Goal: Task Accomplishment & Management: Manage account settings

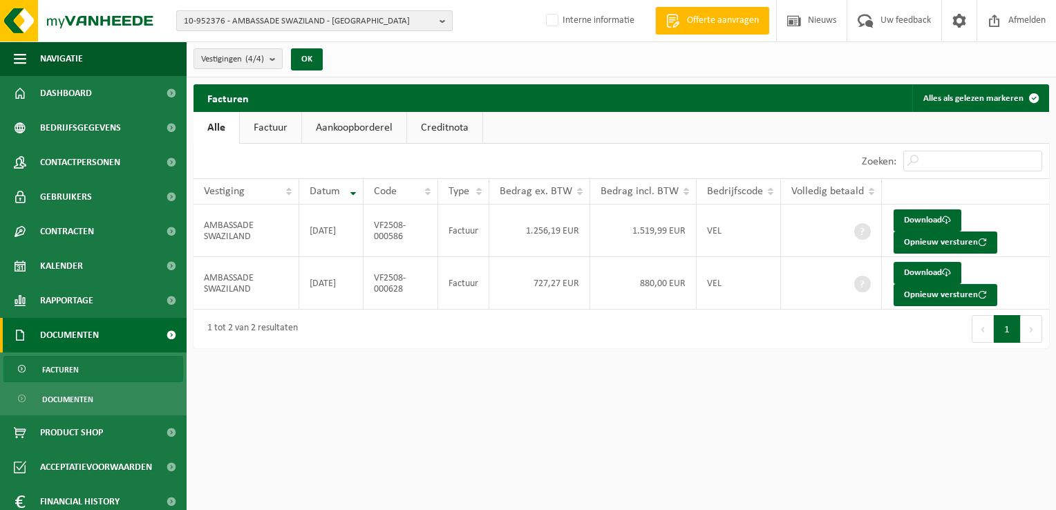
click at [207, 16] on span "10-952376 - AMBASSADE SWAZILAND - UCCLE" at bounding box center [309, 21] width 250 height 21
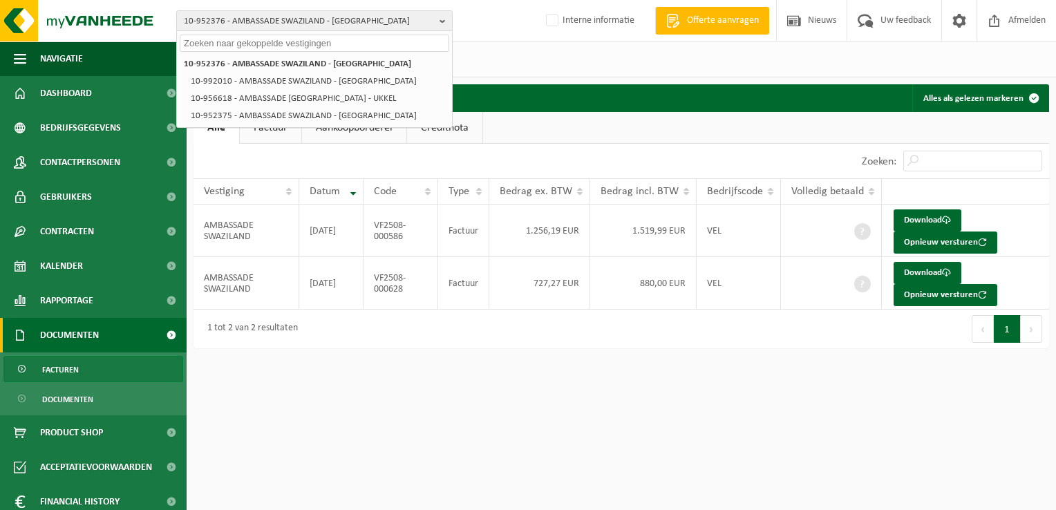
paste input "01-097626"
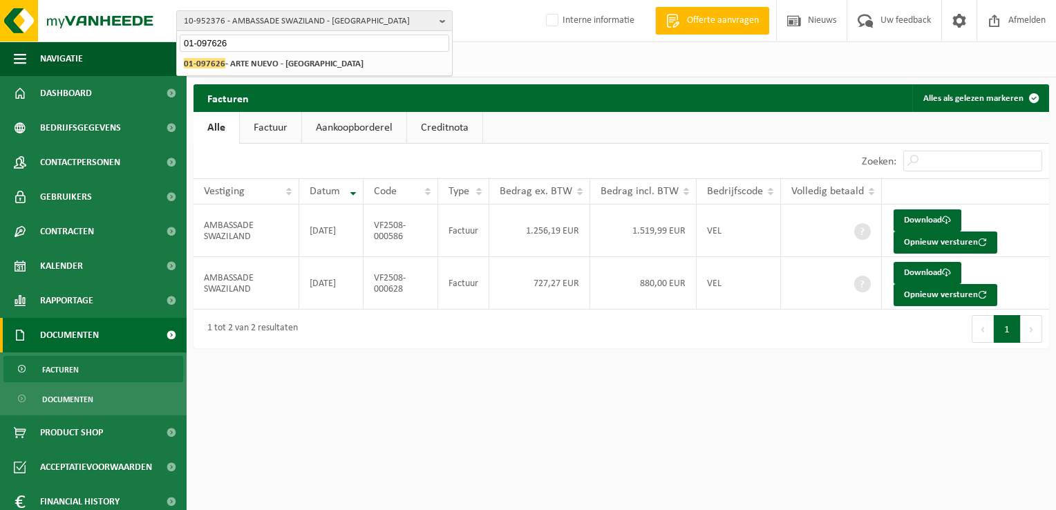
type input "01-097626"
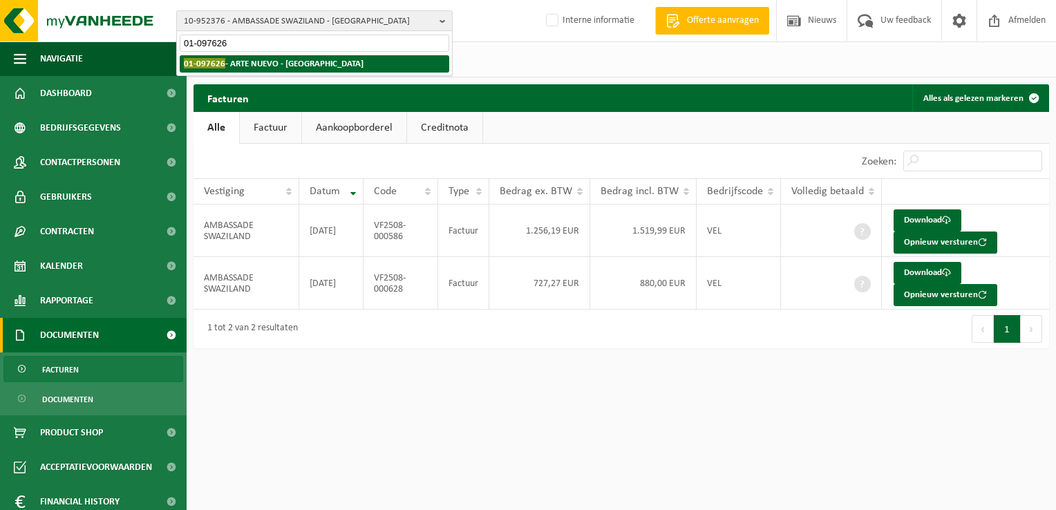
click at [257, 62] on strong "01-097626 - ARTE NUEVO - DENDERLEEUW" at bounding box center [274, 63] width 180 height 10
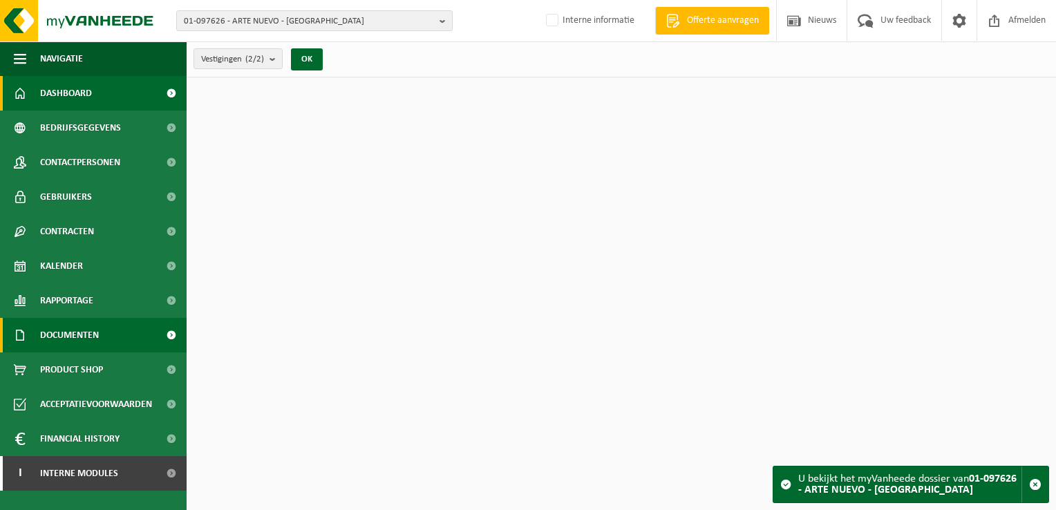
click at [83, 334] on span "Documenten" at bounding box center [69, 335] width 59 height 35
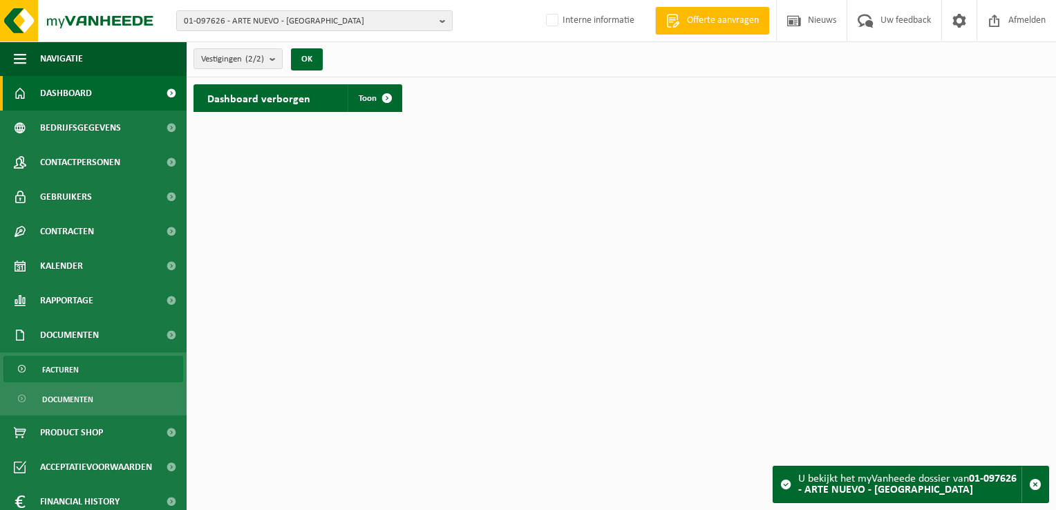
click at [92, 370] on link "Facturen" at bounding box center [93, 369] width 180 height 26
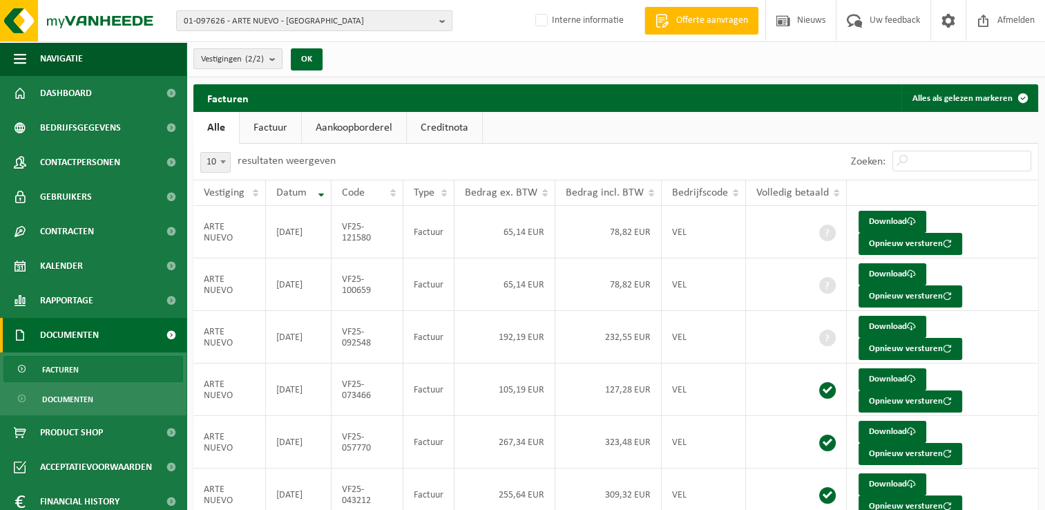
click at [242, 59] on span "Vestigingen (2/2)" at bounding box center [232, 59] width 63 height 21
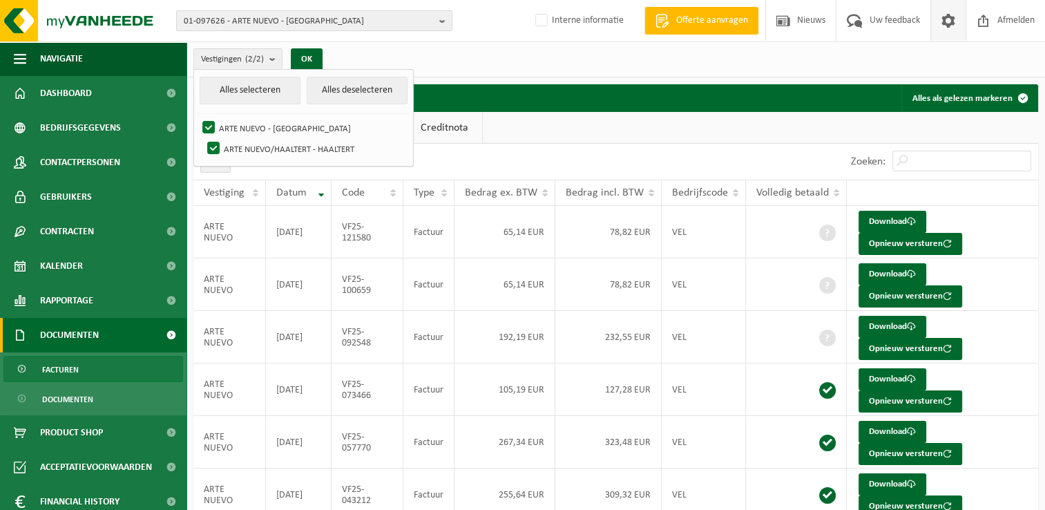
click at [949, 27] on span at bounding box center [948, 20] width 21 height 41
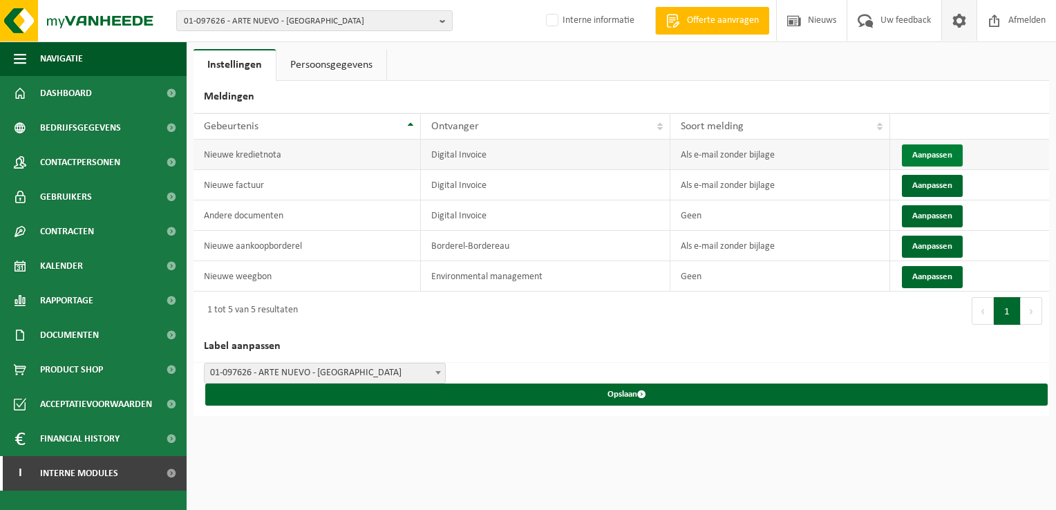
click at [931, 155] on button "Aanpassen" at bounding box center [932, 155] width 61 height 22
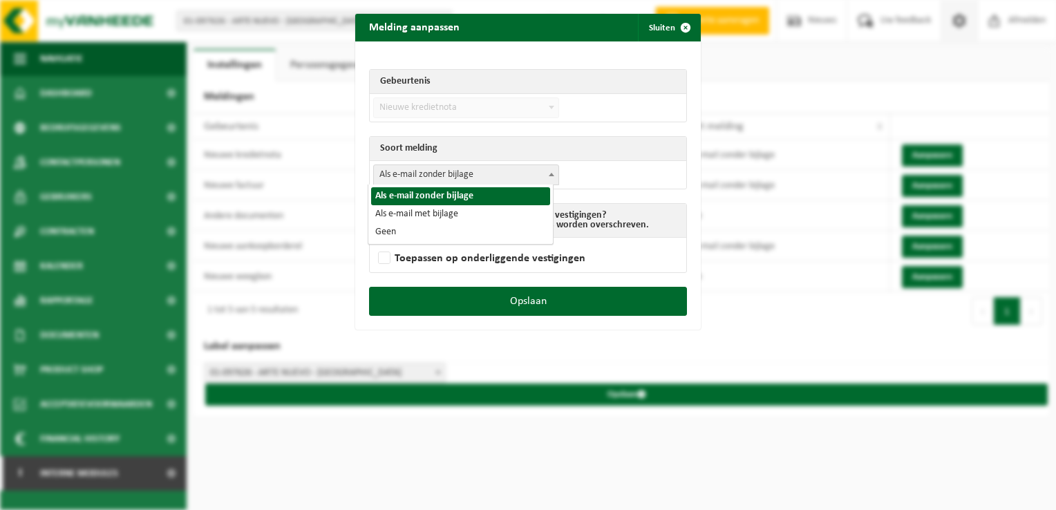
click at [416, 184] on body "01-097626 - ARTE NUEVO - DENDERLEEUW 01-097626 - ARTE NUEVO - DENDERLEEUW 10-75…" at bounding box center [528, 255] width 1056 height 510
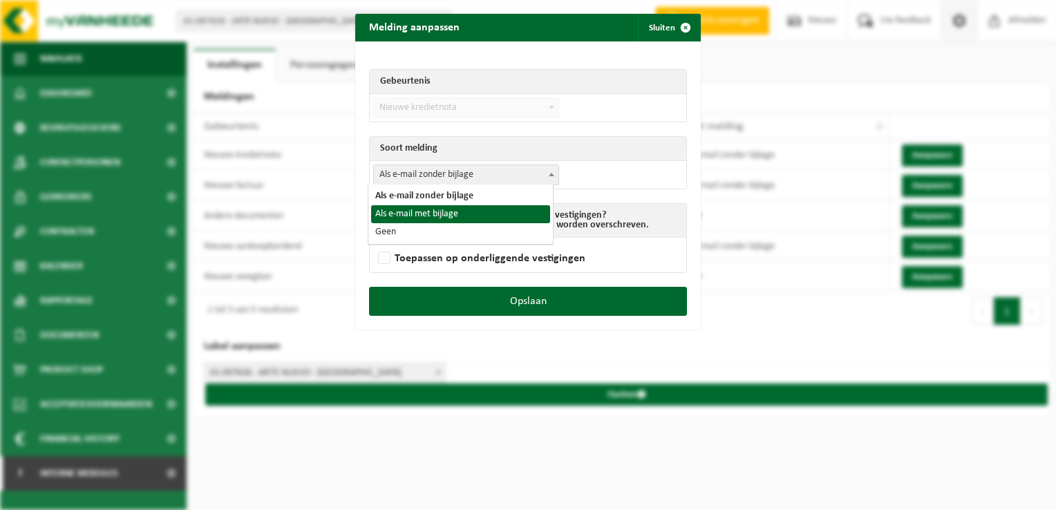
select select "3"
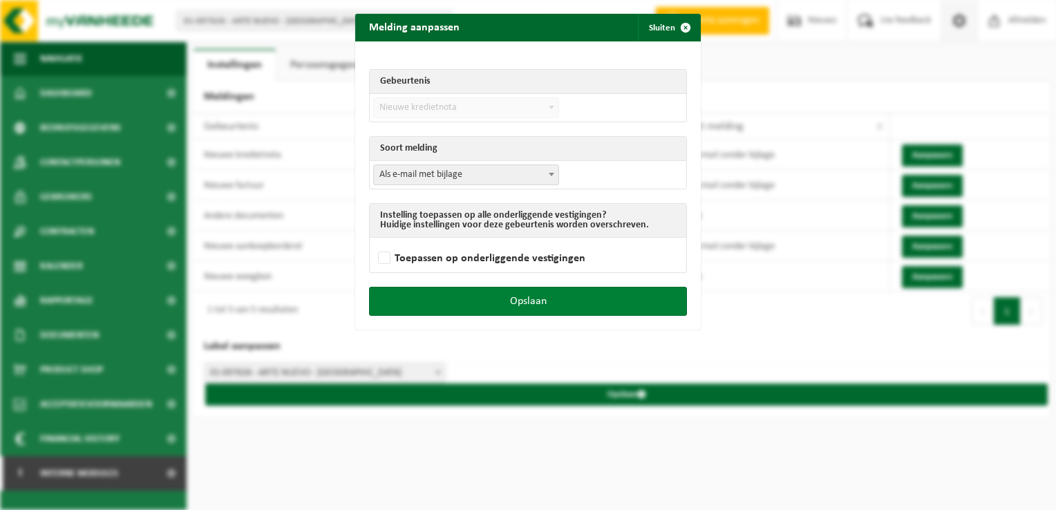
click at [607, 296] on button "Opslaan" at bounding box center [528, 301] width 318 height 29
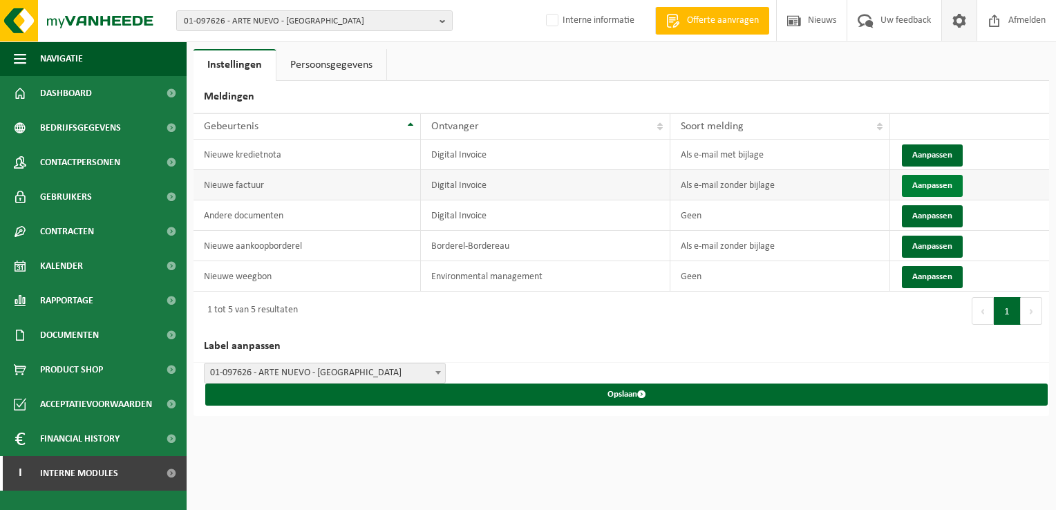
click at [930, 189] on button "Aanpassen" at bounding box center [932, 186] width 61 height 22
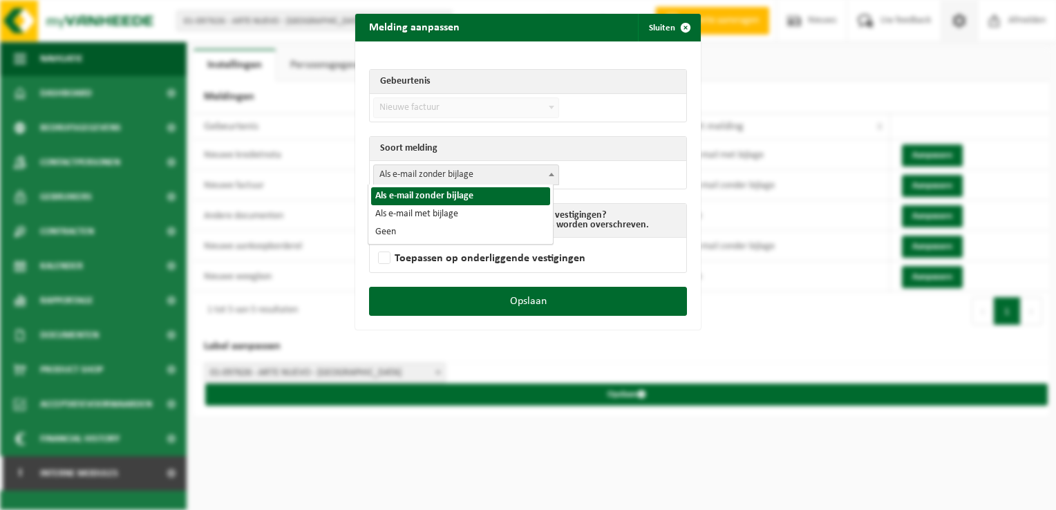
click at [432, 180] on span "Als e-mail zonder bijlage" at bounding box center [466, 174] width 184 height 19
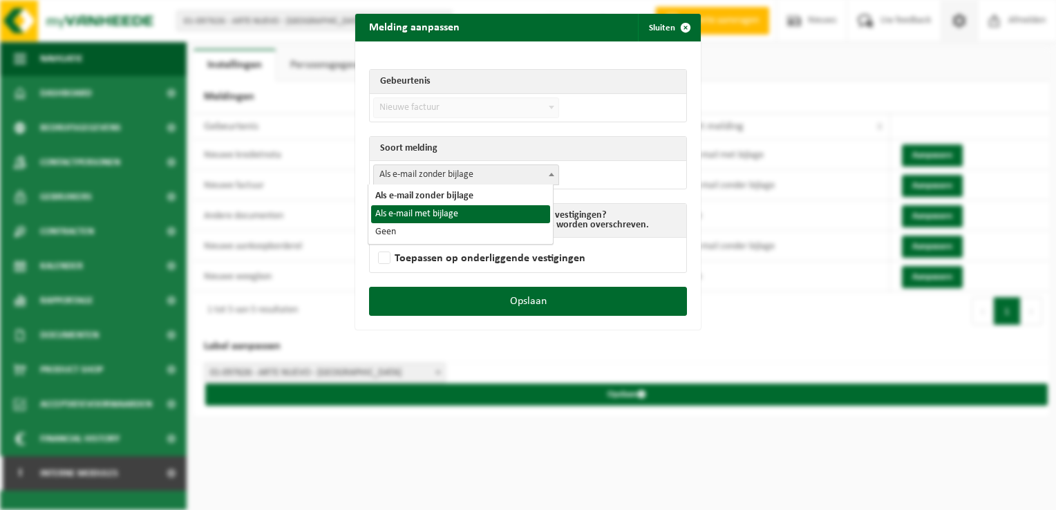
select select "3"
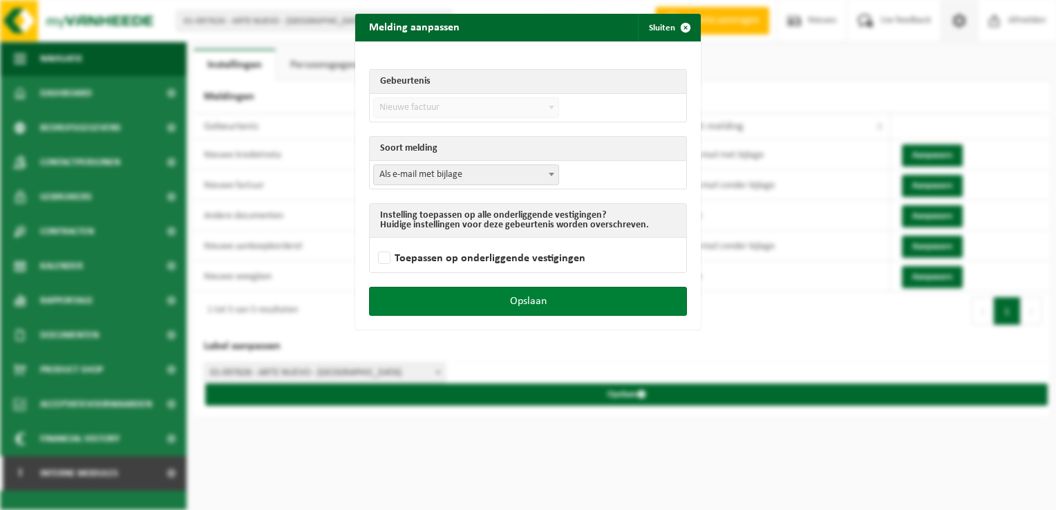
click at [598, 289] on button "Opslaan" at bounding box center [528, 301] width 318 height 29
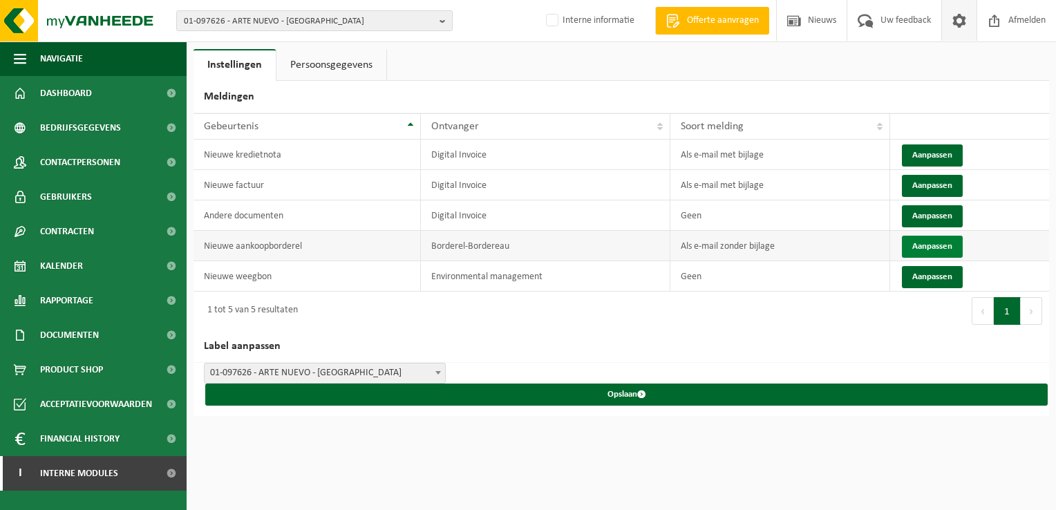
click at [935, 247] on button "Aanpassen" at bounding box center [932, 247] width 61 height 22
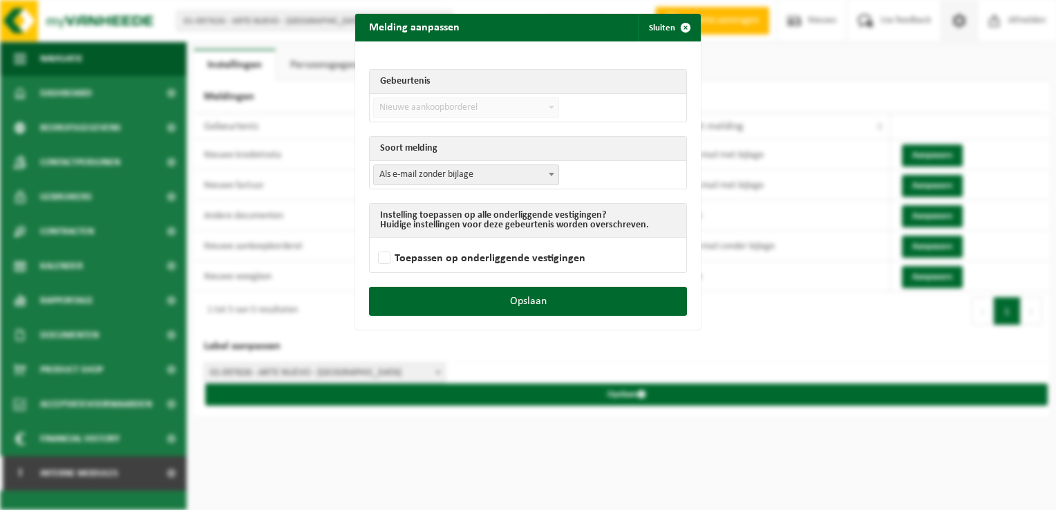
click at [466, 171] on span "Als e-mail zonder bijlage" at bounding box center [466, 174] width 184 height 19
select select "3"
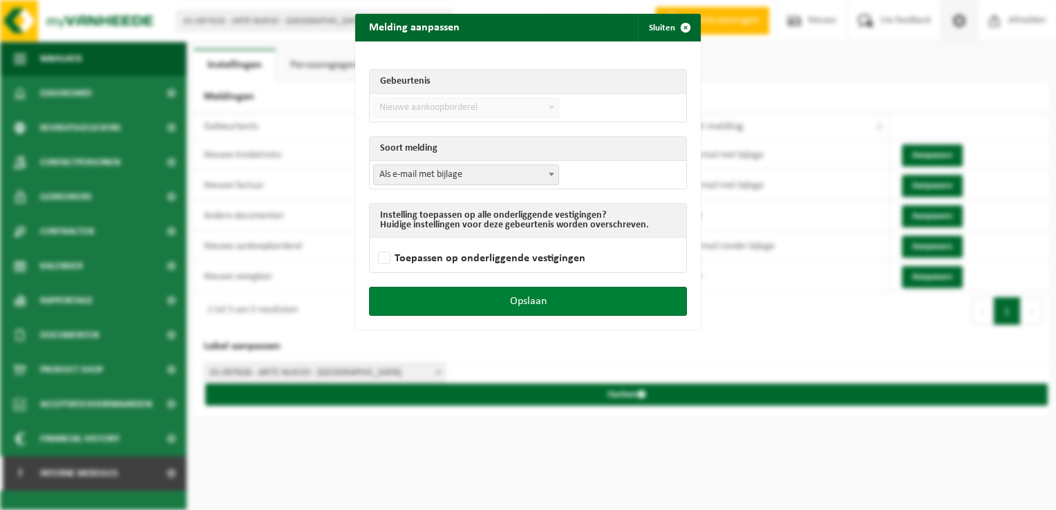
click at [567, 300] on button "Opslaan" at bounding box center [528, 301] width 318 height 29
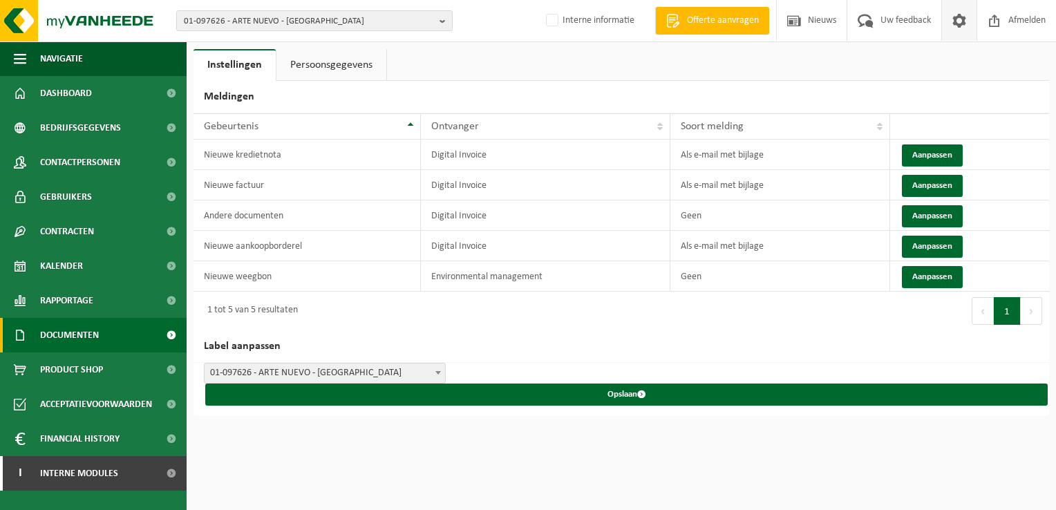
click at [70, 336] on span "Documenten" at bounding box center [69, 335] width 59 height 35
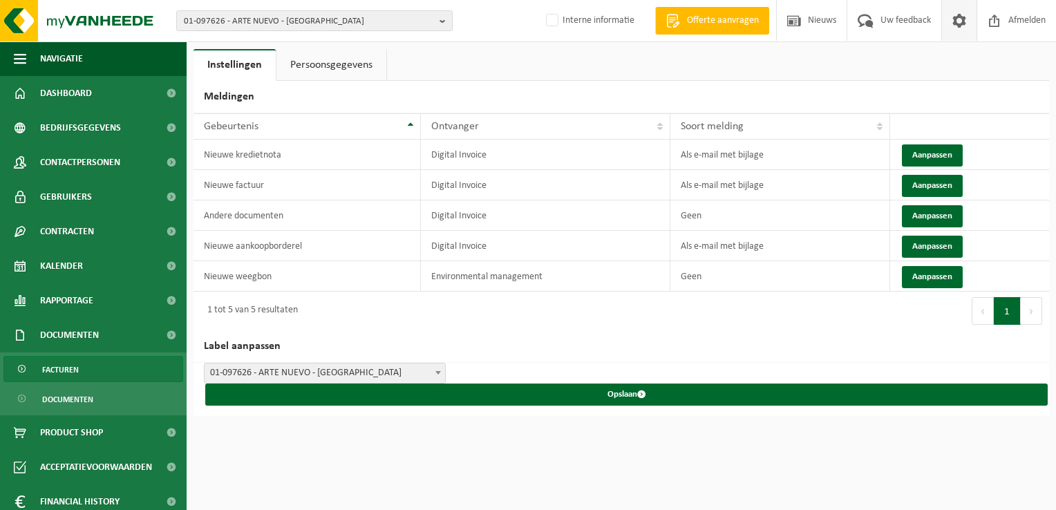
click at [82, 360] on link "Facturen" at bounding box center [93, 369] width 180 height 26
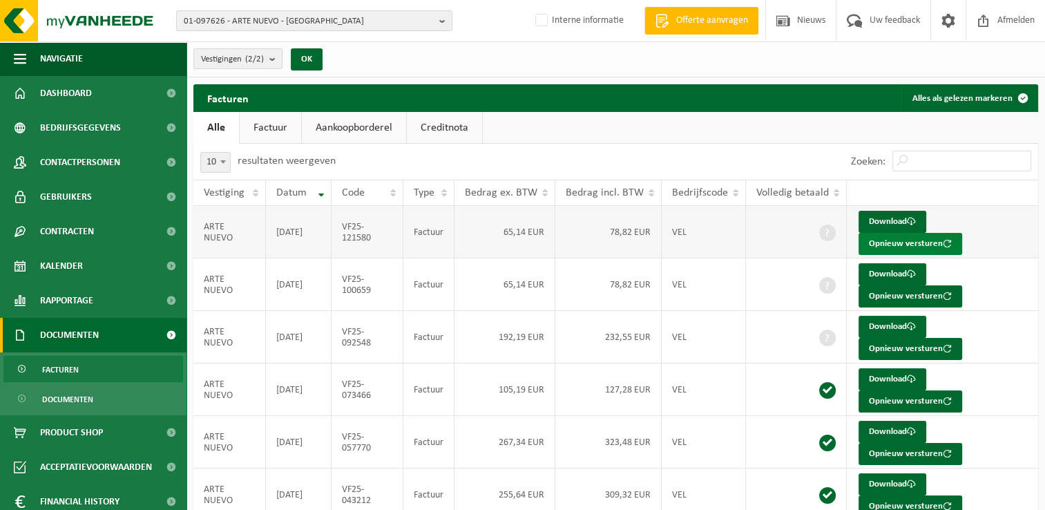
click at [898, 242] on button "Opnieuw versturen" at bounding box center [911, 244] width 104 height 22
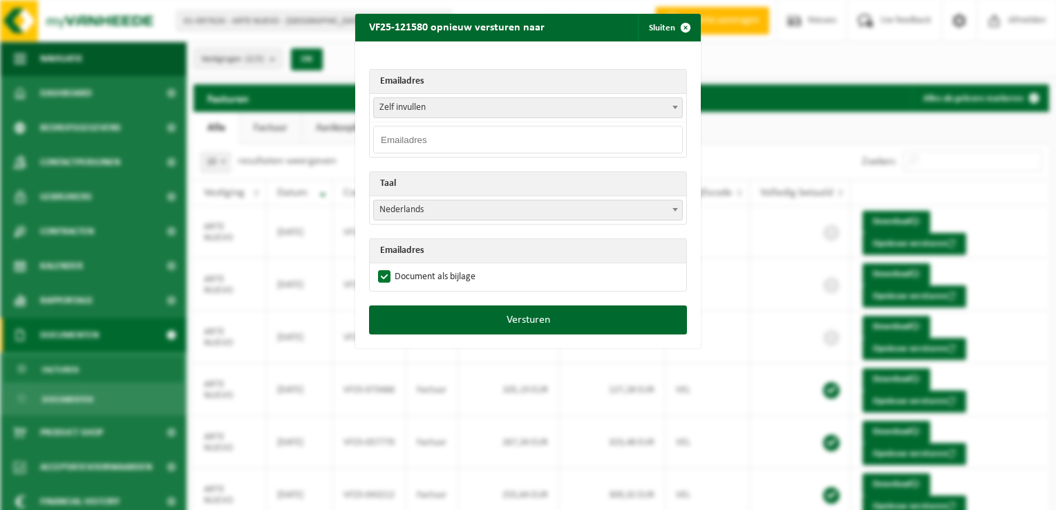
click at [381, 113] on span "Zelf invullen" at bounding box center [528, 107] width 308 height 19
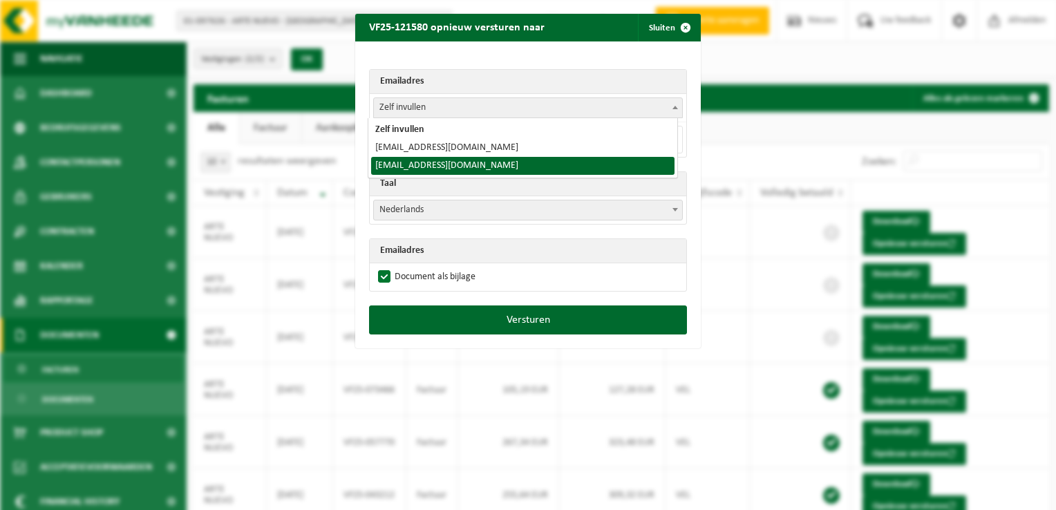
select select "boekhouding@keukenarchitecten.be"
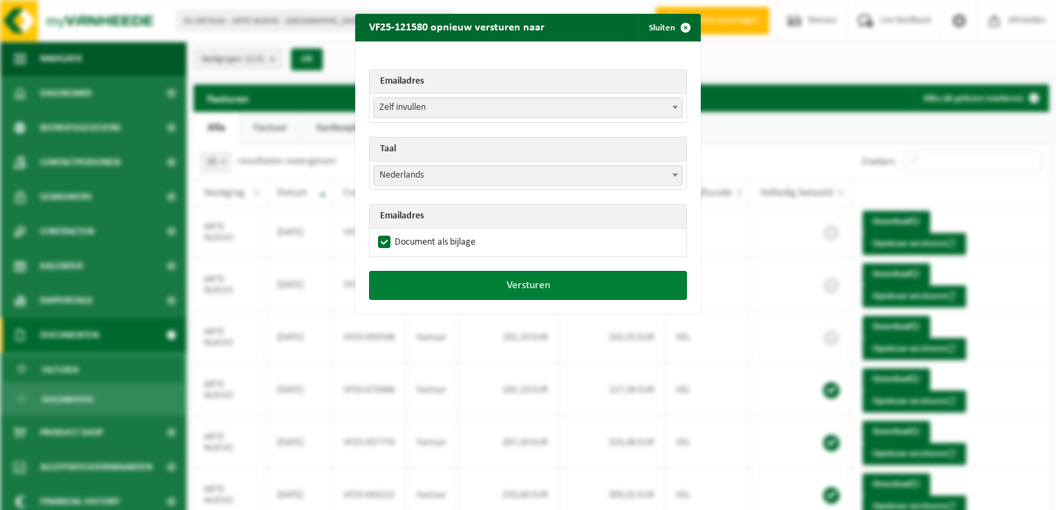
click at [539, 280] on button "Versturen" at bounding box center [528, 285] width 318 height 29
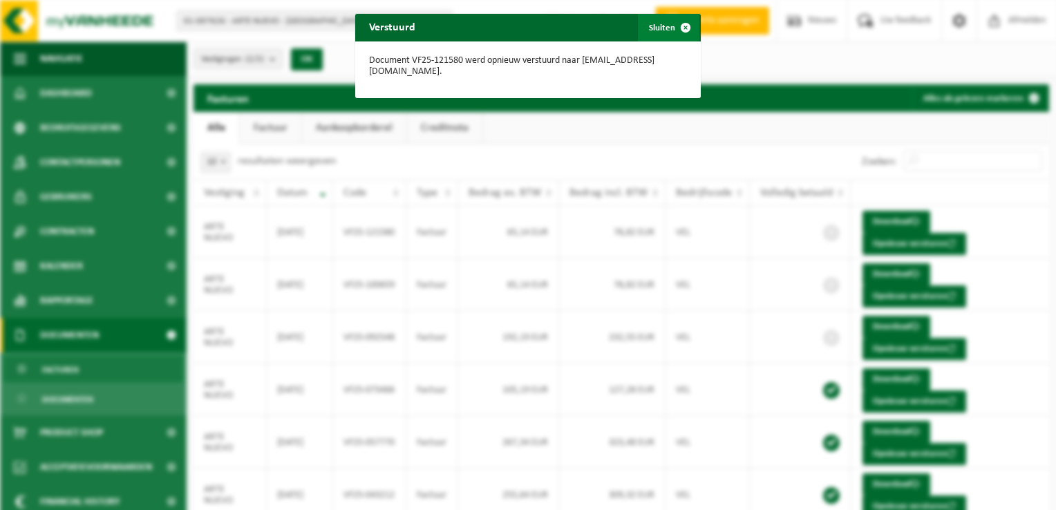
click at [679, 28] on span "button" at bounding box center [686, 28] width 28 height 28
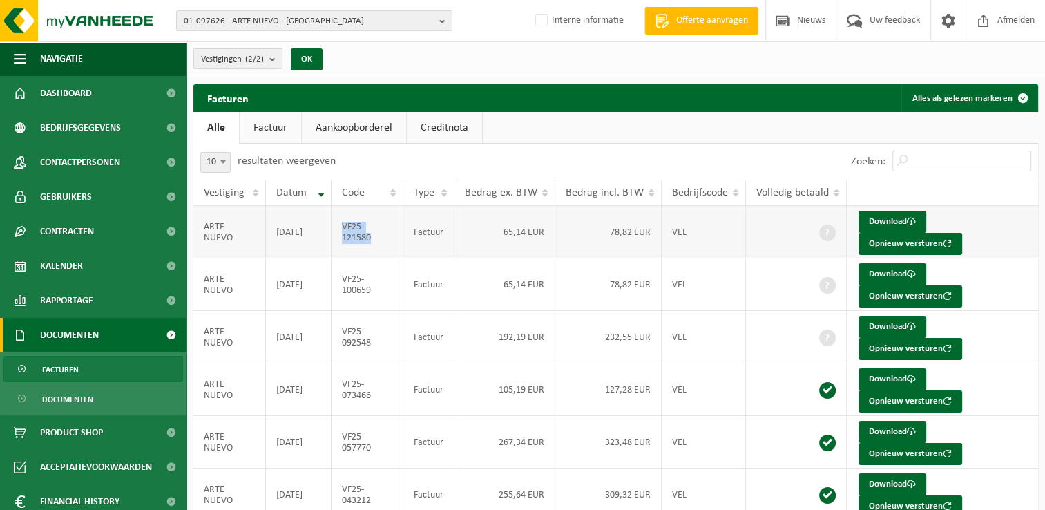
drag, startPoint x: 373, startPoint y: 239, endPoint x: 344, endPoint y: 229, distance: 30.6
click at [344, 229] on td "VF25-121580" at bounding box center [368, 232] width 72 height 53
copy td "VF25-121580"
click at [289, 25] on span "01-097626 - ARTE NUEVO - DENDERLEEUW" at bounding box center [309, 21] width 250 height 21
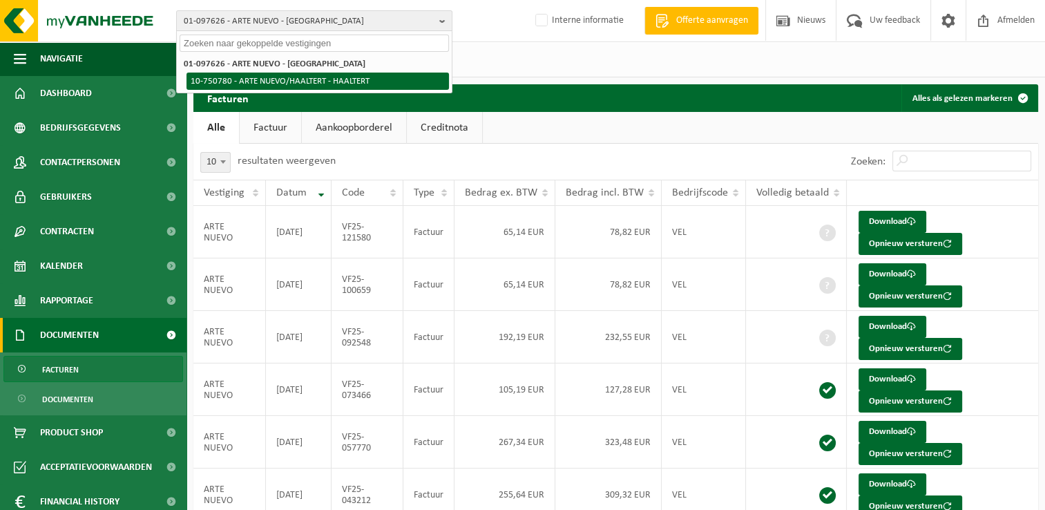
paste input "10-990721"
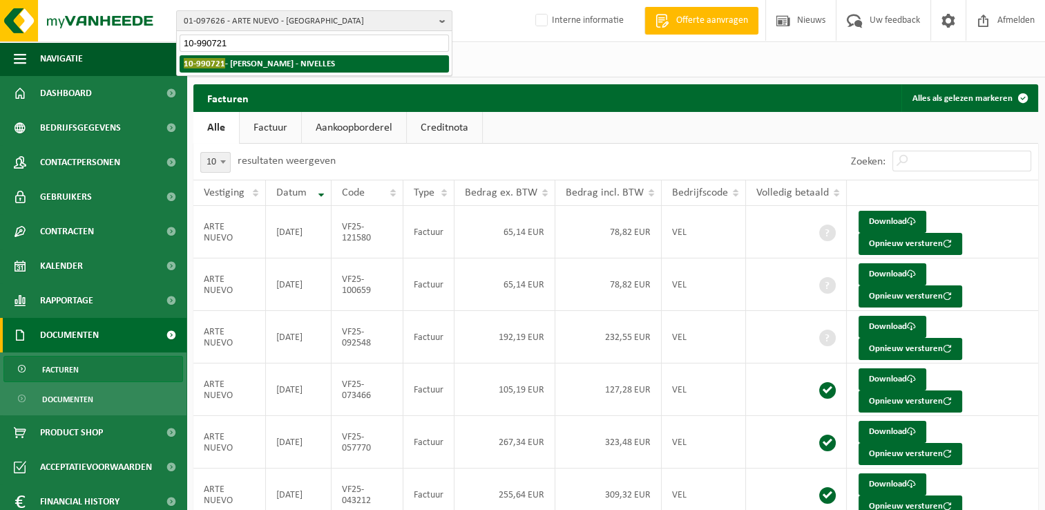
type input "10-990721"
click at [281, 61] on strong "10-990721 - TESTA PAULINE - NIVELLES" at bounding box center [259, 63] width 151 height 10
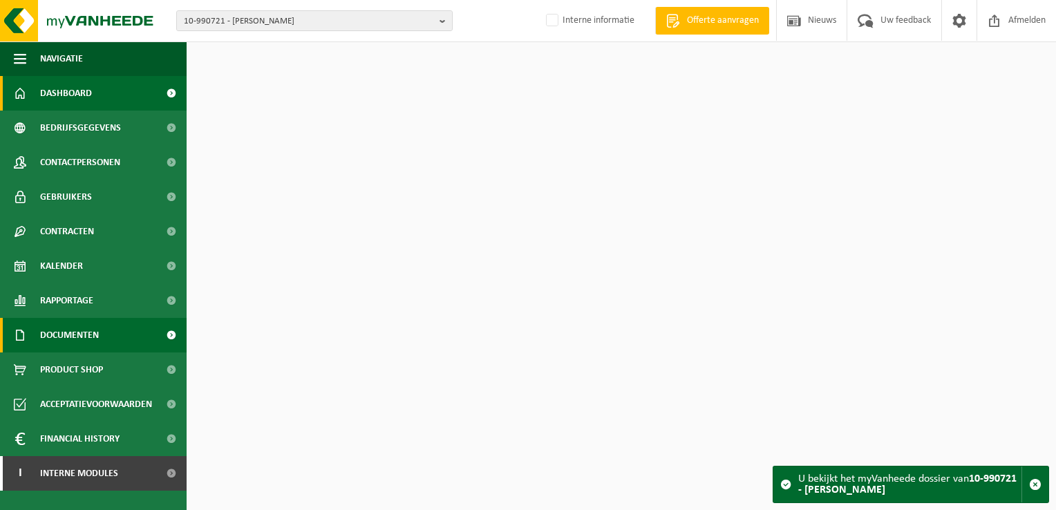
click at [99, 339] on span "Documenten" at bounding box center [69, 335] width 59 height 35
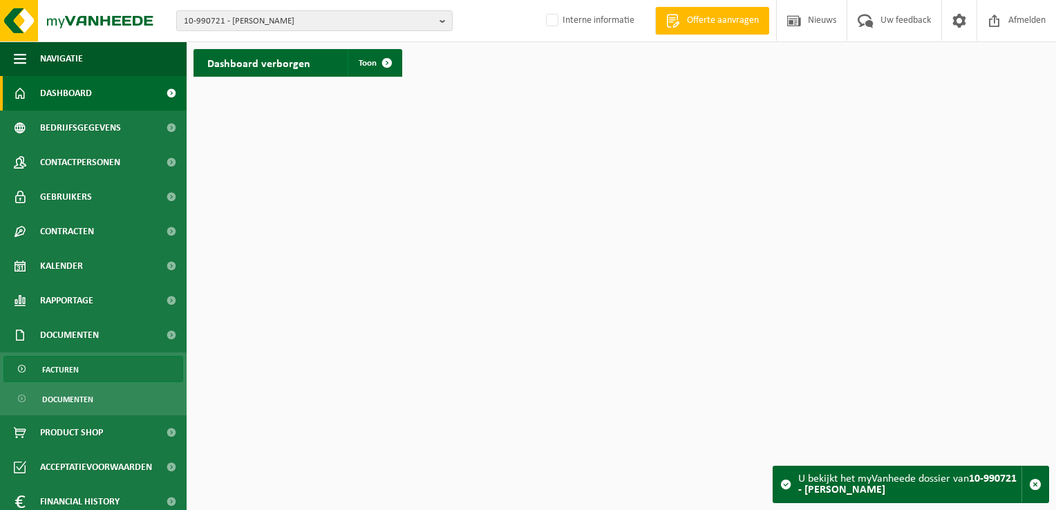
click at [95, 369] on link "Facturen" at bounding box center [93, 369] width 180 height 26
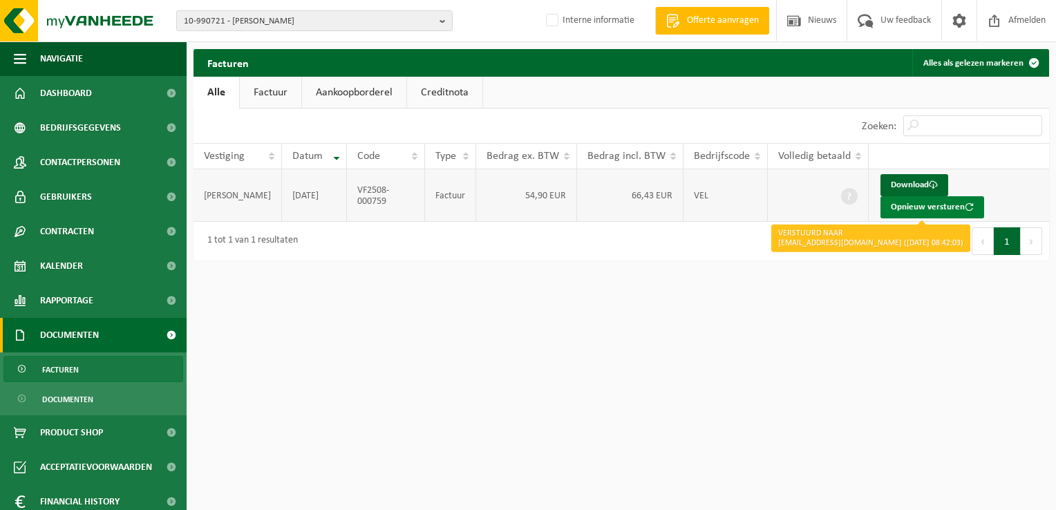
click at [914, 208] on button "Opnieuw versturen" at bounding box center [932, 207] width 104 height 22
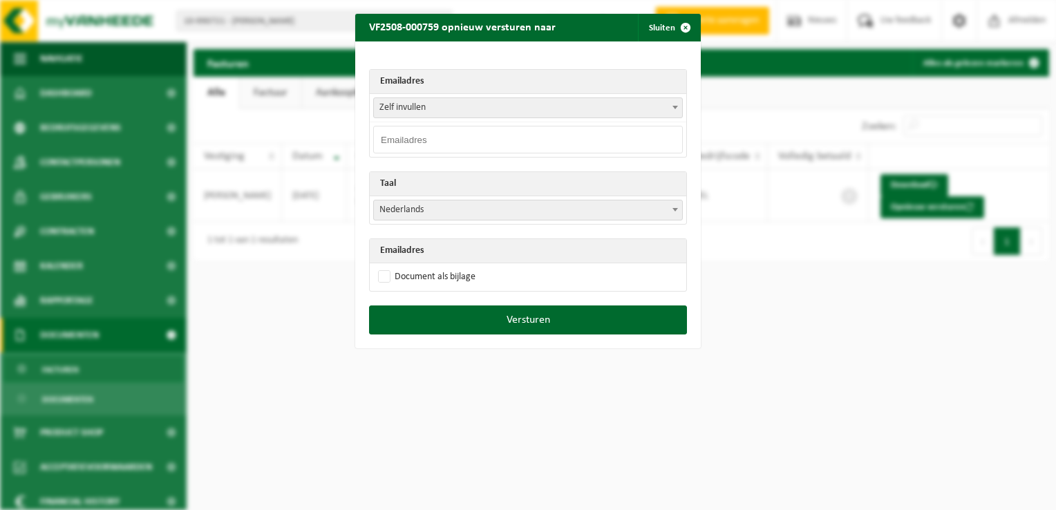
drag, startPoint x: 395, startPoint y: 139, endPoint x: 416, endPoint y: 124, distance: 25.3
click at [395, 139] on input "email" at bounding box center [528, 140] width 310 height 28
paste input "paulinetesta01@gmail.com"
type input "paulinetesta01@gmail.com"
click at [408, 213] on span "Nederlands" at bounding box center [528, 209] width 308 height 19
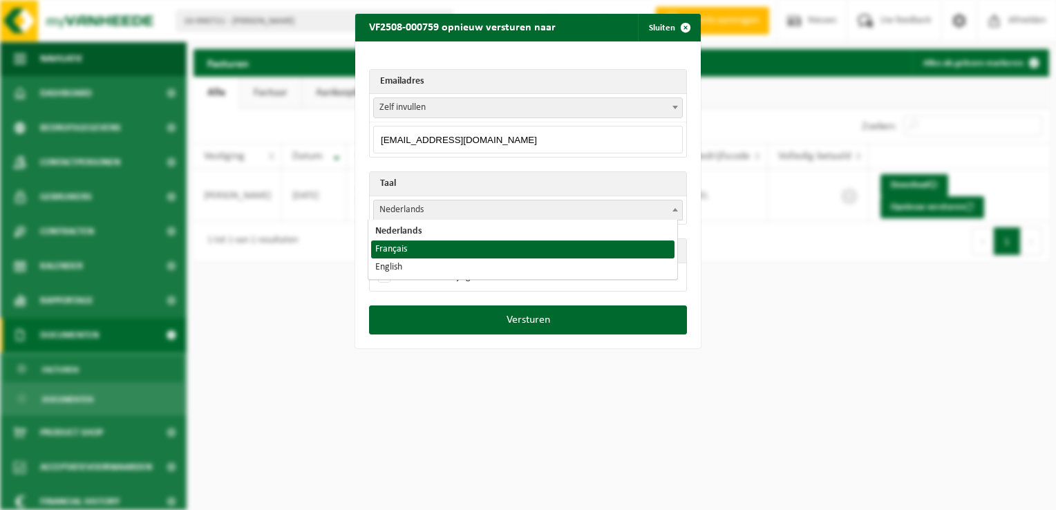
select select "fr"
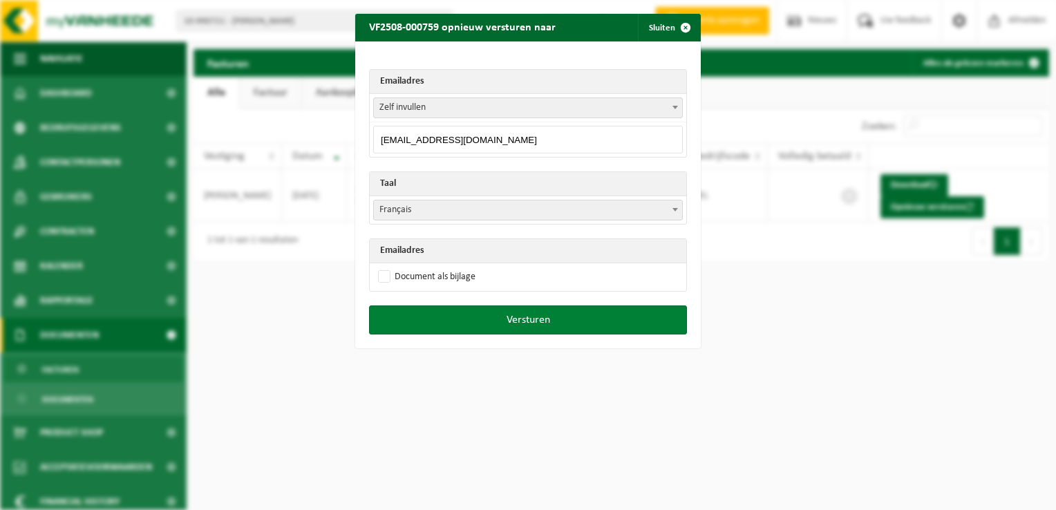
click at [578, 319] on button "Versturen" at bounding box center [528, 319] width 318 height 29
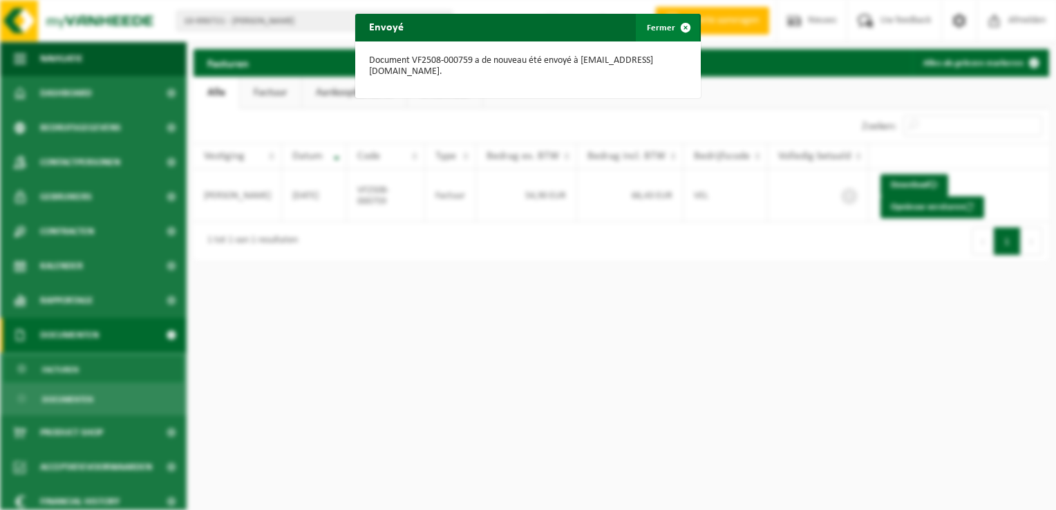
click at [678, 26] on span "button" at bounding box center [686, 28] width 28 height 28
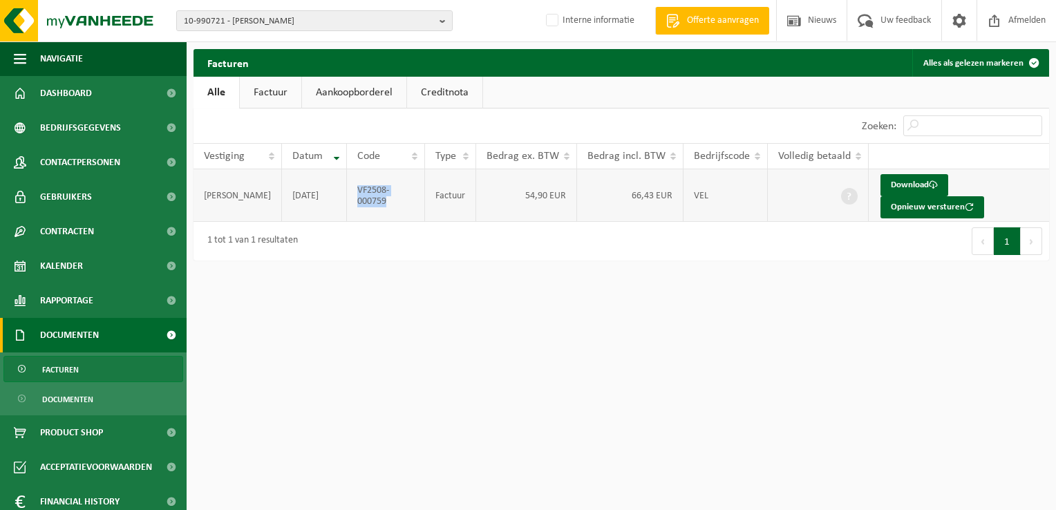
drag, startPoint x: 383, startPoint y: 209, endPoint x: 348, endPoint y: 192, distance: 38.9
click at [348, 192] on td "VF2508-000759" at bounding box center [386, 195] width 78 height 53
copy td "VF2508-000759"
click at [260, 19] on span "10-990721 - TESTA PAULINE - NIVELLES" at bounding box center [309, 21] width 250 height 21
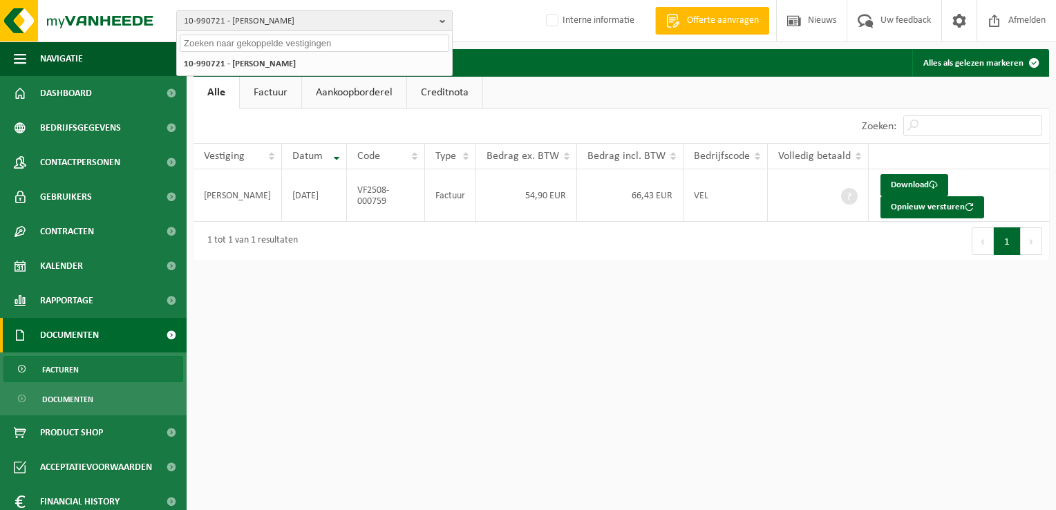
paste input "10-974719"
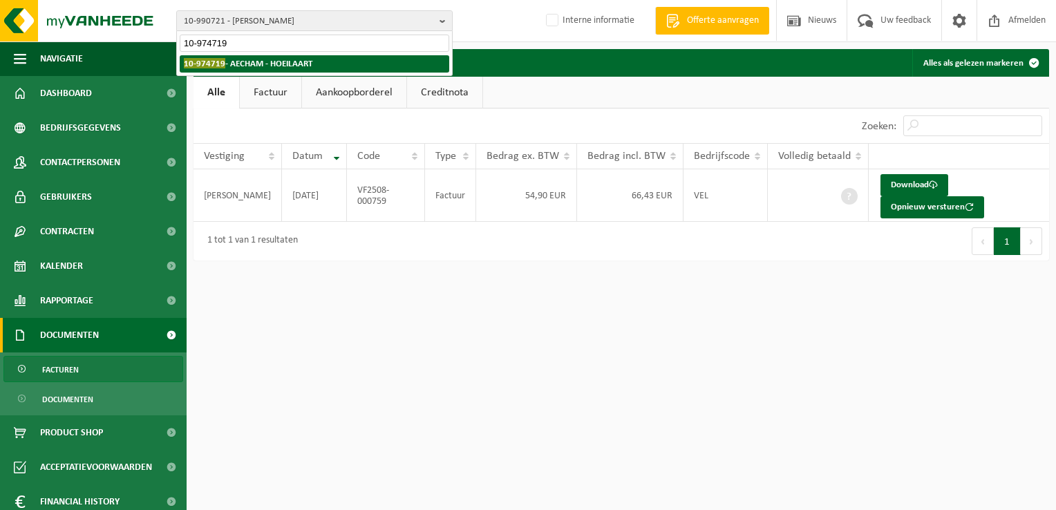
type input "10-974719"
click at [239, 60] on strong "10-974719 - AECHAM - HOEILAART" at bounding box center [248, 63] width 129 height 10
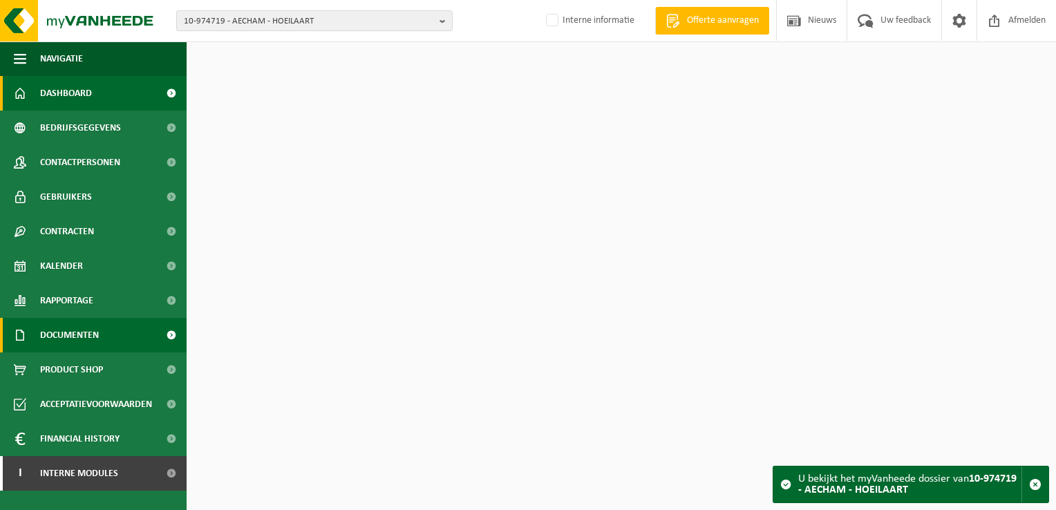
click at [105, 339] on link "Documenten" at bounding box center [93, 335] width 187 height 35
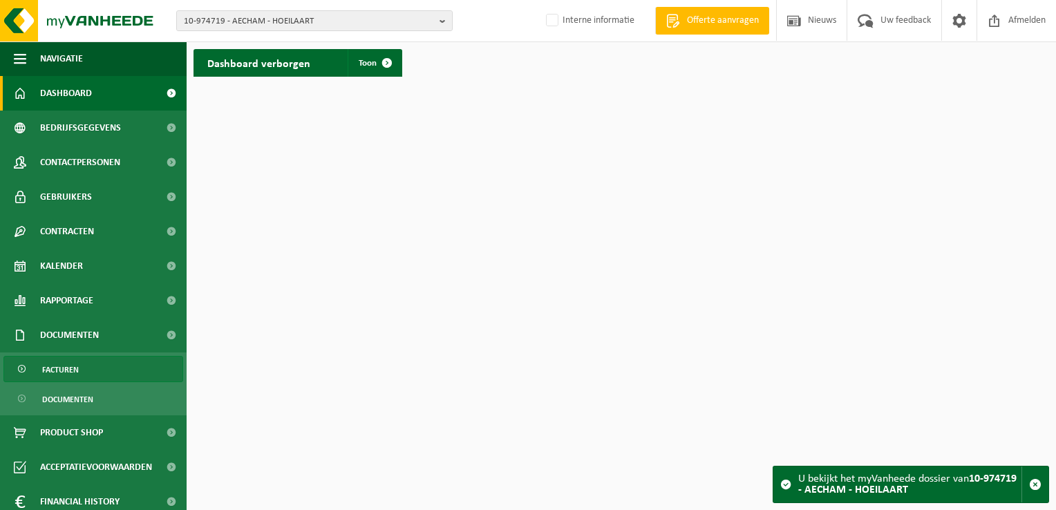
click at [97, 374] on link "Facturen" at bounding box center [93, 369] width 180 height 26
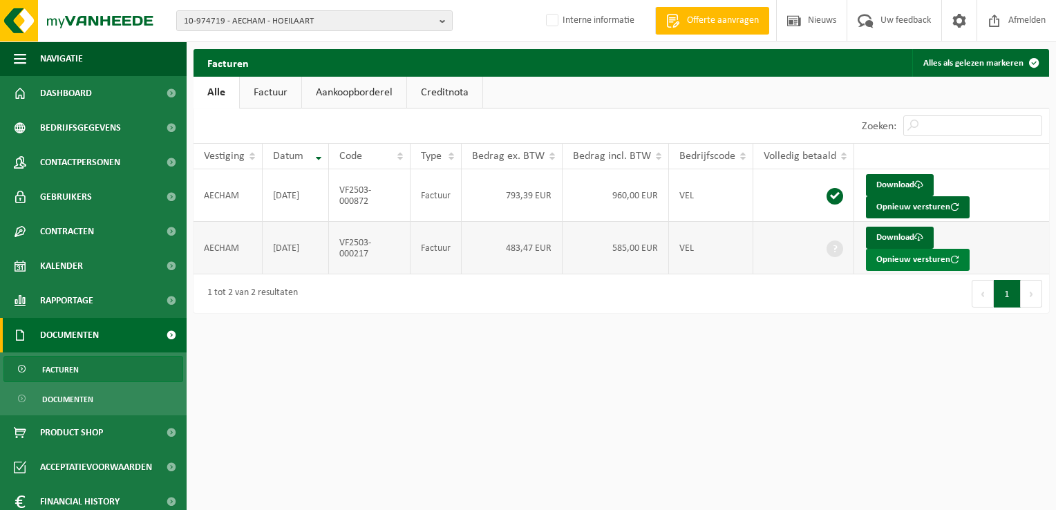
click at [902, 258] on button "Opnieuw versturen" at bounding box center [918, 260] width 104 height 22
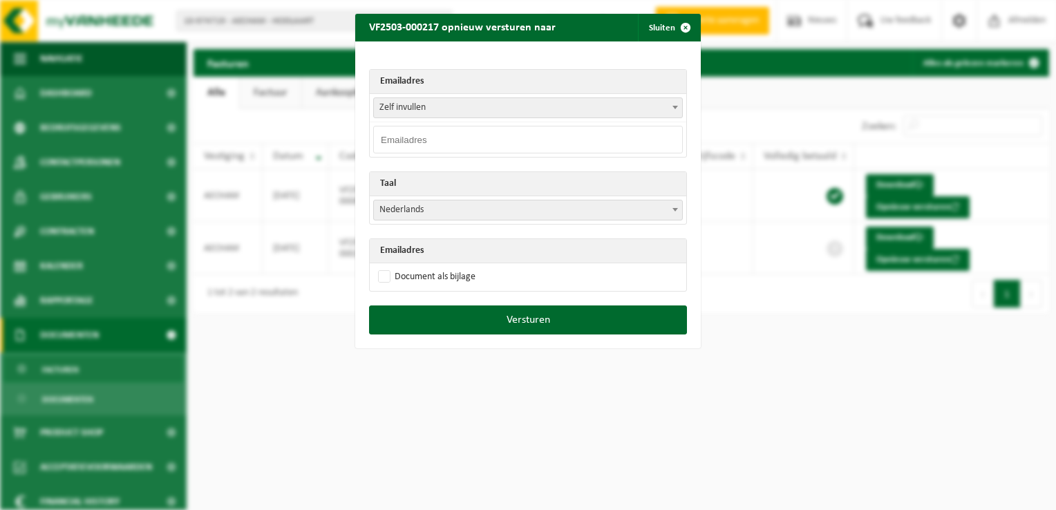
drag, startPoint x: 381, startPoint y: 145, endPoint x: 423, endPoint y: 134, distance: 42.9
click at [381, 145] on input "email" at bounding box center [528, 140] width 310 height 28
paste input "[EMAIL_ADDRESS][DOMAIN_NAME]"
type input "[EMAIL_ADDRESS][DOMAIN_NAME]"
click at [410, 208] on span "Nederlands" at bounding box center [528, 209] width 308 height 19
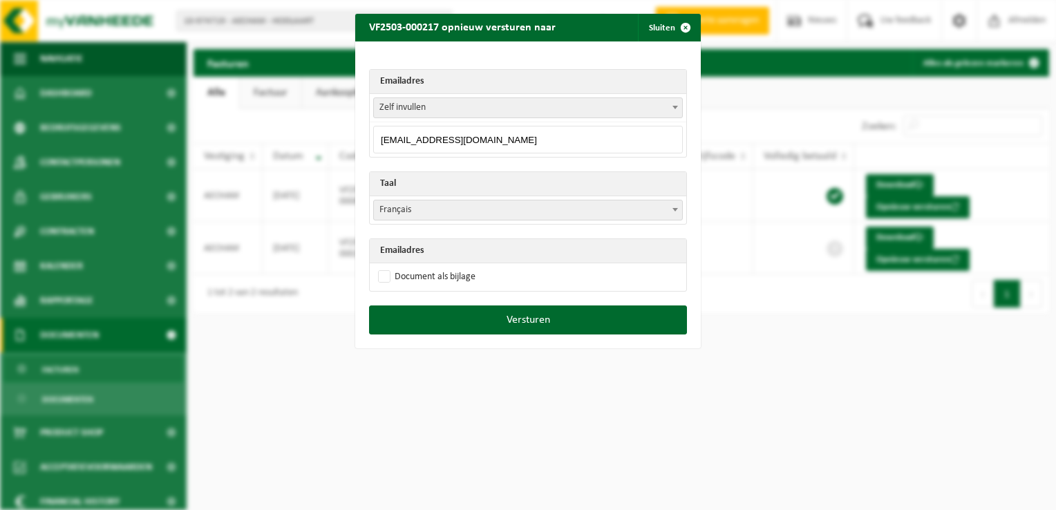
select select "fr"
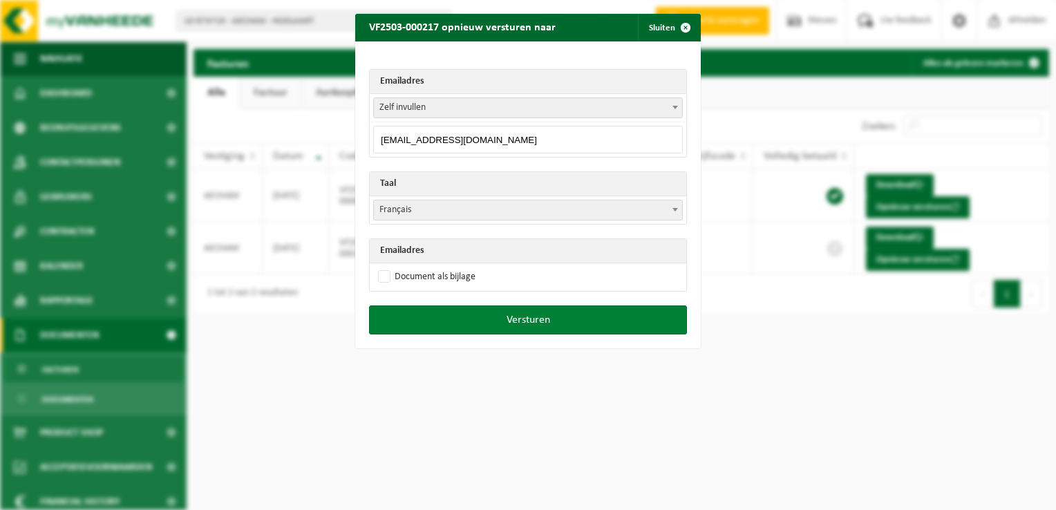
click at [510, 312] on button "Versturen" at bounding box center [528, 319] width 318 height 29
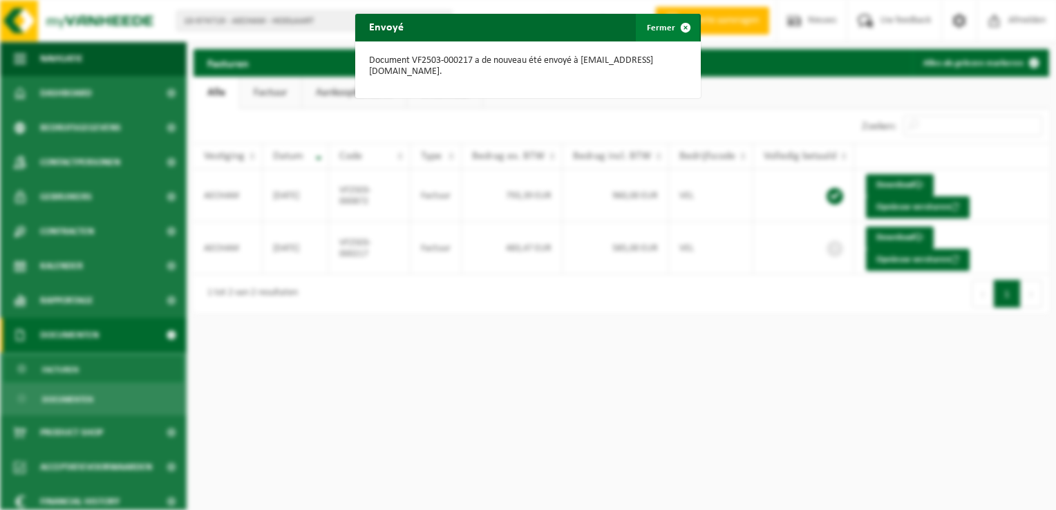
click at [674, 32] on span "button" at bounding box center [686, 28] width 28 height 28
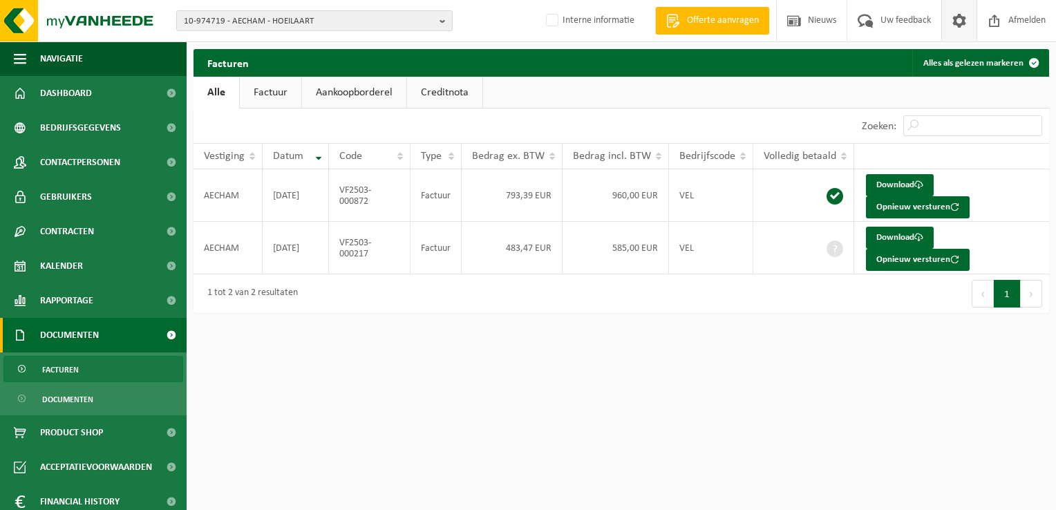
click at [971, 19] on link at bounding box center [958, 20] width 35 height 41
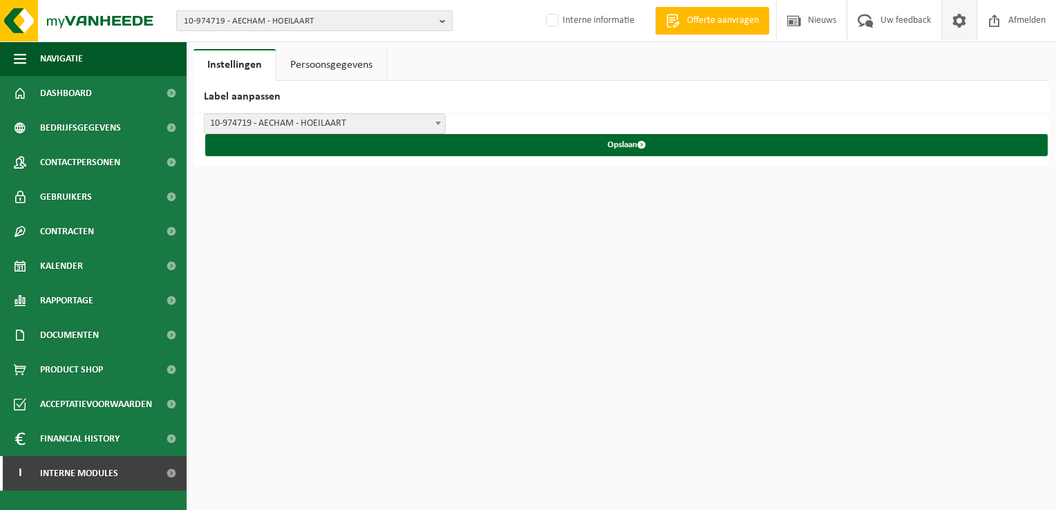
click at [249, 19] on span "10-974719 - AECHAM - HOEILAART" at bounding box center [309, 21] width 250 height 21
click at [247, 46] on input "text" at bounding box center [314, 43] width 269 height 17
paste input "10-983316"
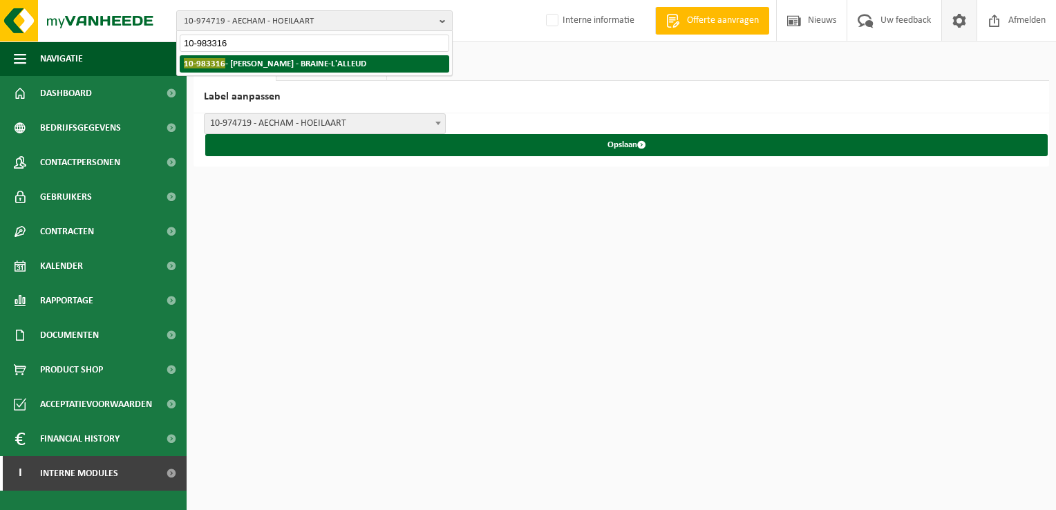
type input "10-983316"
click at [254, 66] on strong "10-983316 - VANKEERBERGHEN BRUNO - BRAINE-L'ALLEUD" at bounding box center [275, 63] width 182 height 10
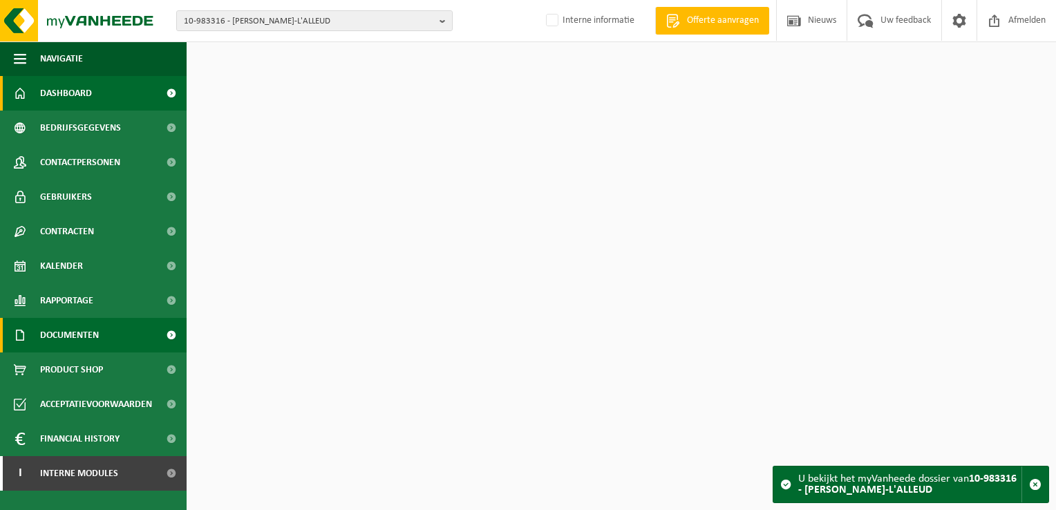
click at [93, 328] on span "Documenten" at bounding box center [69, 335] width 59 height 35
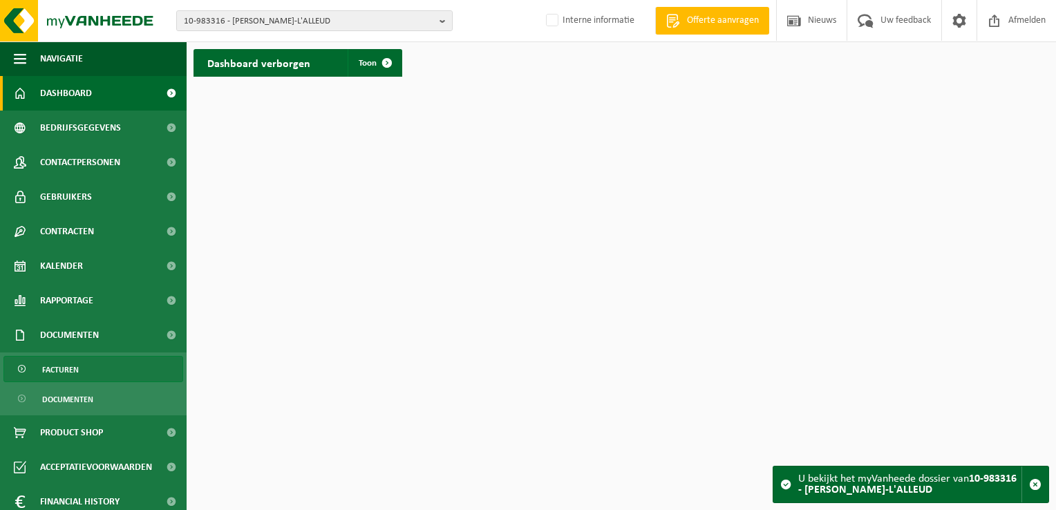
click at [106, 370] on link "Facturen" at bounding box center [93, 369] width 180 height 26
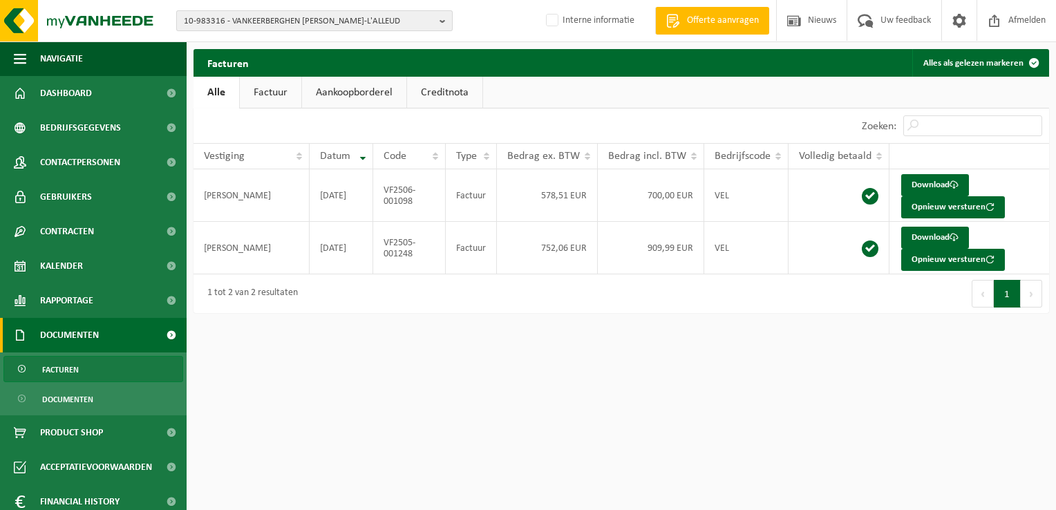
click at [222, 18] on span "10-983316 - VANKEERBERGHEN BRUNO - BRAINE-L'ALLEUD" at bounding box center [309, 21] width 250 height 21
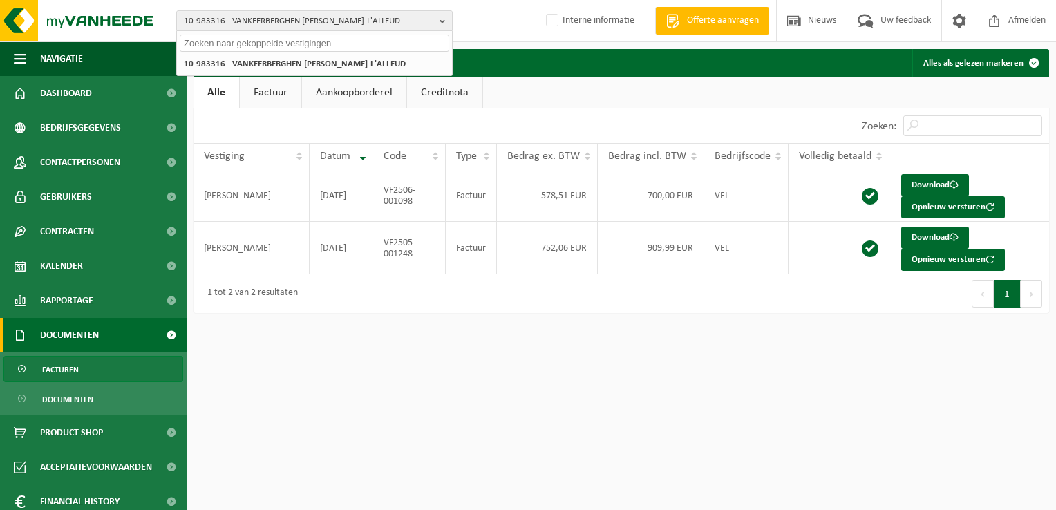
paste input "10-979670"
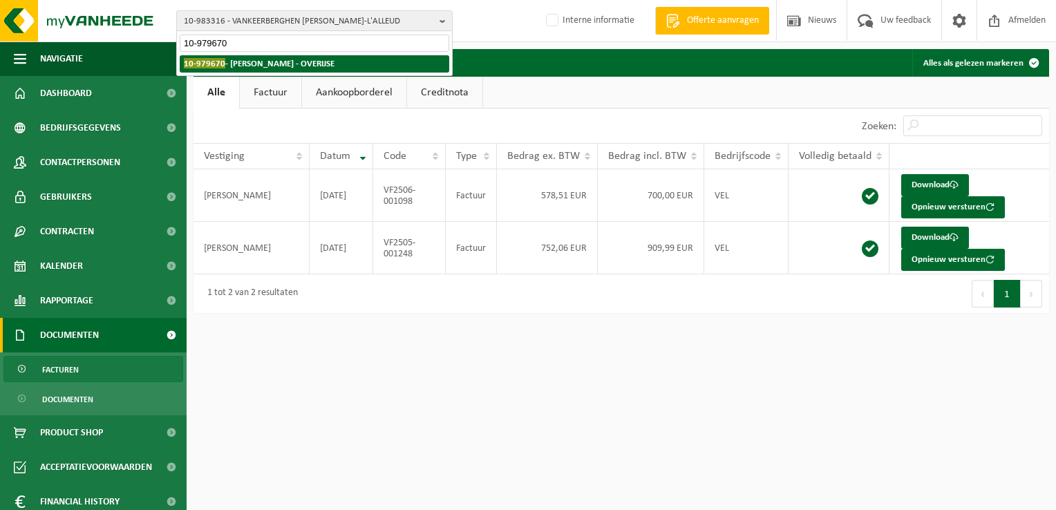
type input "10-979670"
click at [254, 68] on strong "10-979670 - CARBONEZ KARLINE - OVERIJSE" at bounding box center [259, 63] width 151 height 10
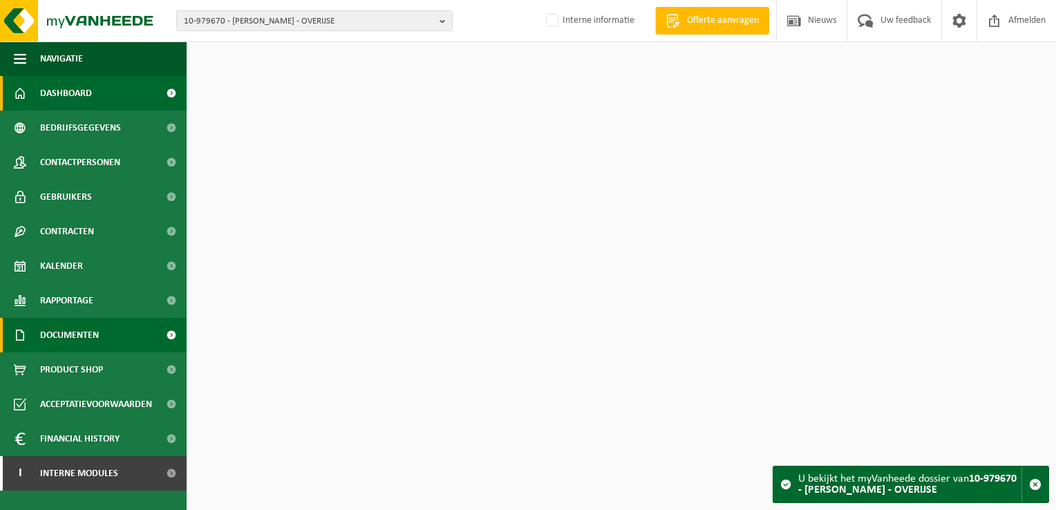
click at [88, 340] on span "Documenten" at bounding box center [69, 335] width 59 height 35
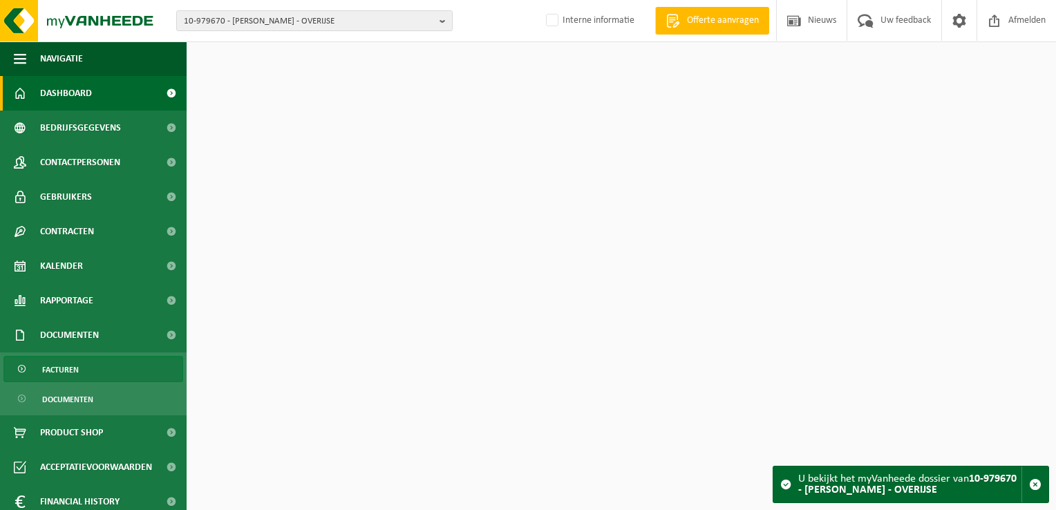
click at [97, 365] on link "Facturen" at bounding box center [93, 369] width 180 height 26
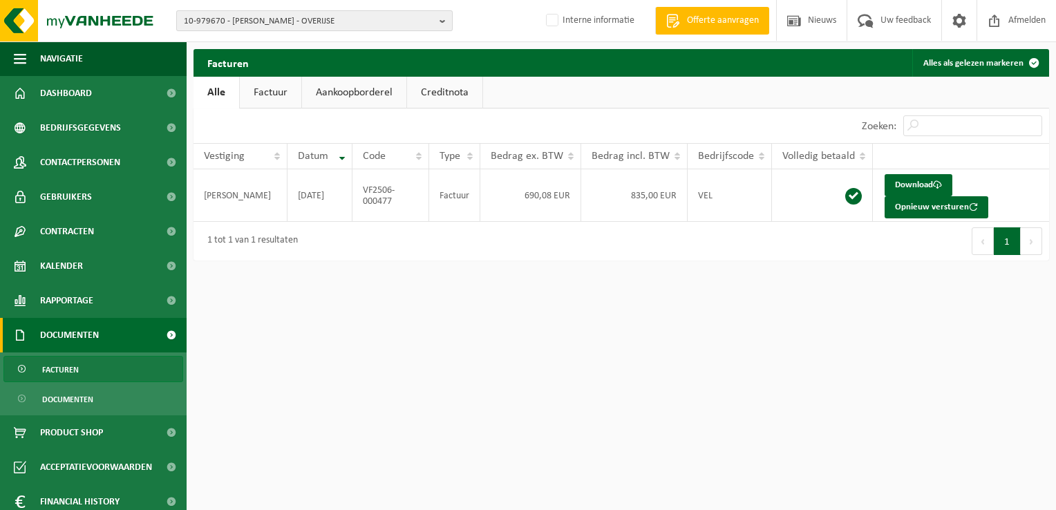
click at [204, 23] on span "10-979670 - [PERSON_NAME] - OVERIJSE" at bounding box center [309, 21] width 250 height 21
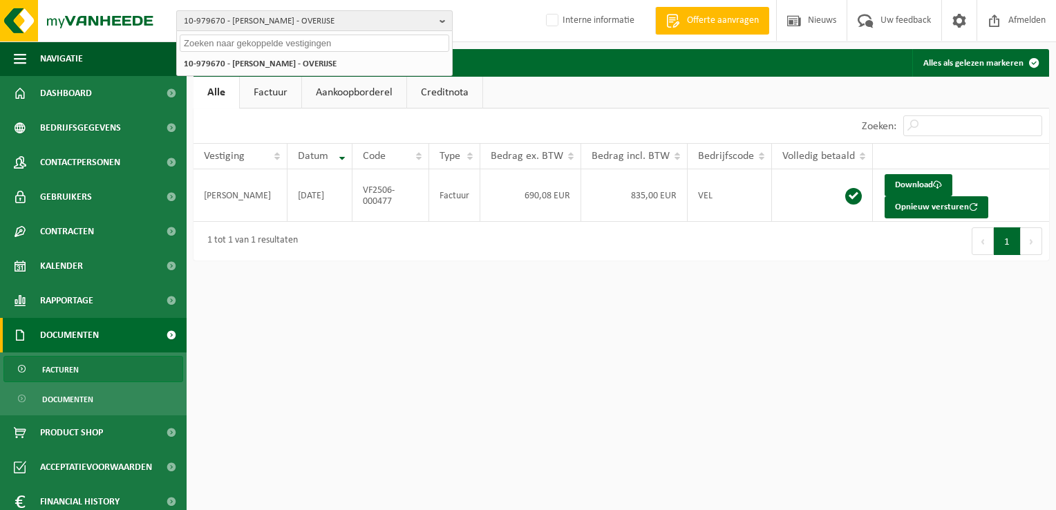
paste input "10-966410"
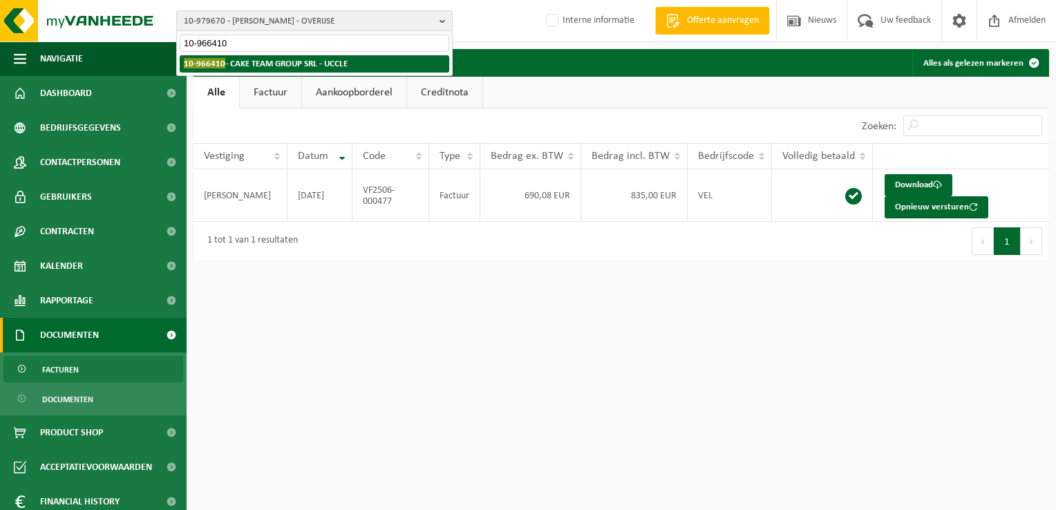
type input "10-966410"
click at [263, 70] on li "10-966410 - CAKE TEAM GROUP SRL - UCCLE" at bounding box center [314, 63] width 269 height 17
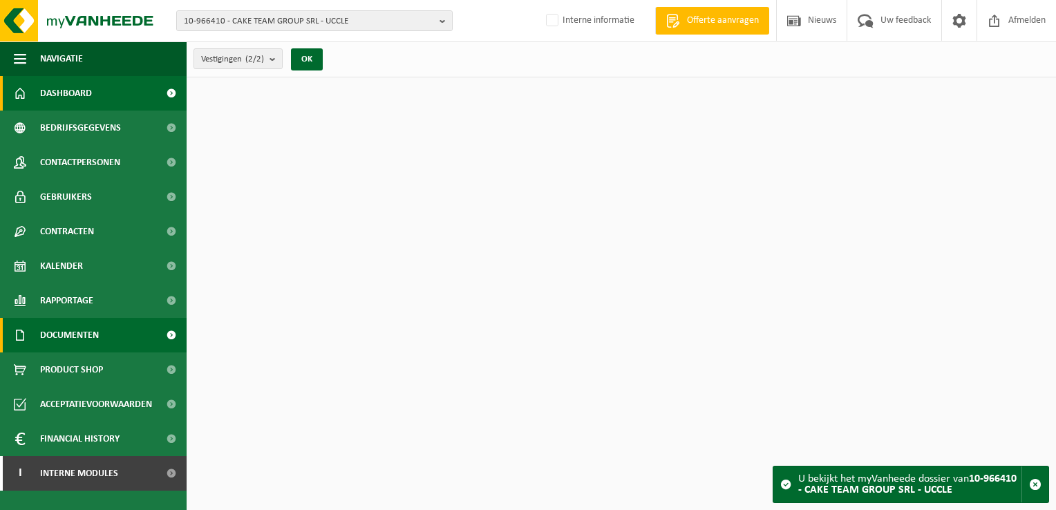
click at [107, 336] on link "Documenten" at bounding box center [93, 335] width 187 height 35
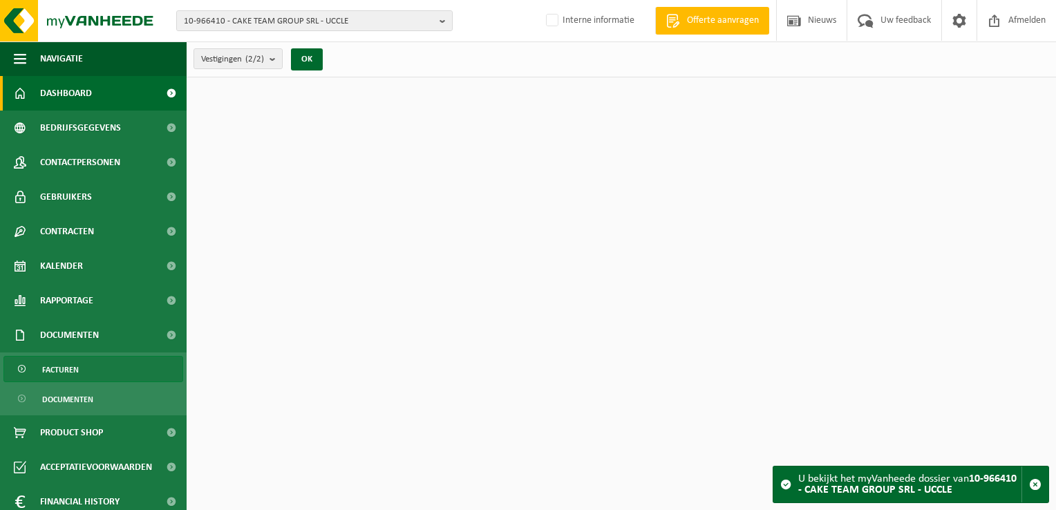
click at [99, 369] on link "Facturen" at bounding box center [93, 369] width 180 height 26
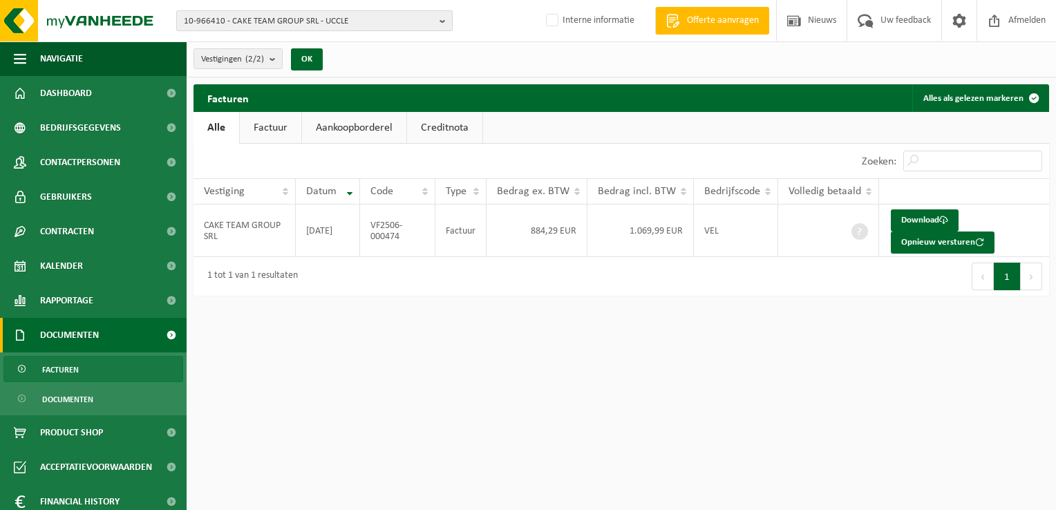
click at [254, 21] on span "10-966410 - CAKE TEAM GROUP SRL - UCCLE" at bounding box center [309, 21] width 250 height 21
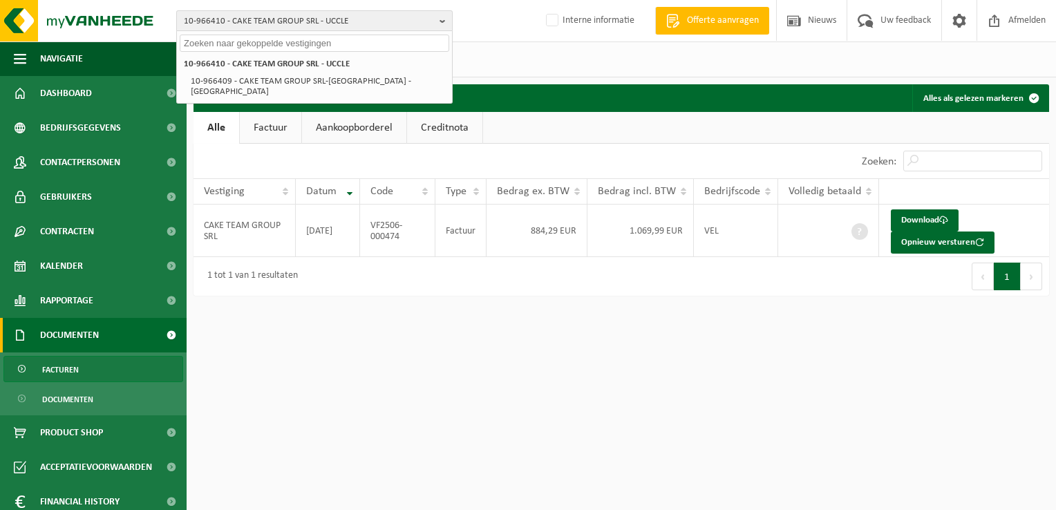
paste input "10-986957"
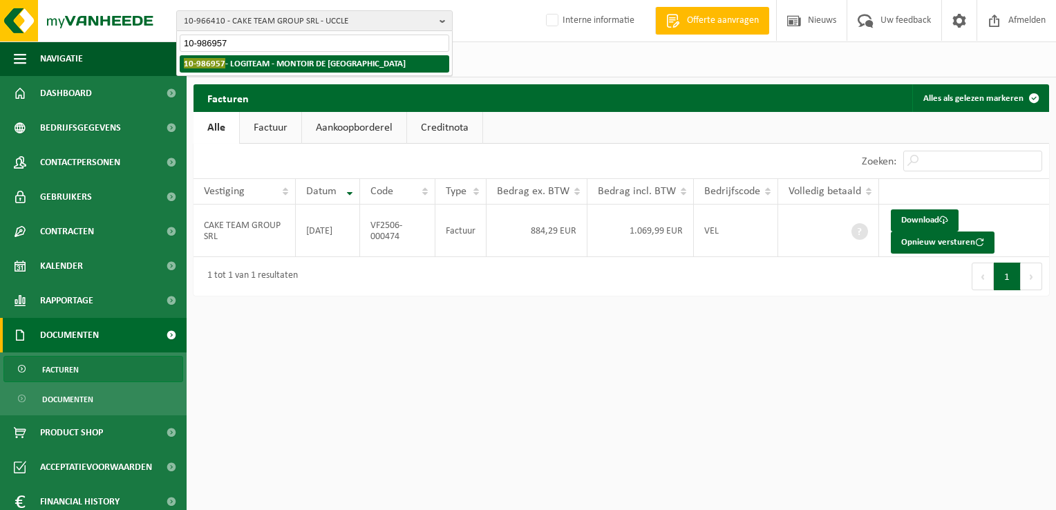
type input "10-986957"
click at [260, 64] on strong "10-986957 - LOGITEAM - MONTOIR DE BRETAGNE" at bounding box center [295, 63] width 222 height 10
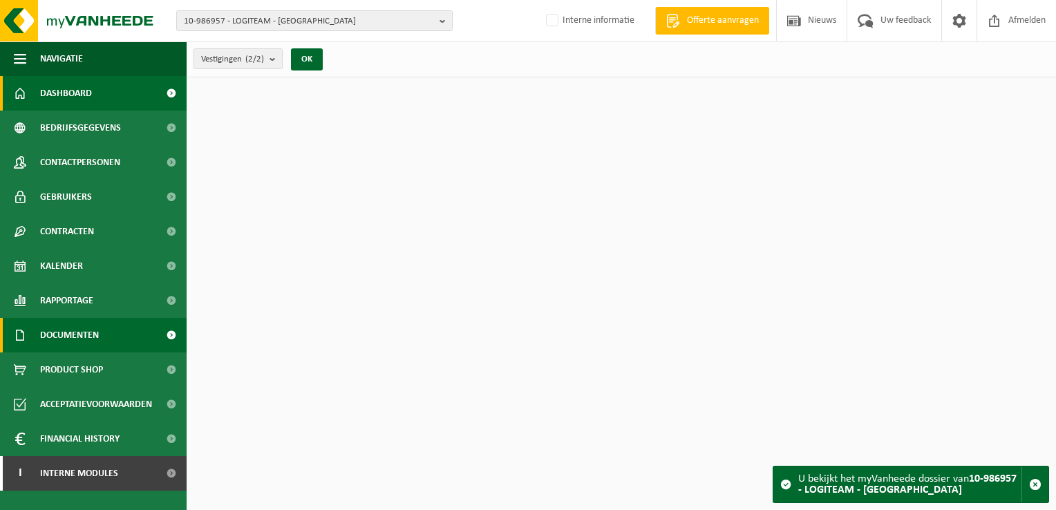
click at [109, 330] on link "Documenten" at bounding box center [93, 335] width 187 height 35
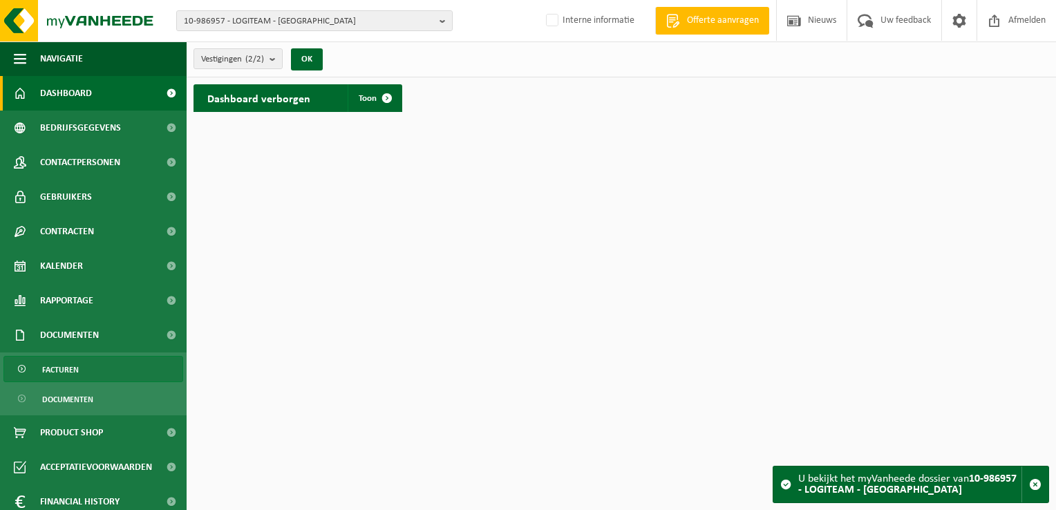
click at [99, 369] on link "Facturen" at bounding box center [93, 369] width 180 height 26
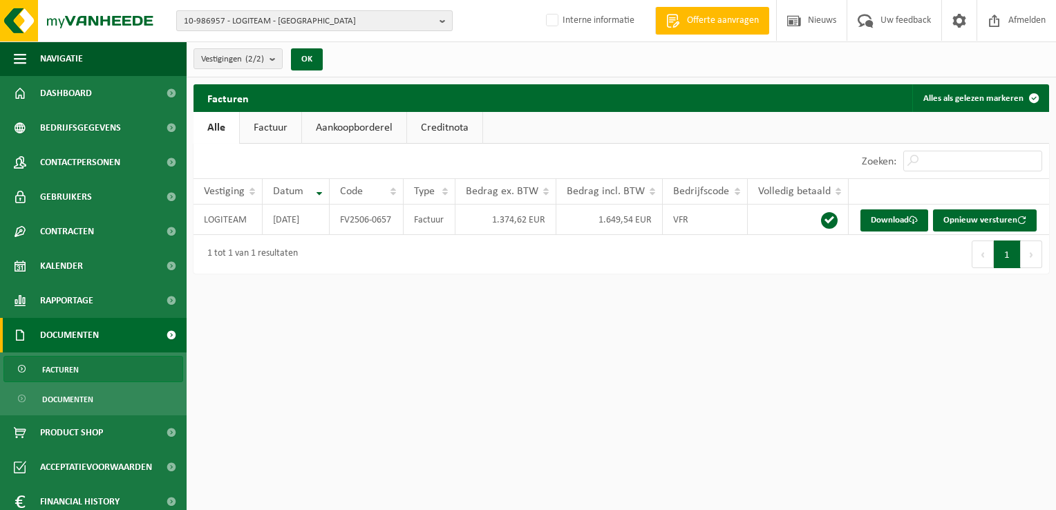
click at [267, 21] on span "10-986957 - LOGITEAM - [GEOGRAPHIC_DATA]" at bounding box center [309, 21] width 250 height 21
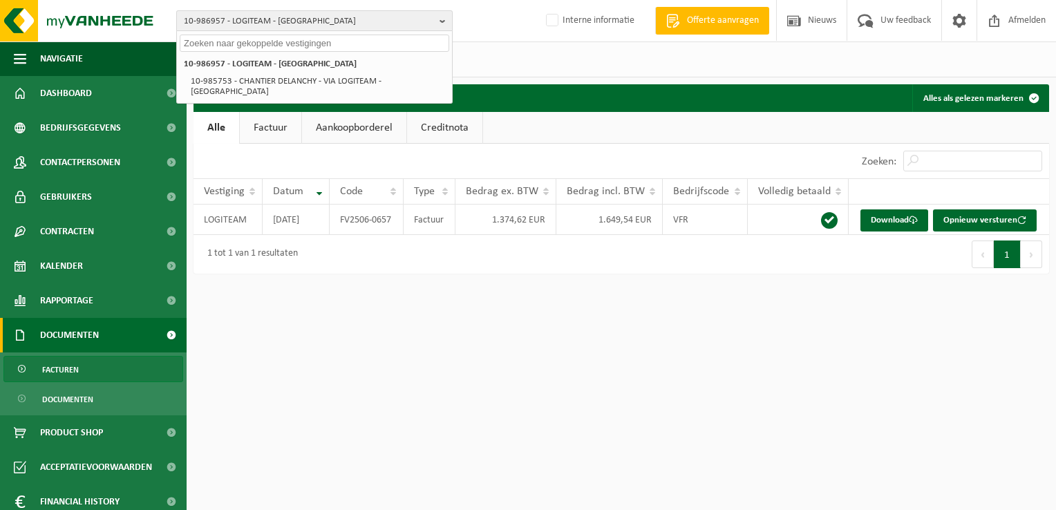
paste input "10-754686"
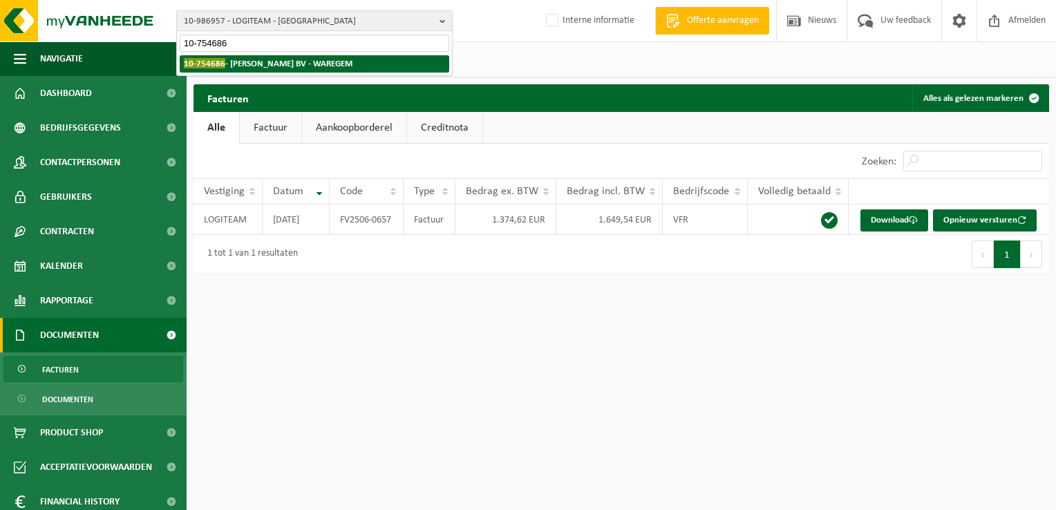
type input "10-754686"
click at [252, 63] on strong "10-754686 - BARON CASIER BV - WAREGEM" at bounding box center [268, 63] width 169 height 10
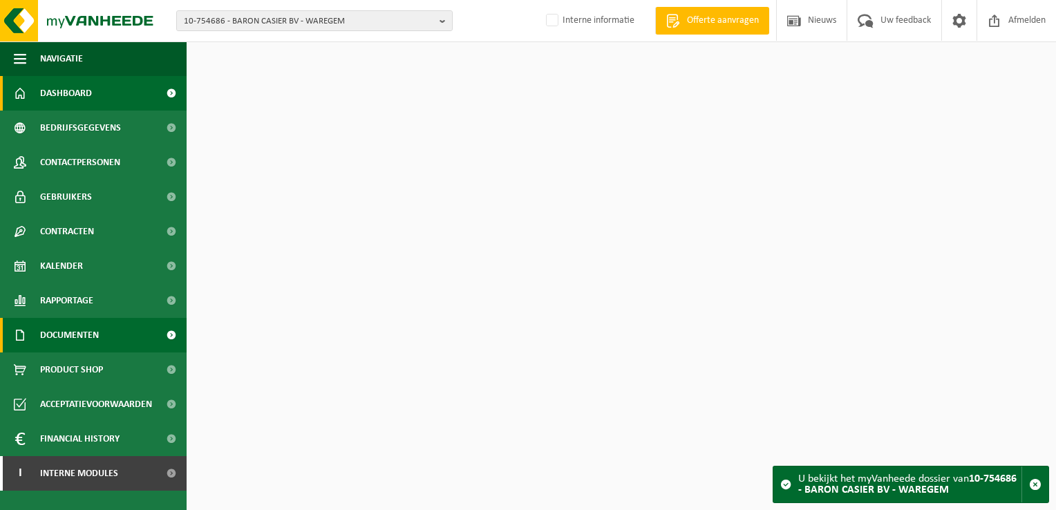
click at [62, 341] on span "Documenten" at bounding box center [69, 335] width 59 height 35
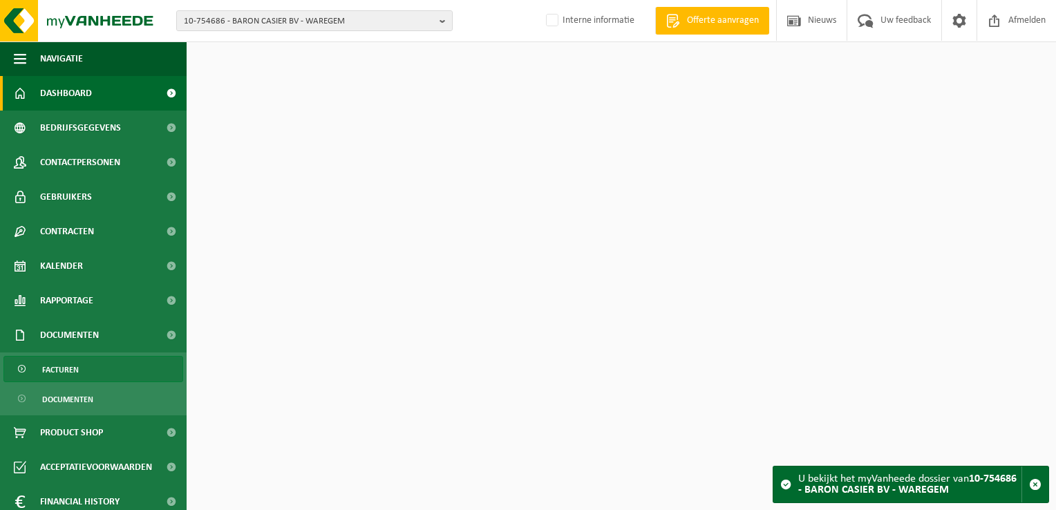
click at [80, 369] on link "Facturen" at bounding box center [93, 369] width 180 height 26
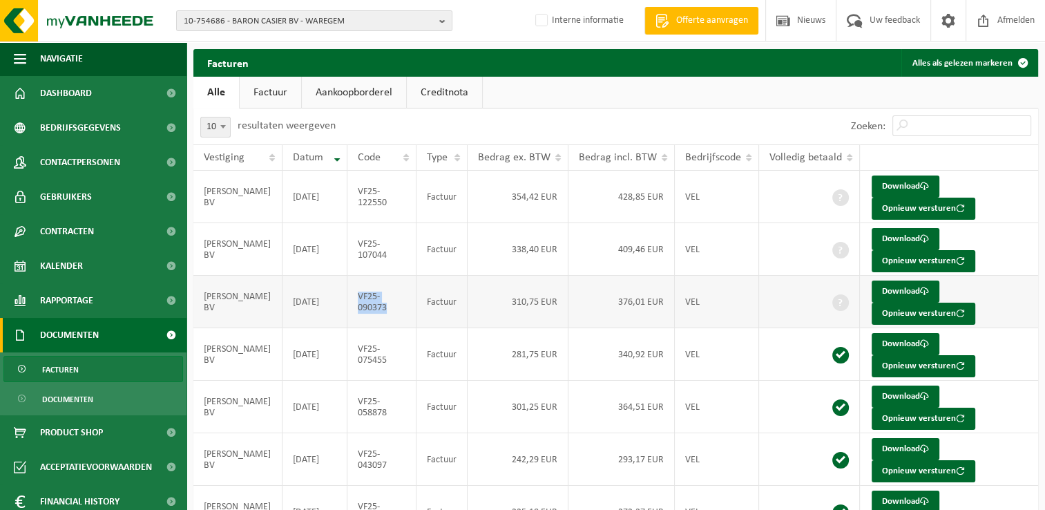
drag, startPoint x: 390, startPoint y: 309, endPoint x: 360, endPoint y: 293, distance: 33.7
click at [360, 293] on td "VF25-090373" at bounding box center [382, 302] width 69 height 53
copy td "VF25-090373"
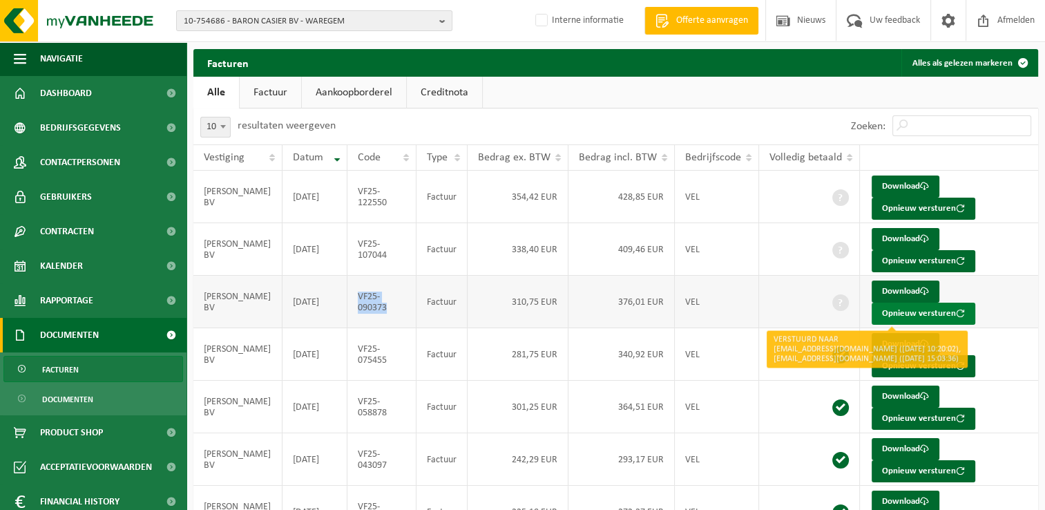
click at [894, 316] on button "Opnieuw versturen" at bounding box center [924, 314] width 104 height 22
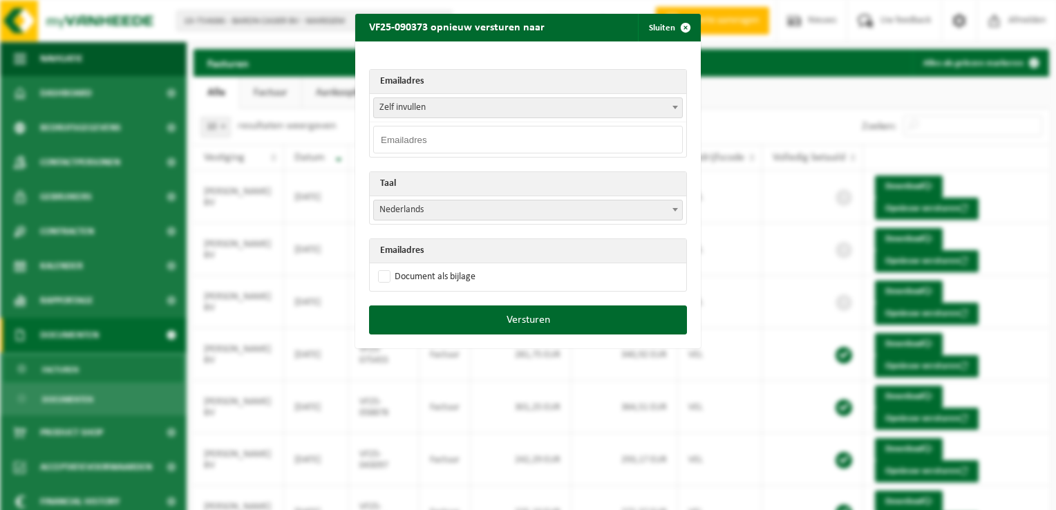
click at [418, 141] on input "email" at bounding box center [528, 140] width 310 height 28
click at [414, 106] on span "Zelf invullen" at bounding box center [528, 107] width 308 height 19
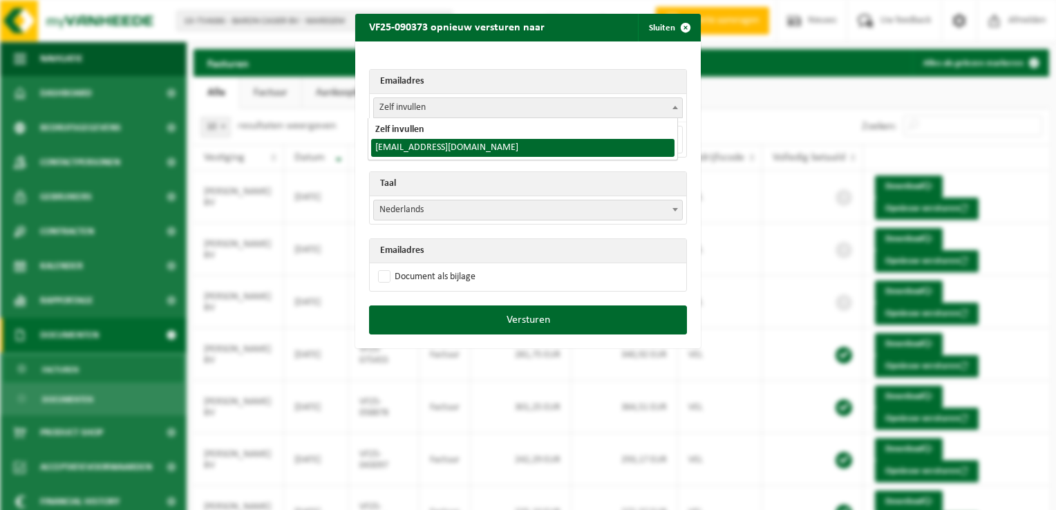
select select "info@baroncasier.be"
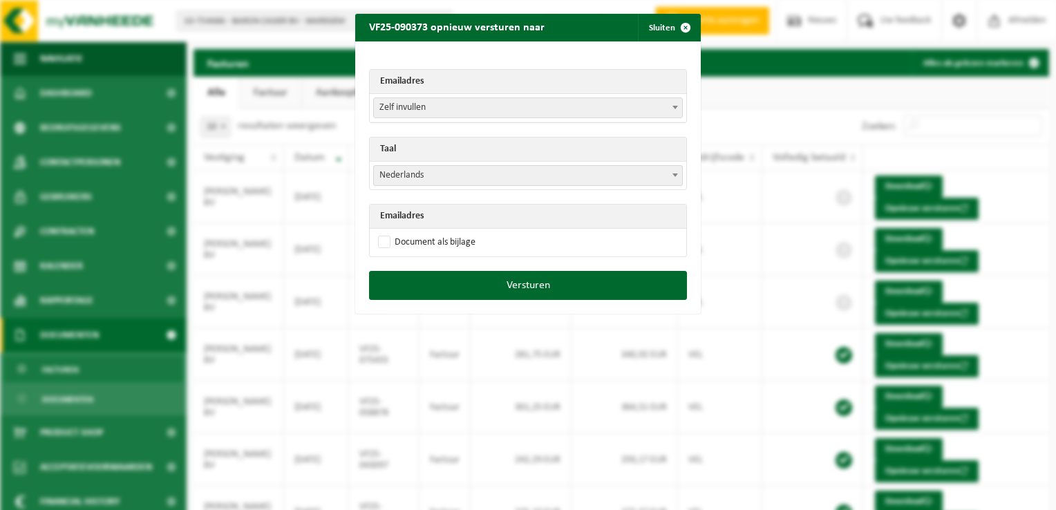
click at [422, 108] on span "Zelf invullen" at bounding box center [528, 107] width 308 height 19
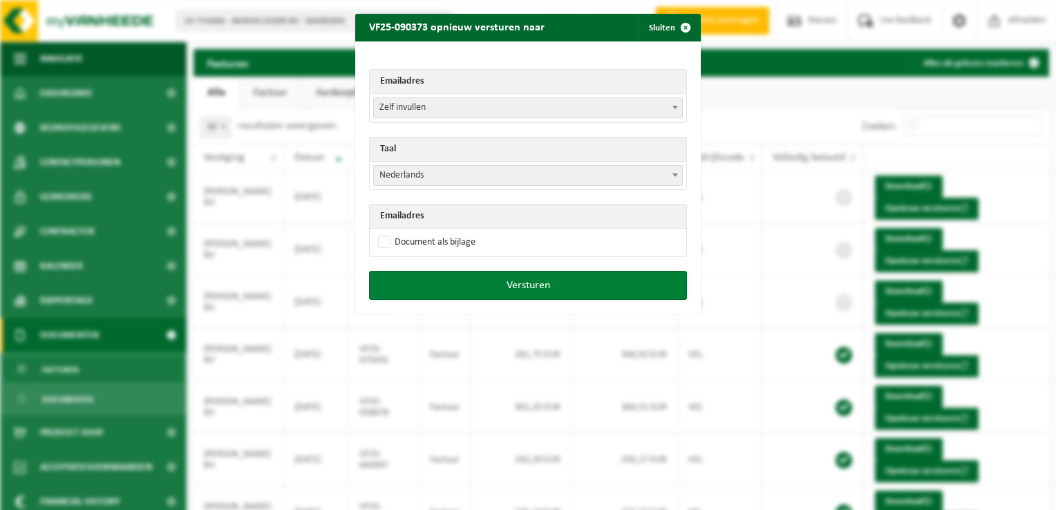
click at [493, 281] on button "Versturen" at bounding box center [528, 285] width 318 height 29
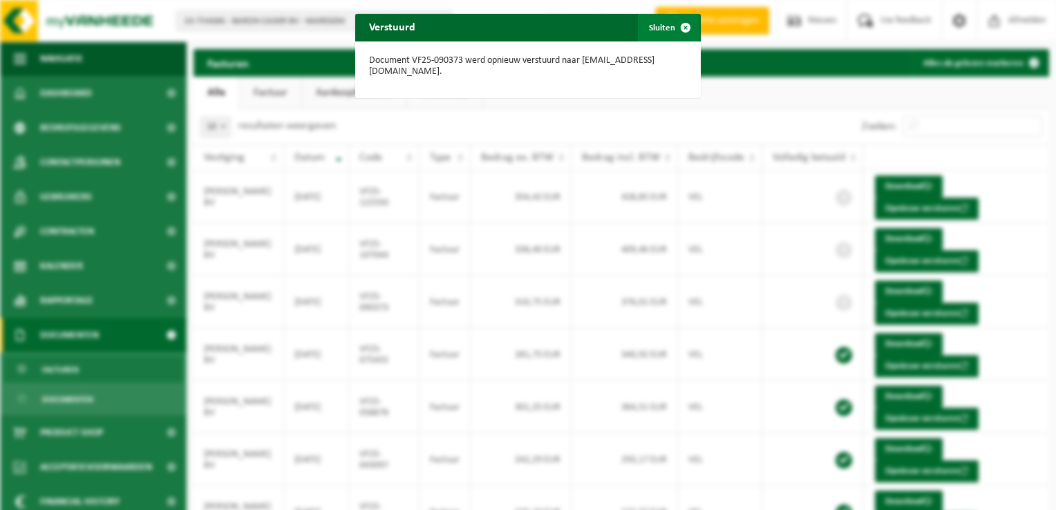
click at [681, 31] on span "button" at bounding box center [686, 28] width 28 height 28
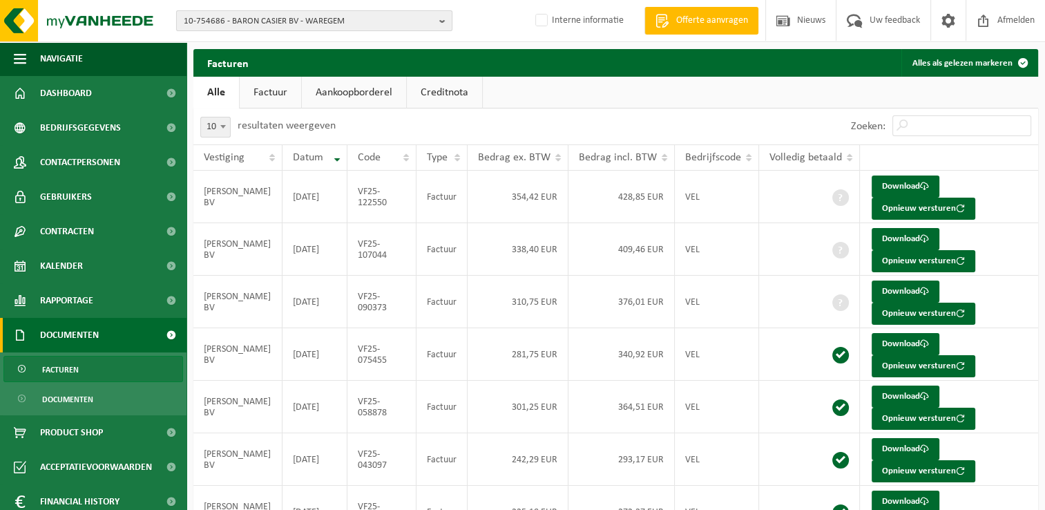
click at [289, 12] on span "10-754686 - BARON CASIER BV - WAREGEM" at bounding box center [309, 21] width 250 height 21
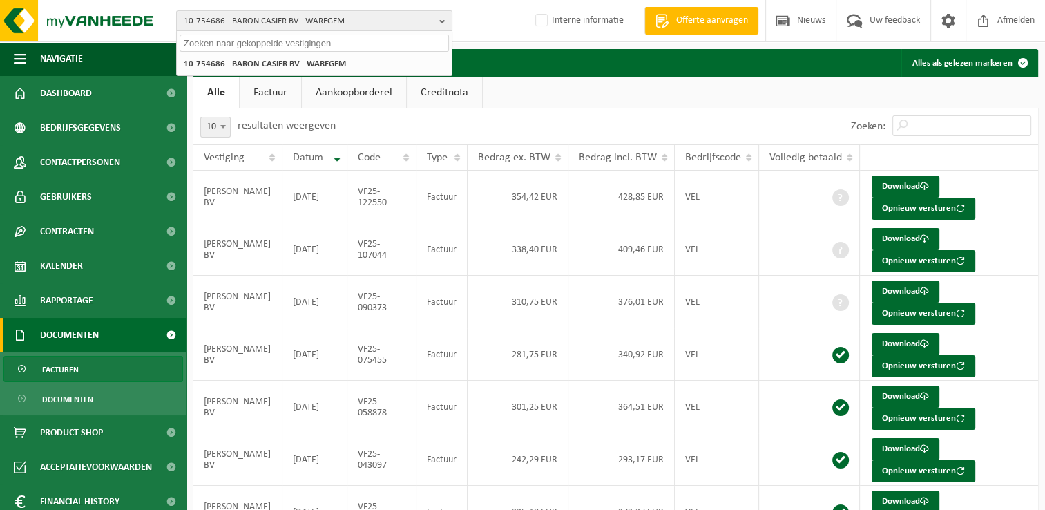
paste input "10-988391"
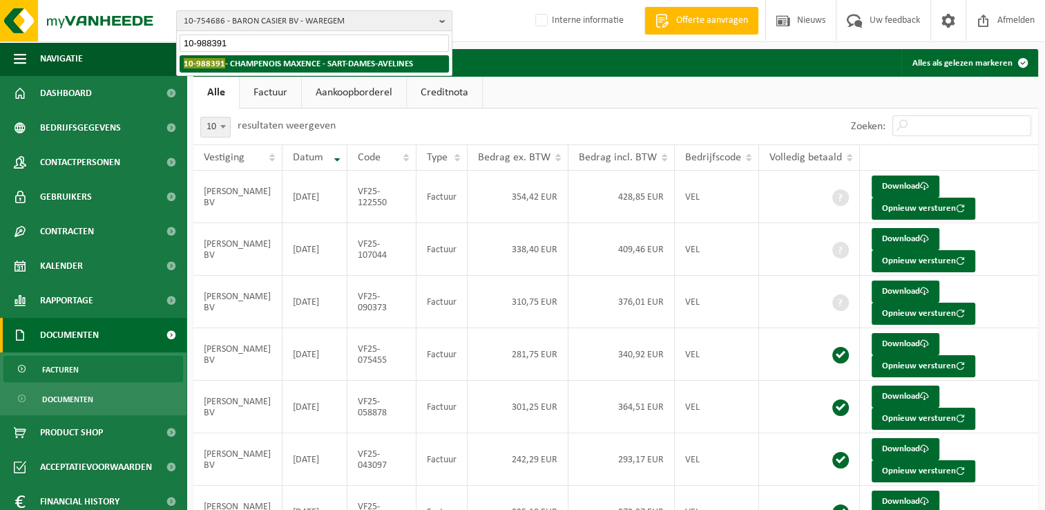
type input "10-988391"
click at [274, 63] on strong "10-988391 - CHAMPENOIS MAXENCE - SART-DAMES-AVELINES" at bounding box center [298, 63] width 229 height 10
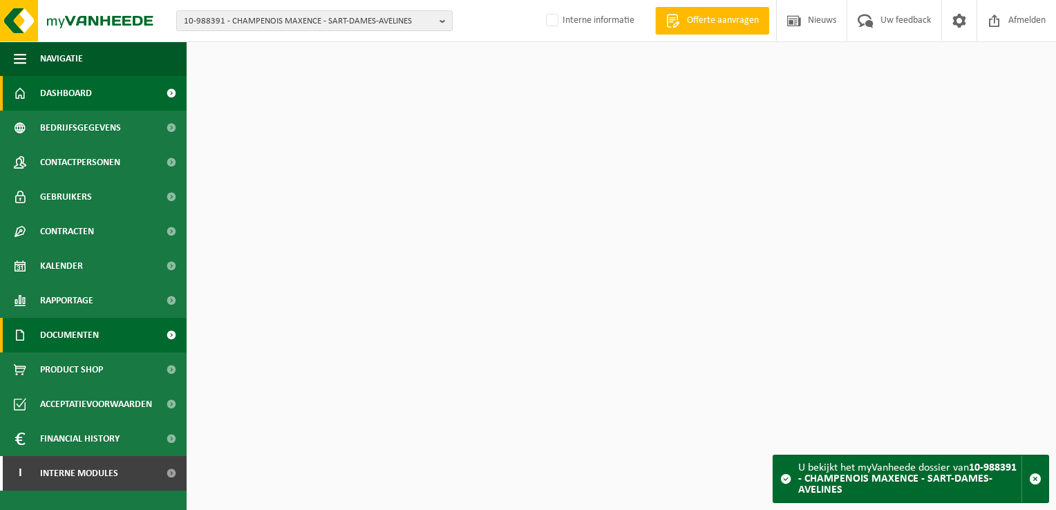
click at [93, 336] on span "Documenten" at bounding box center [69, 335] width 59 height 35
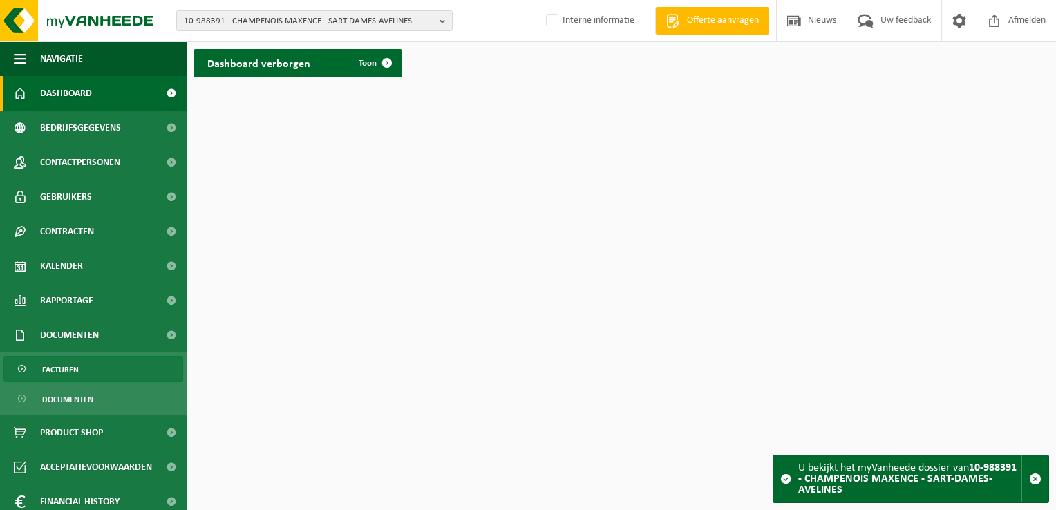
click at [98, 372] on link "Facturen" at bounding box center [93, 369] width 180 height 26
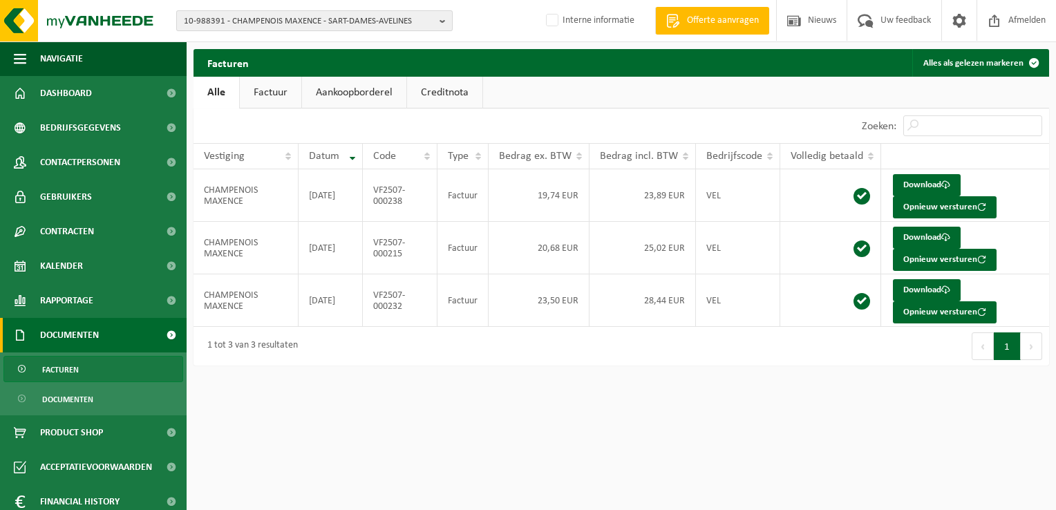
click at [275, 18] on span "10-988391 - CHAMPENOIS MAXENCE - SART-DAMES-AVELINES" at bounding box center [309, 21] width 250 height 21
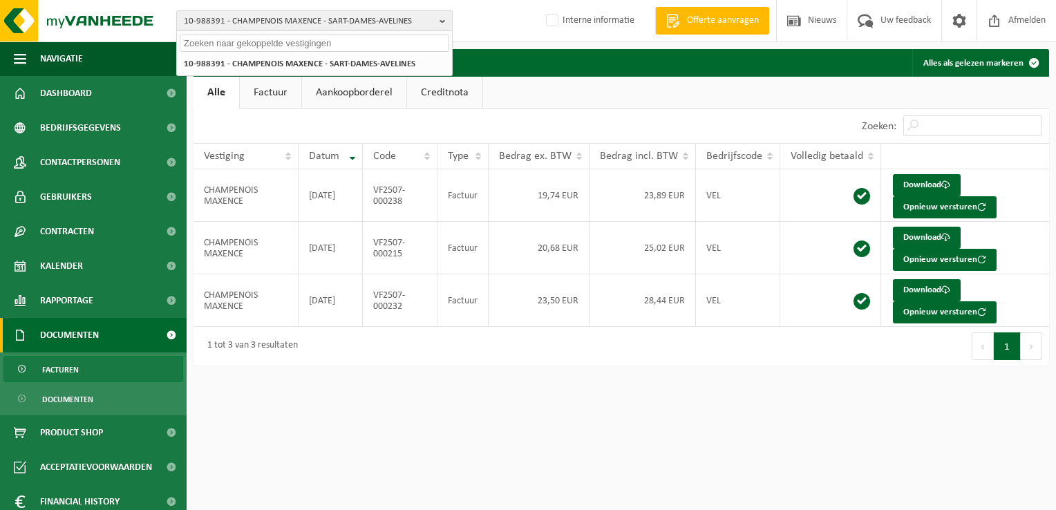
paste input "01-100615"
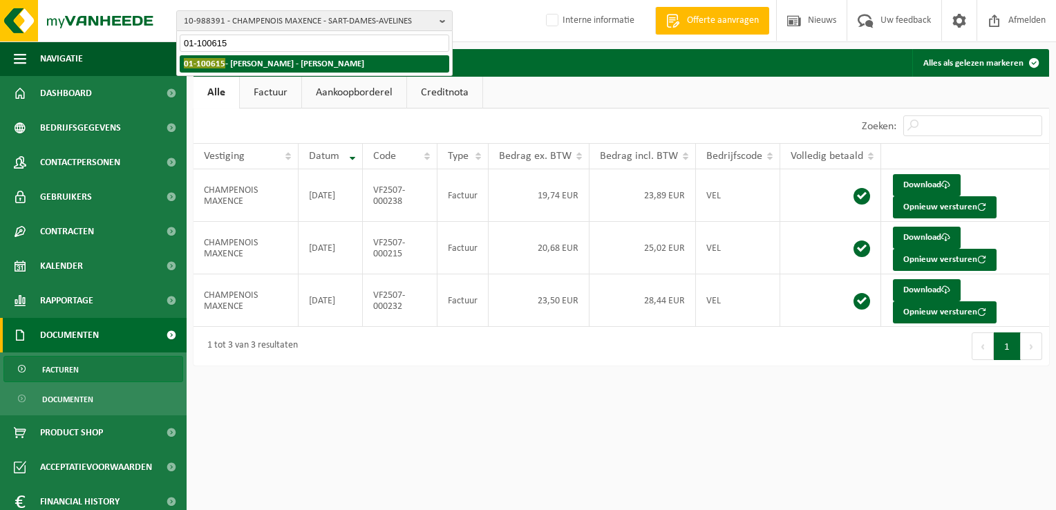
type input "01-100615"
click at [271, 62] on strong "01-100615 - HOLVOET STEVEN - HEULE" at bounding box center [274, 63] width 180 height 10
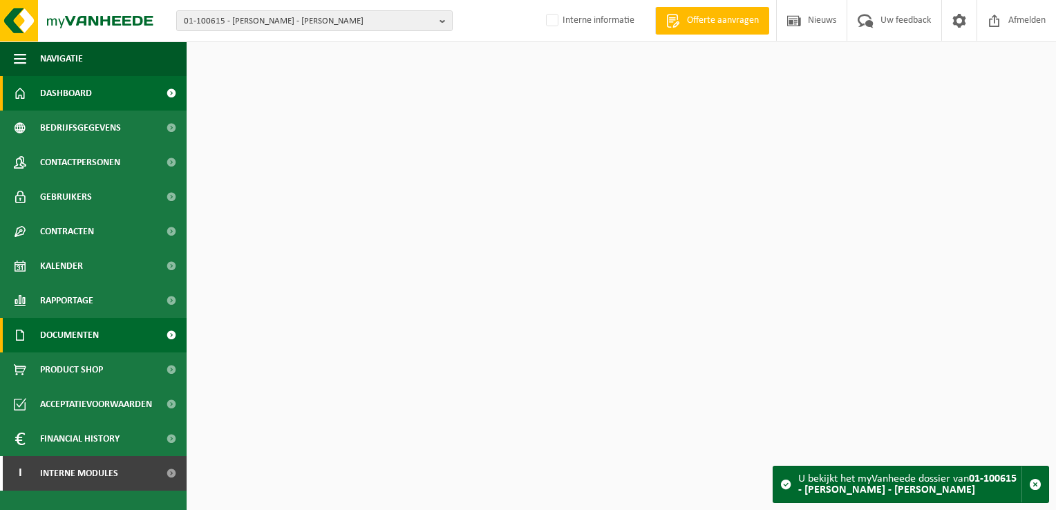
click at [95, 331] on span "Documenten" at bounding box center [69, 335] width 59 height 35
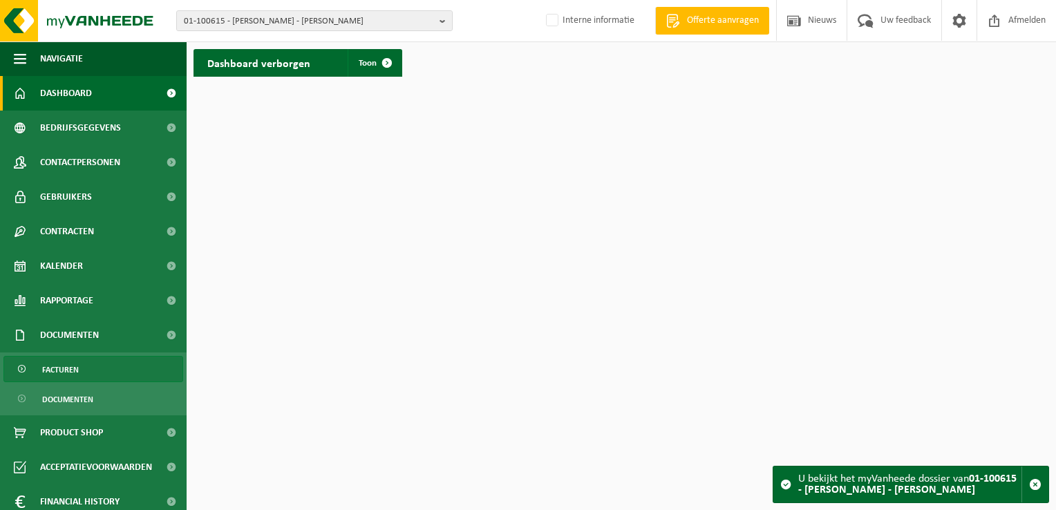
click at [97, 369] on link "Facturen" at bounding box center [93, 369] width 180 height 26
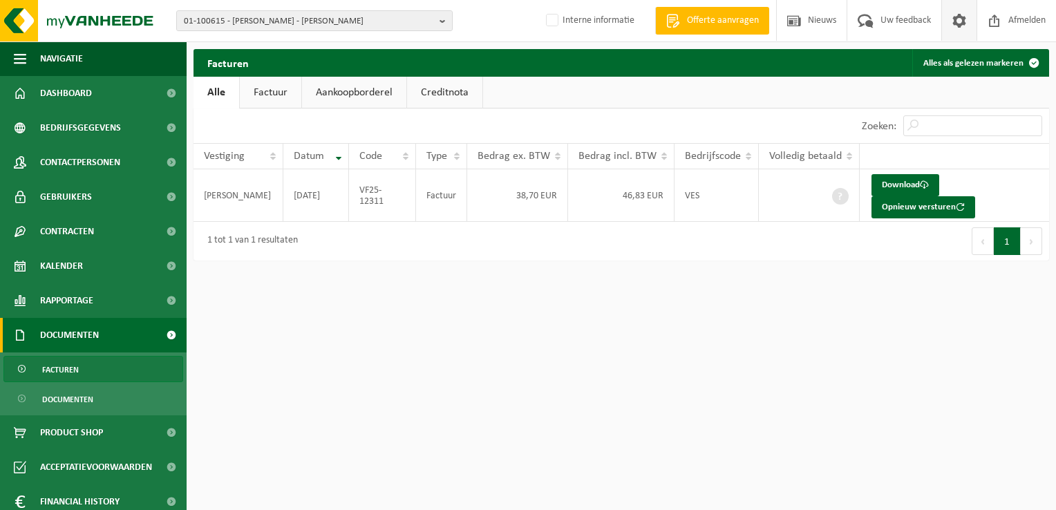
click at [953, 18] on span at bounding box center [959, 20] width 21 height 41
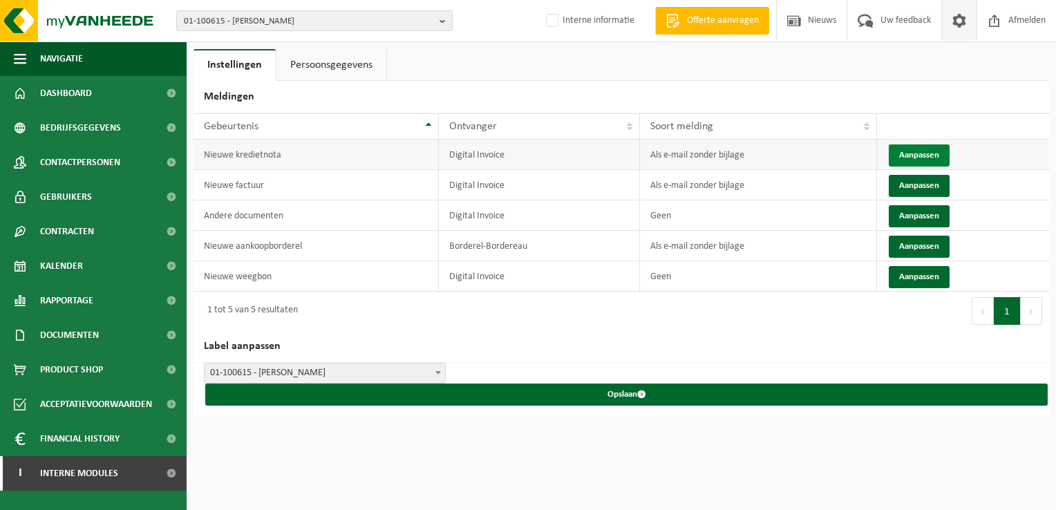
click at [897, 155] on button "Aanpassen" at bounding box center [918, 155] width 61 height 22
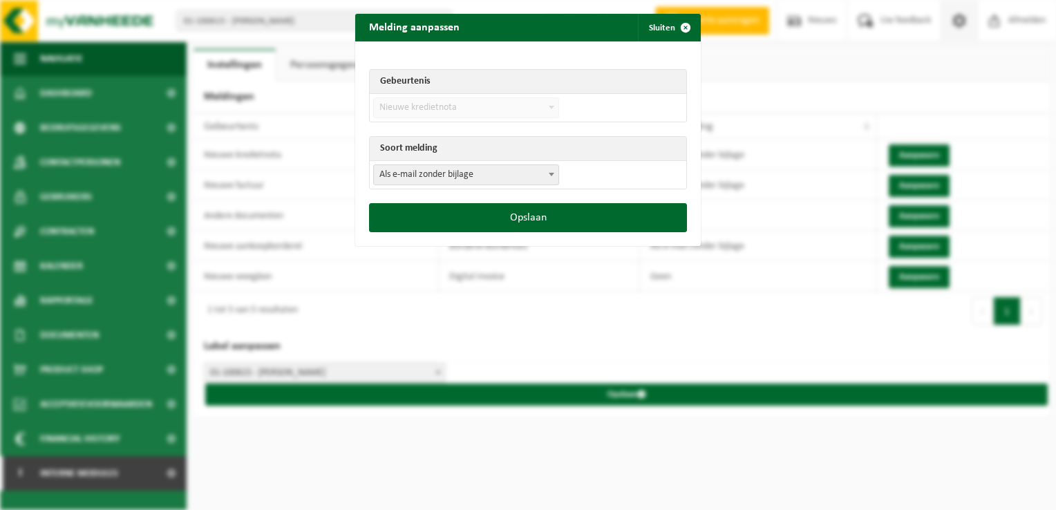
click at [426, 176] on span "Als e-mail zonder bijlage" at bounding box center [466, 174] width 184 height 19
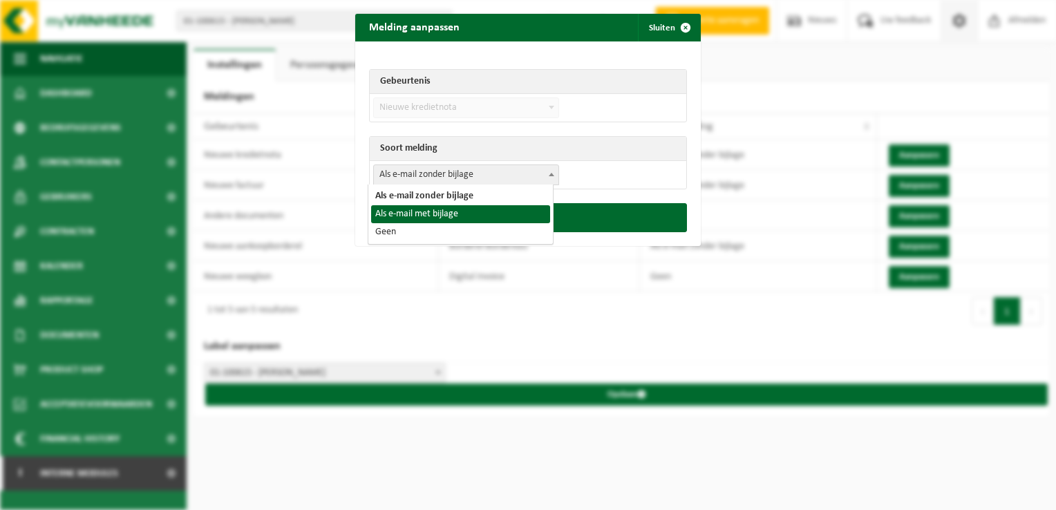
select select "3"
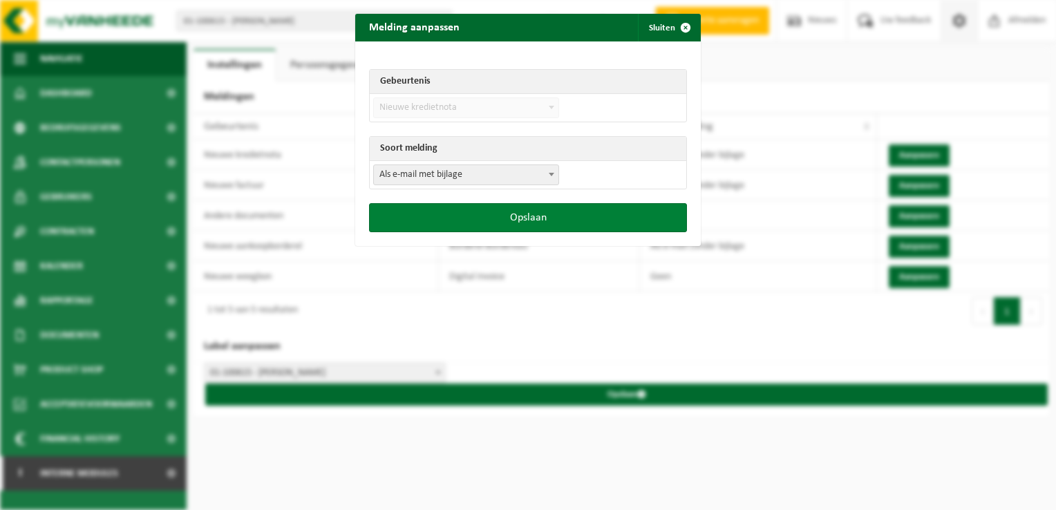
click at [486, 220] on button "Opslaan" at bounding box center [528, 217] width 318 height 29
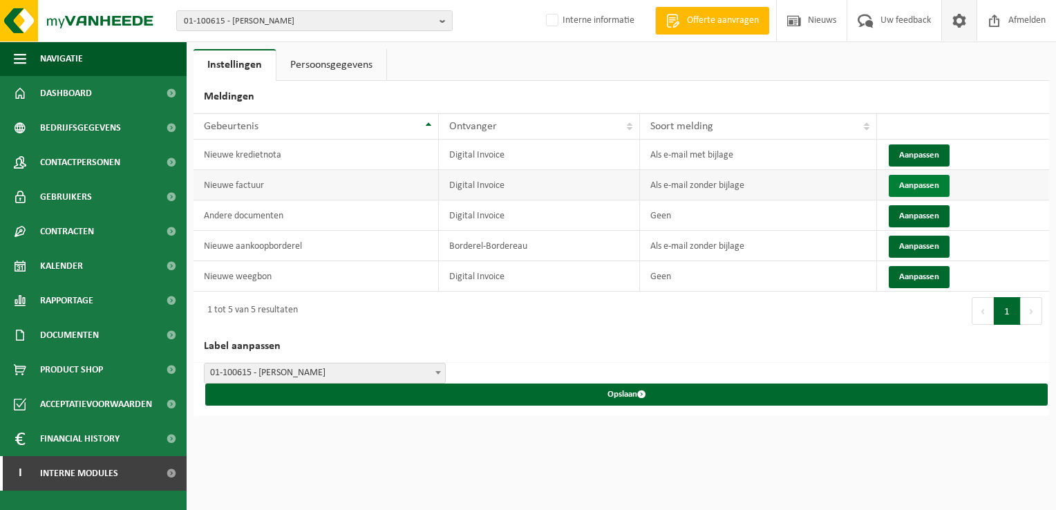
click at [909, 185] on button "Aanpassen" at bounding box center [918, 186] width 61 height 22
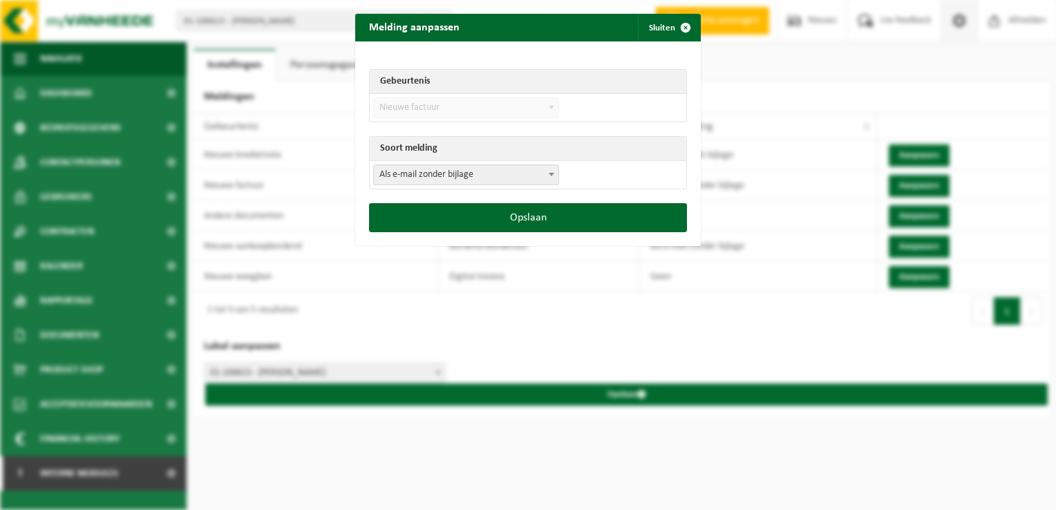
click at [450, 170] on span "Als e-mail zonder bijlage" at bounding box center [466, 174] width 184 height 19
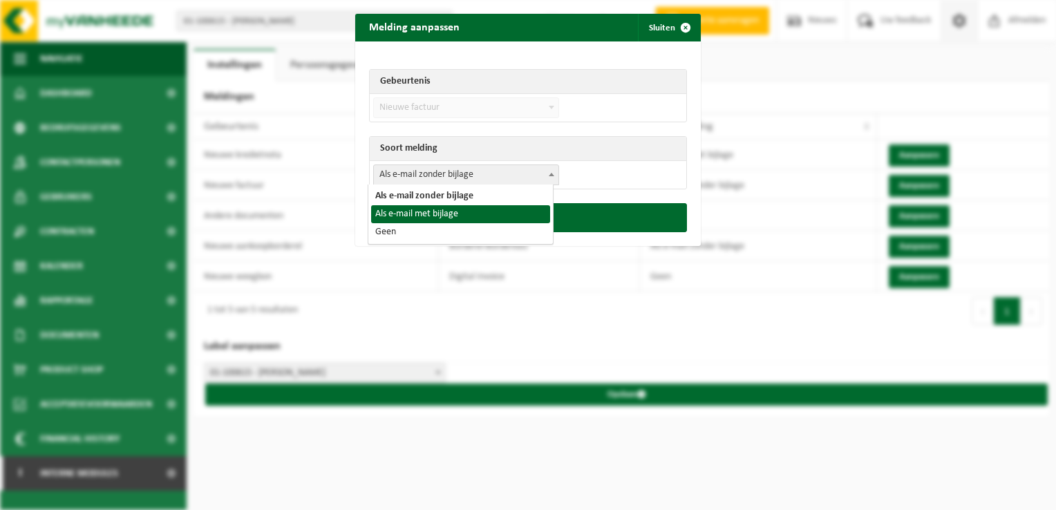
select select "3"
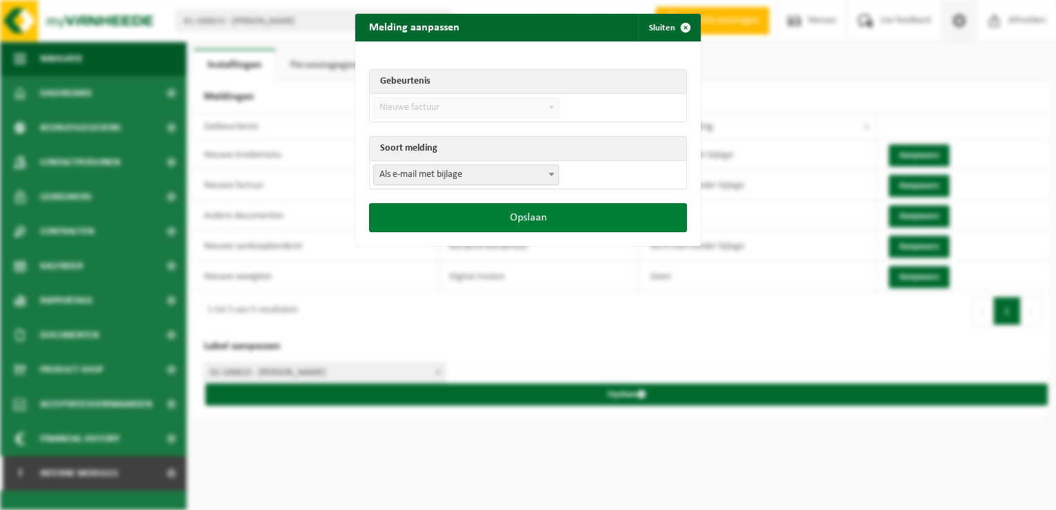
click at [551, 220] on button "Opslaan" at bounding box center [528, 217] width 318 height 29
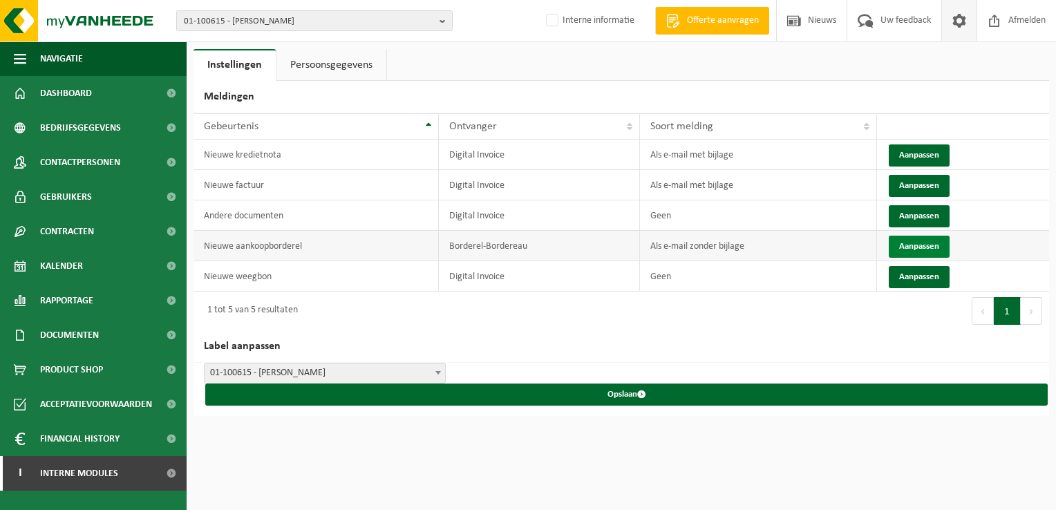
click at [917, 251] on button "Aanpassen" at bounding box center [918, 247] width 61 height 22
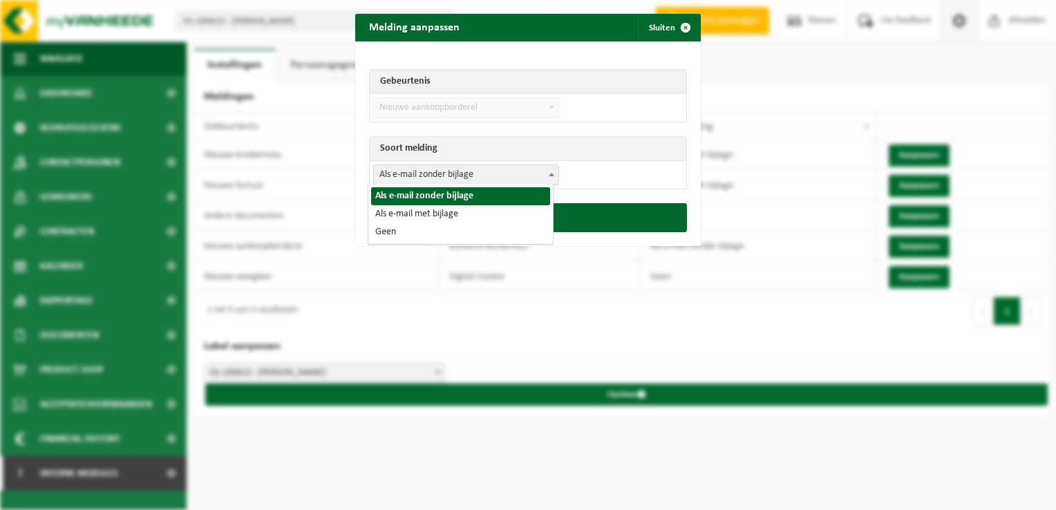
click at [470, 170] on span "Als e-mail zonder bijlage" at bounding box center [466, 174] width 184 height 19
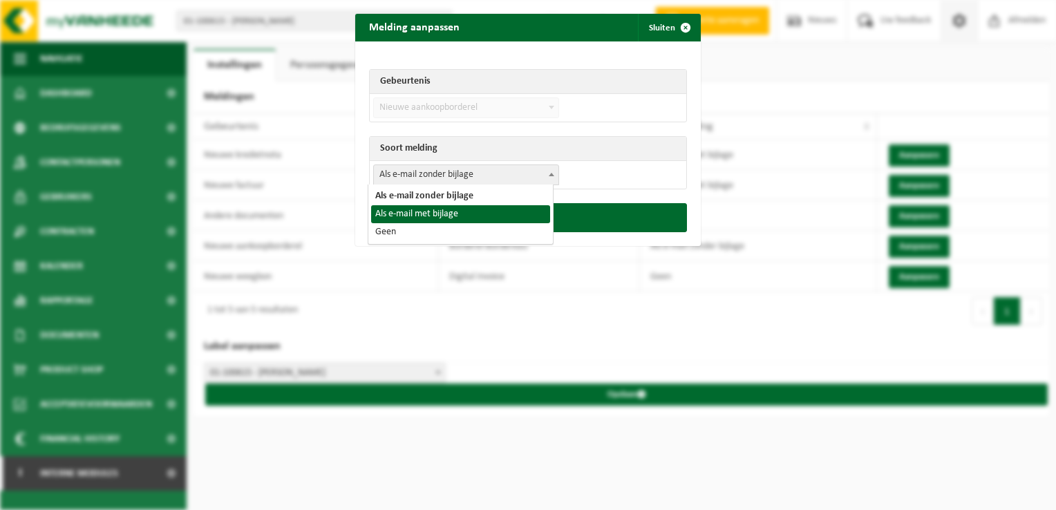
select select "3"
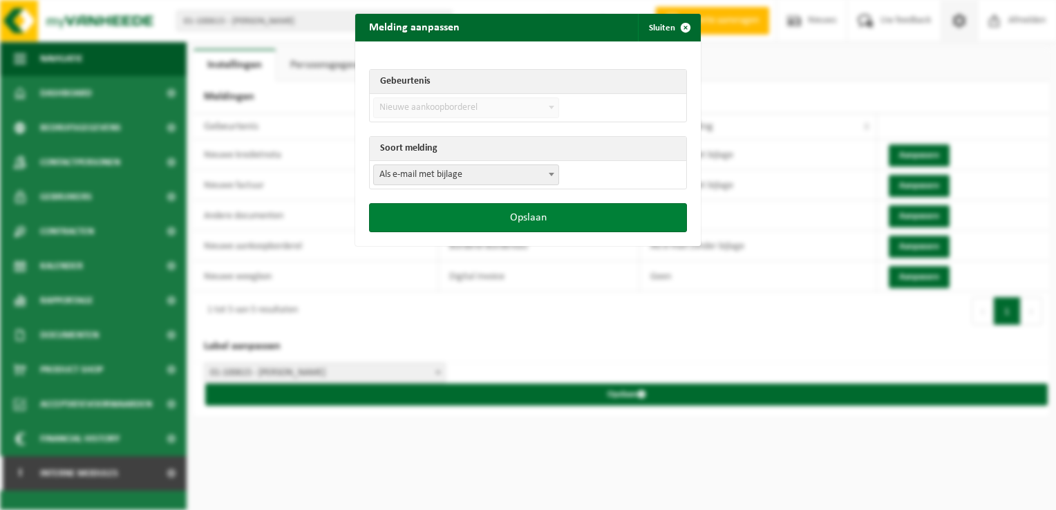
click at [537, 220] on button "Opslaan" at bounding box center [528, 217] width 318 height 29
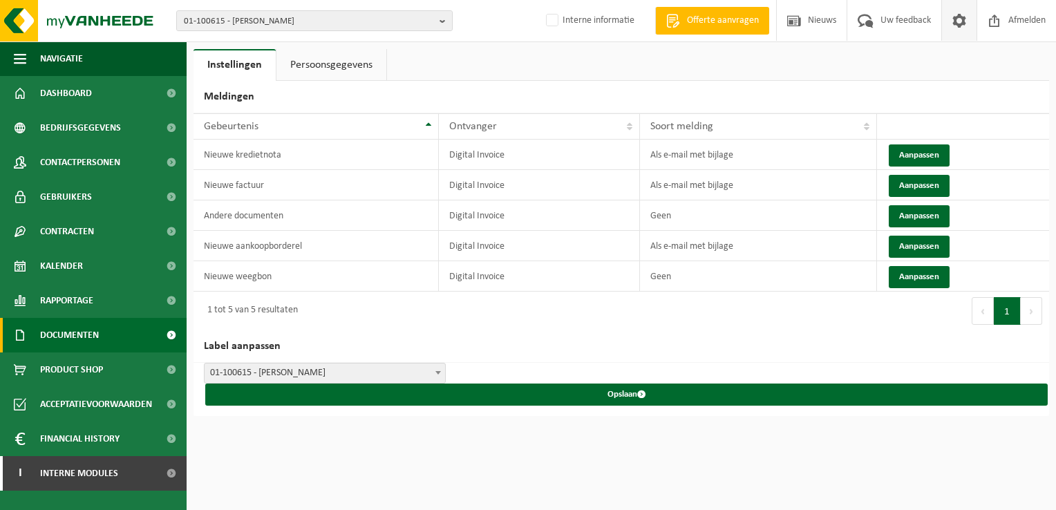
click at [90, 326] on span "Documenten" at bounding box center [69, 335] width 59 height 35
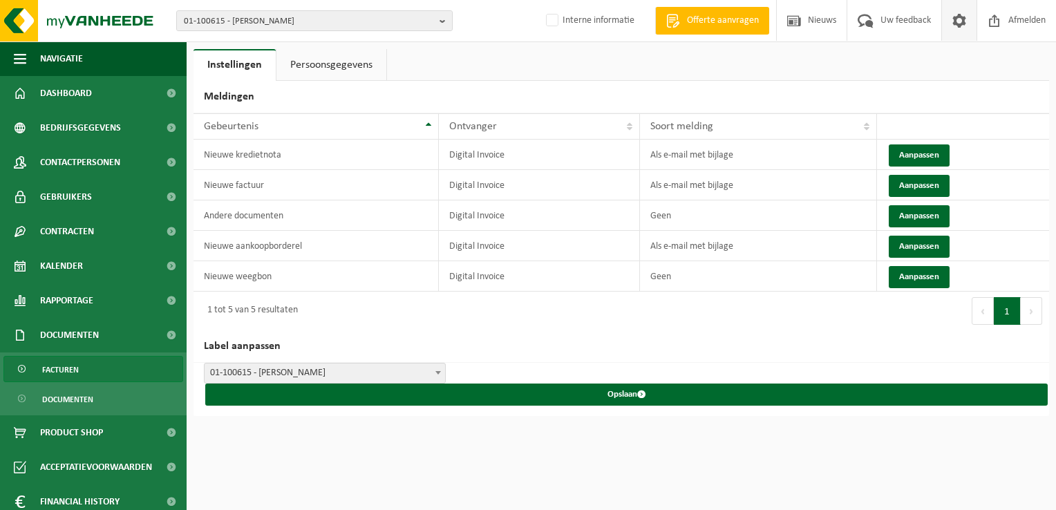
click at [106, 359] on link "Facturen" at bounding box center [93, 369] width 180 height 26
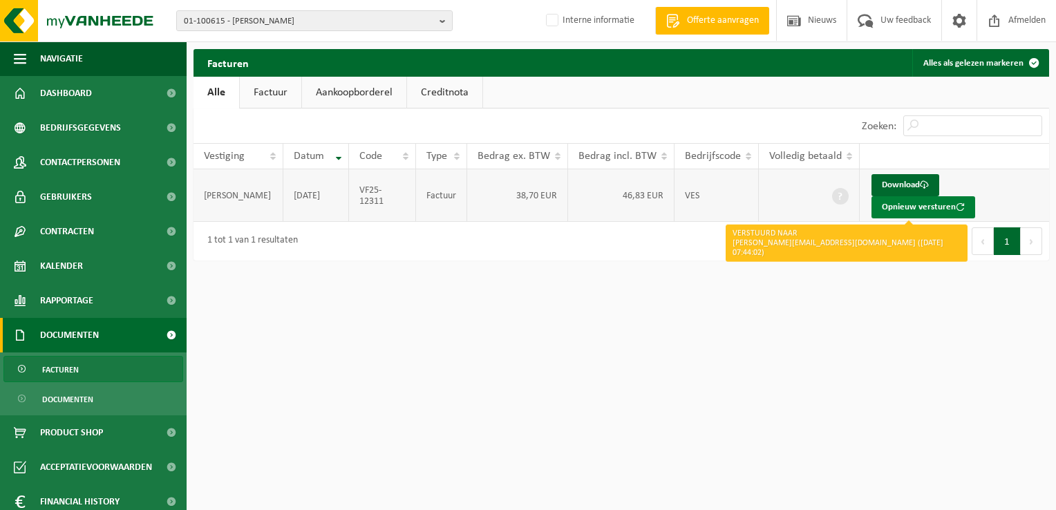
click at [893, 207] on button "Opnieuw versturen" at bounding box center [923, 207] width 104 height 22
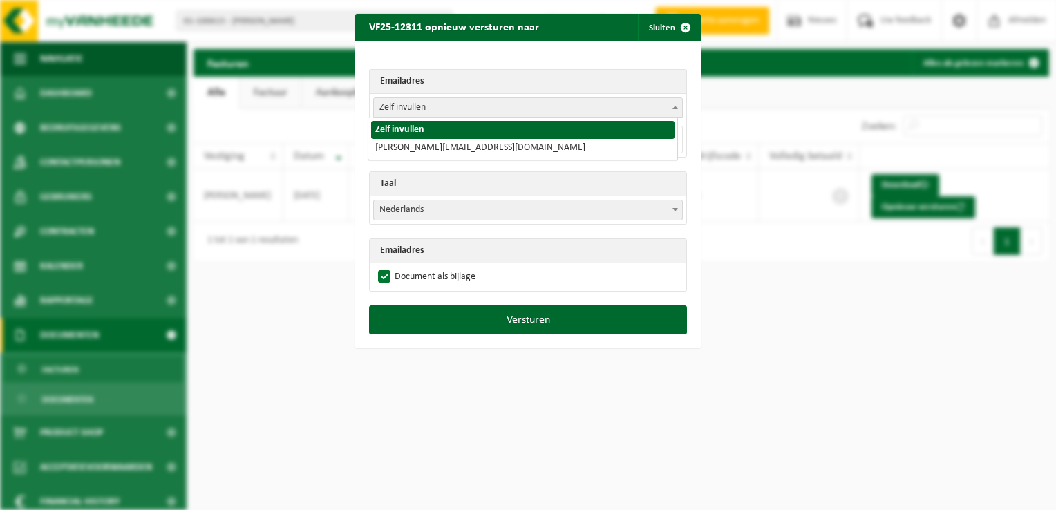
click at [418, 104] on span "Zelf invullen" at bounding box center [528, 107] width 308 height 19
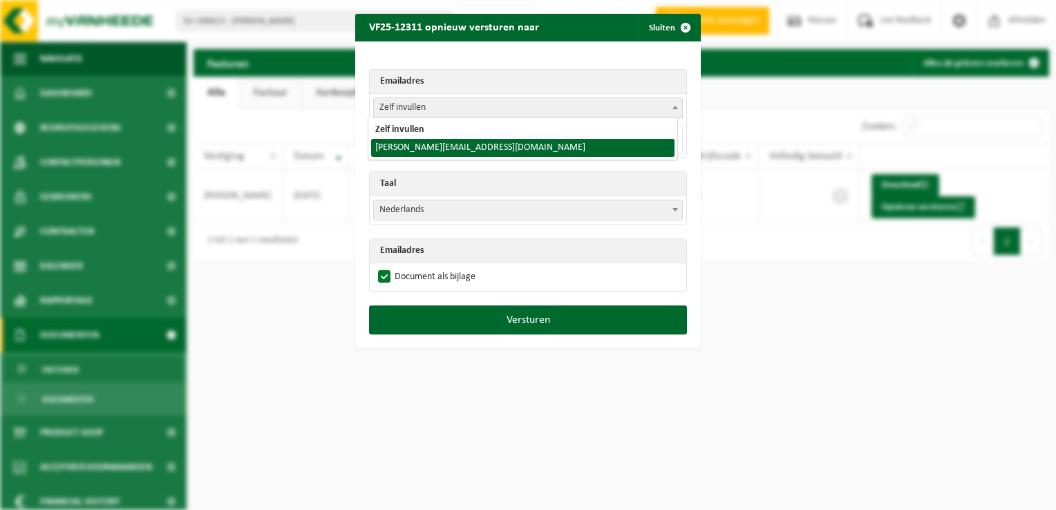
select select "steven.holvoet@summeratlauwe.be"
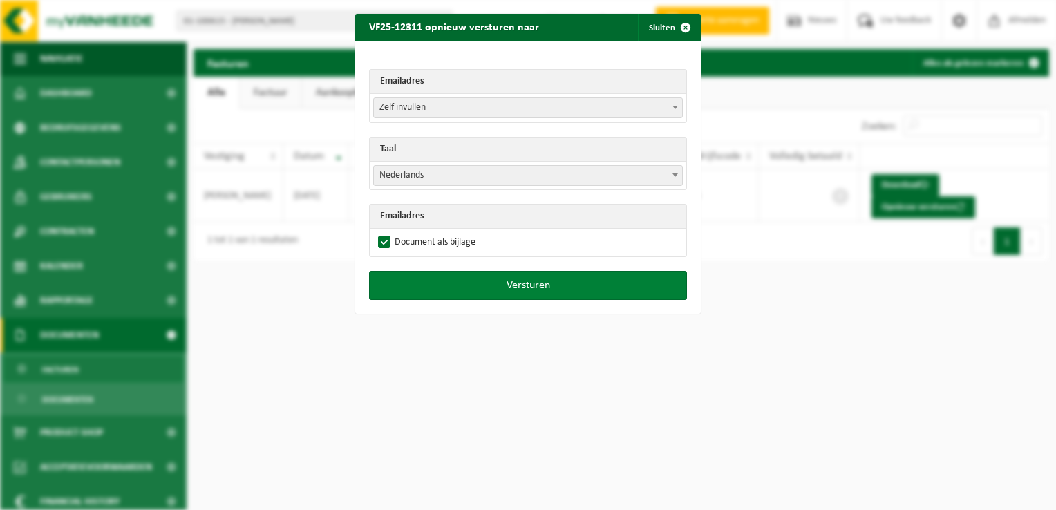
click at [498, 278] on button "Versturen" at bounding box center [528, 285] width 318 height 29
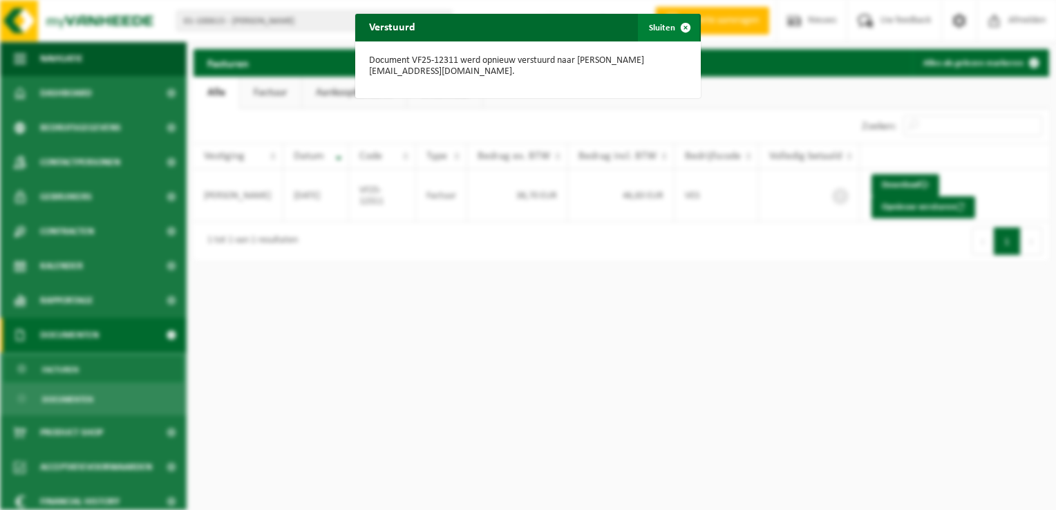
click at [677, 25] on span "button" at bounding box center [686, 28] width 28 height 28
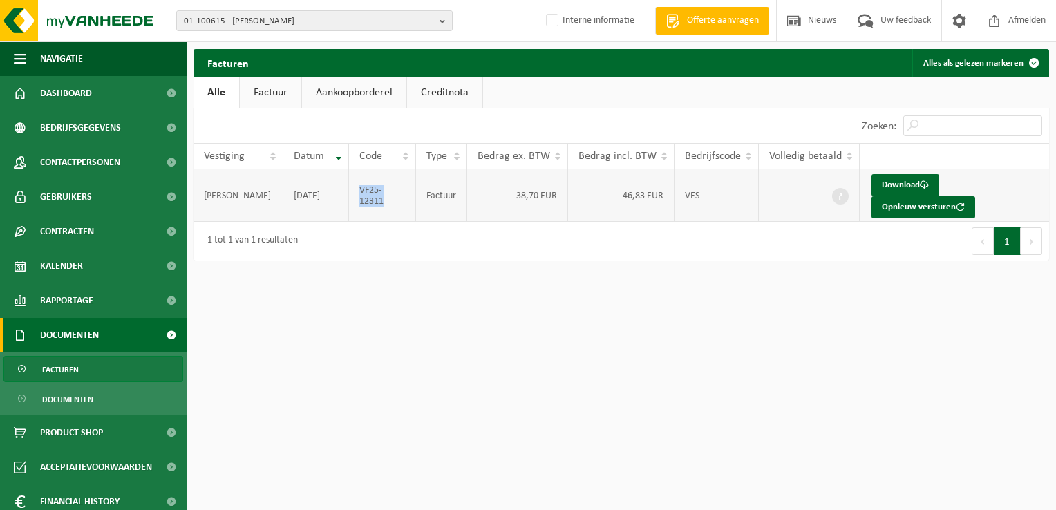
drag, startPoint x: 390, startPoint y: 203, endPoint x: 362, endPoint y: 190, distance: 30.6
click at [362, 190] on td "VF25-12311" at bounding box center [382, 195] width 67 height 53
copy td "VF25-12311"
click at [210, 15] on span "01-100615 - [PERSON_NAME]" at bounding box center [309, 21] width 250 height 21
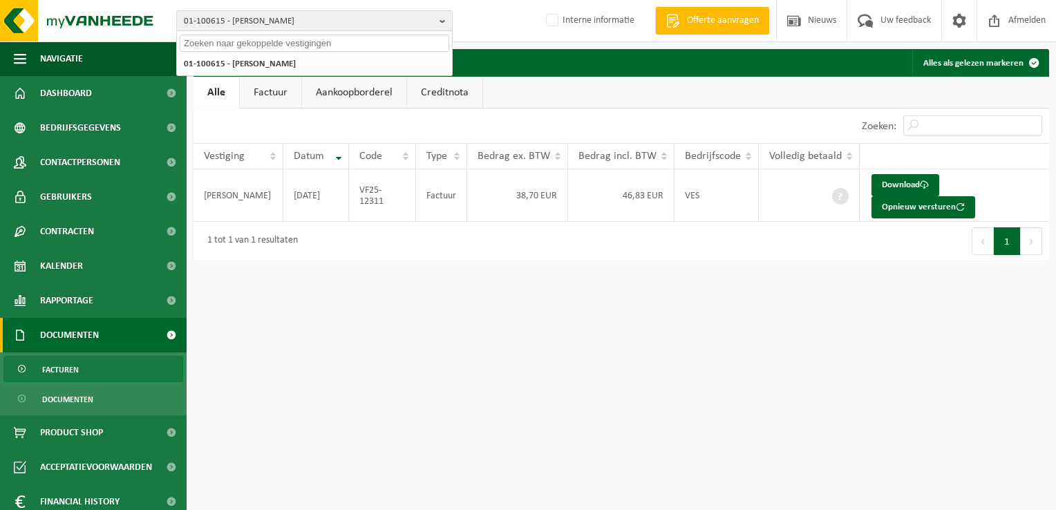
paste input "10-877979"
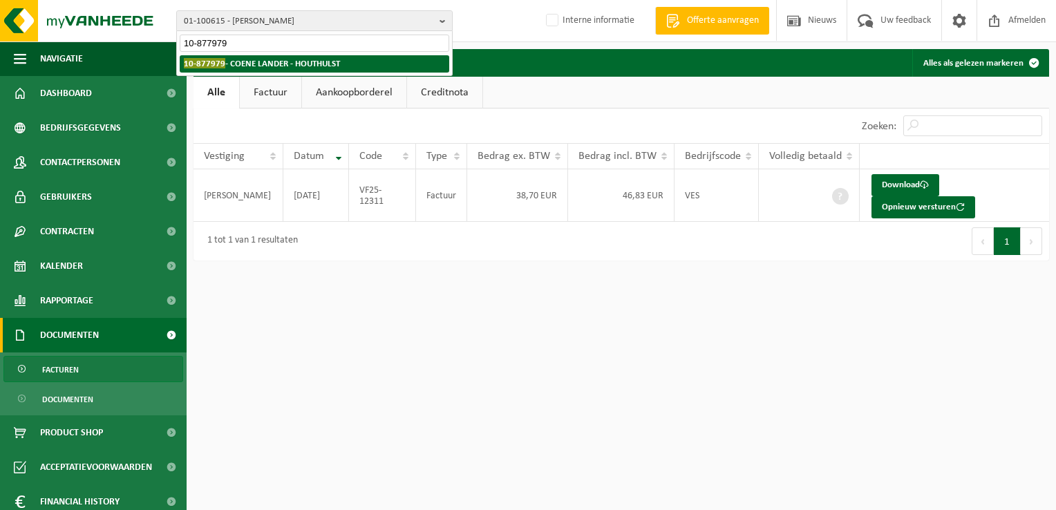
type input "10-877979"
click at [265, 62] on strong "10-877979 - COENE LANDER - HOUTHULST" at bounding box center [262, 63] width 156 height 10
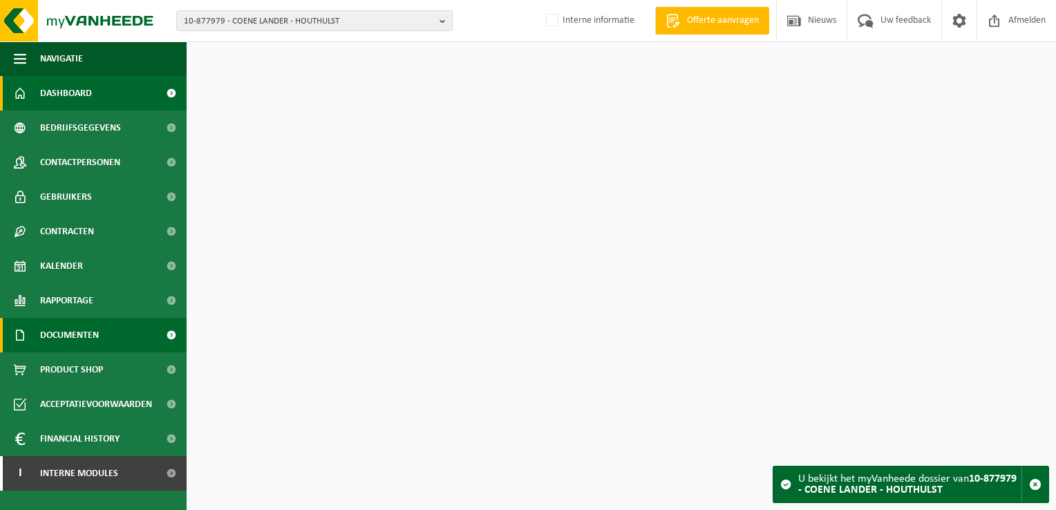
click at [103, 346] on link "Documenten" at bounding box center [93, 335] width 187 height 35
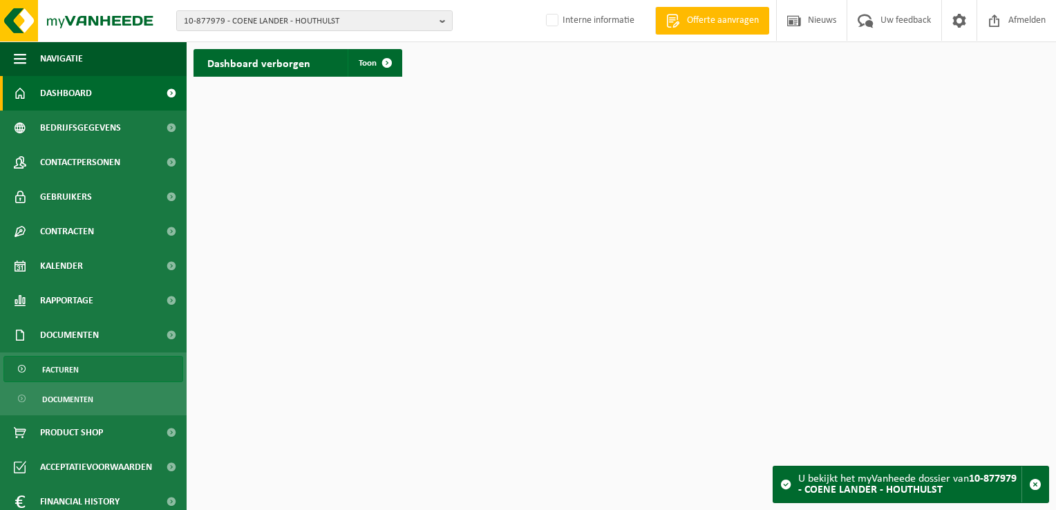
click at [104, 361] on link "Facturen" at bounding box center [93, 369] width 180 height 26
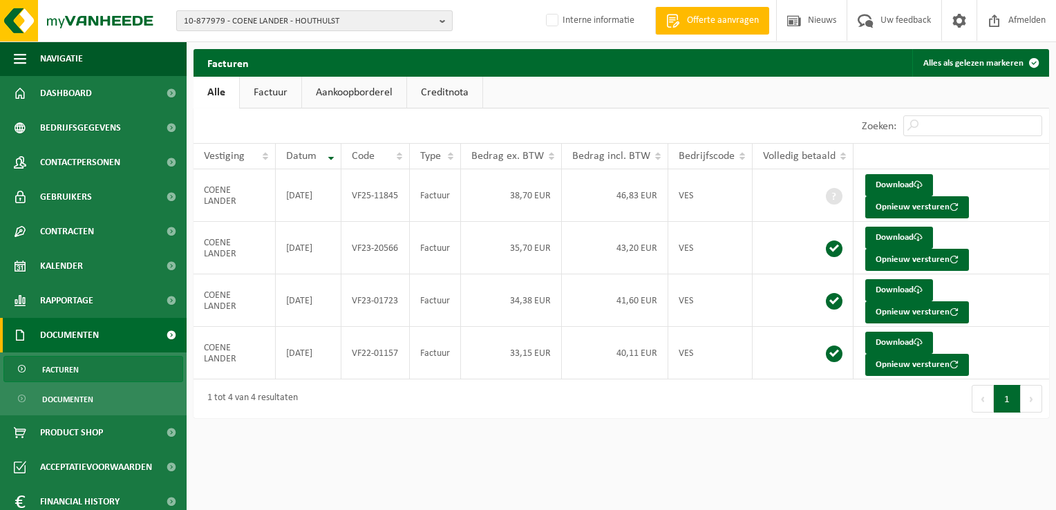
click at [246, 20] on span "10-877979 - COENE LANDER - HOUTHULST" at bounding box center [309, 21] width 250 height 21
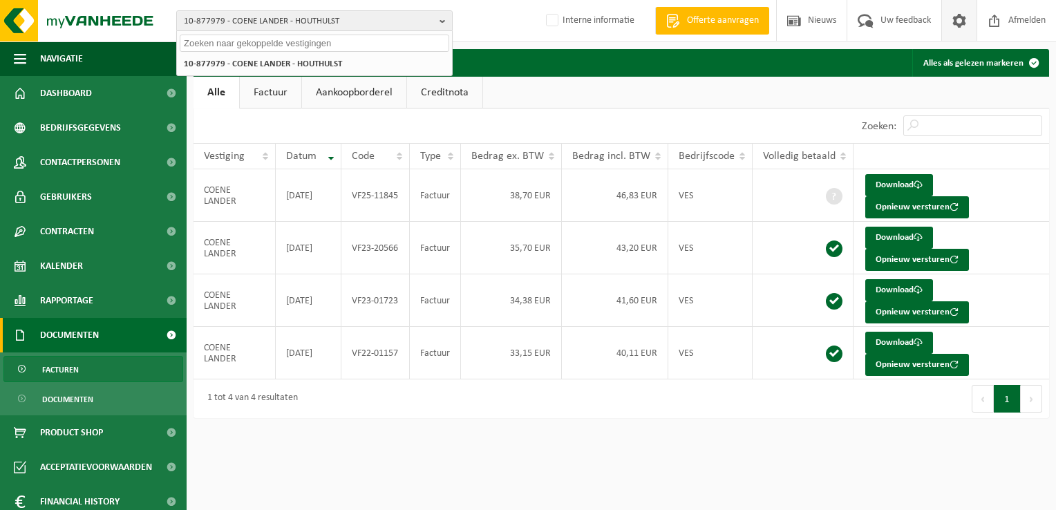
click at [964, 21] on span at bounding box center [959, 20] width 21 height 41
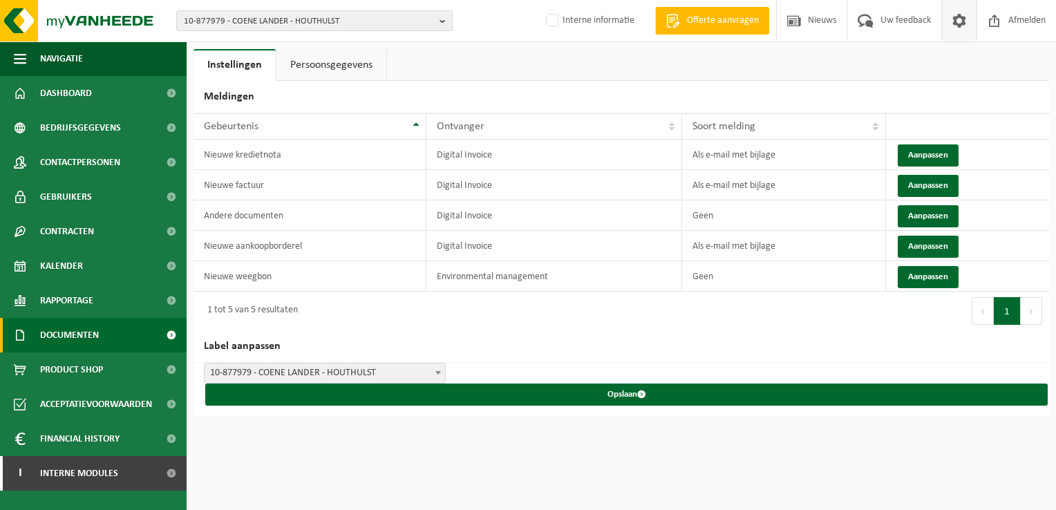
click at [83, 342] on span "Documenten" at bounding box center [69, 335] width 59 height 35
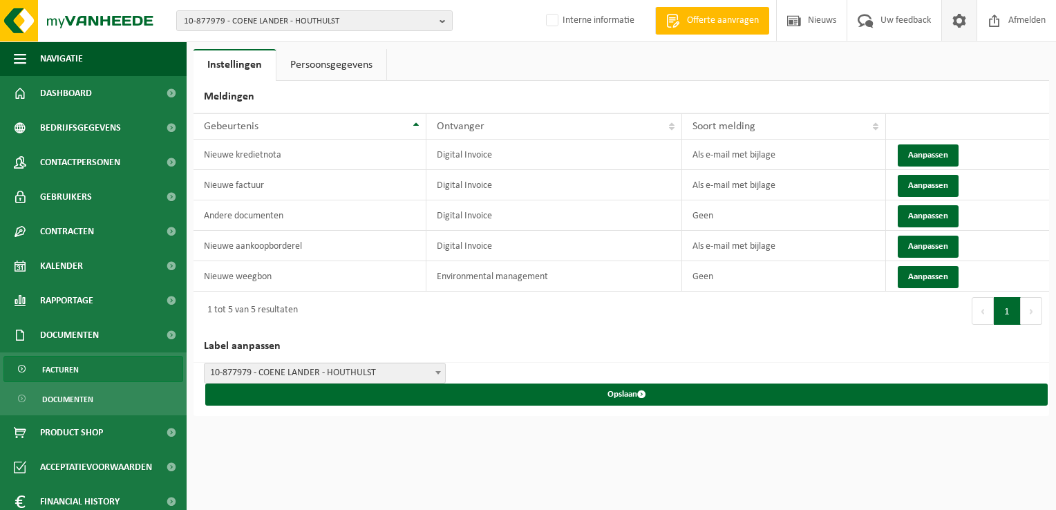
click at [99, 366] on link "Facturen" at bounding box center [93, 369] width 180 height 26
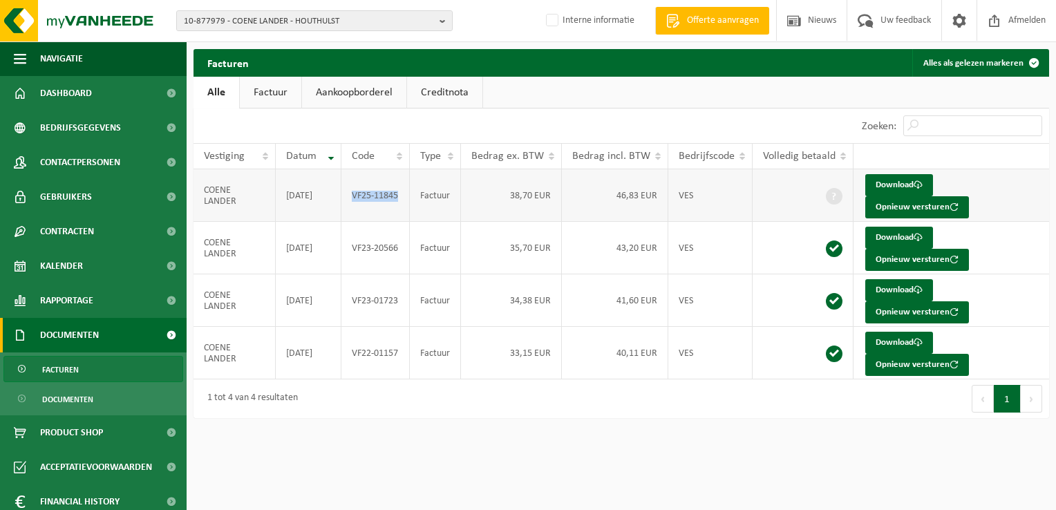
drag, startPoint x: 399, startPoint y: 187, endPoint x: 354, endPoint y: 187, distance: 45.6
click at [354, 187] on td "VF25-11845" at bounding box center [375, 195] width 68 height 53
copy td "VF25-11845"
click at [249, 21] on span "10-877979 - COENE LANDER - HOUTHULST" at bounding box center [309, 21] width 250 height 21
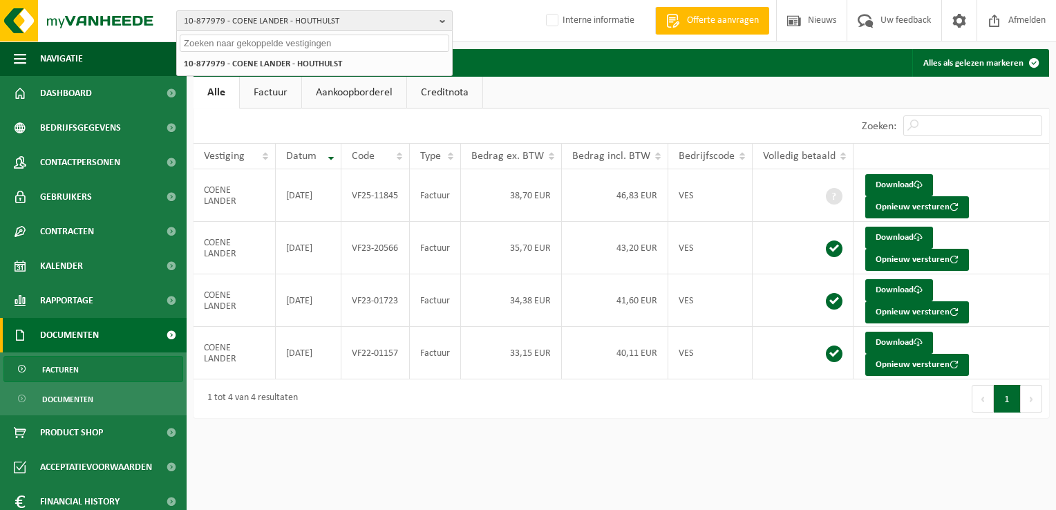
paste input "01-100615"
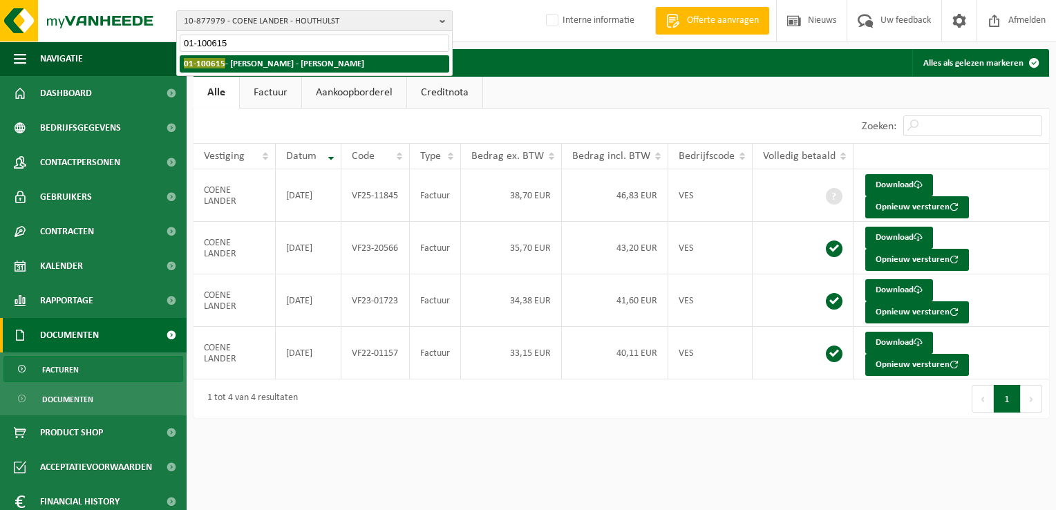
type input "01-100615"
click at [257, 62] on strong "01-100615 - HOLVOET STEVEN - HEULE" at bounding box center [274, 63] width 180 height 10
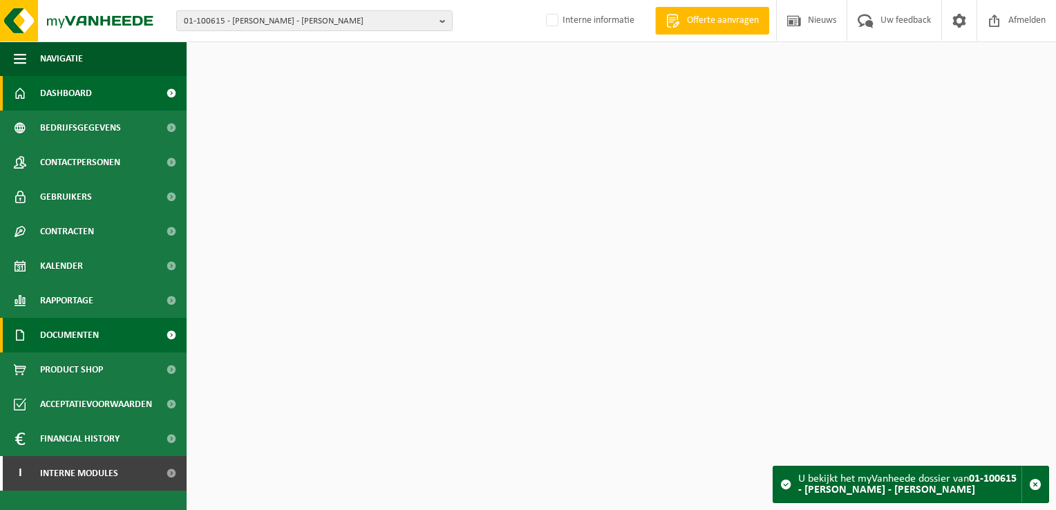
click at [97, 343] on span "Documenten" at bounding box center [69, 335] width 59 height 35
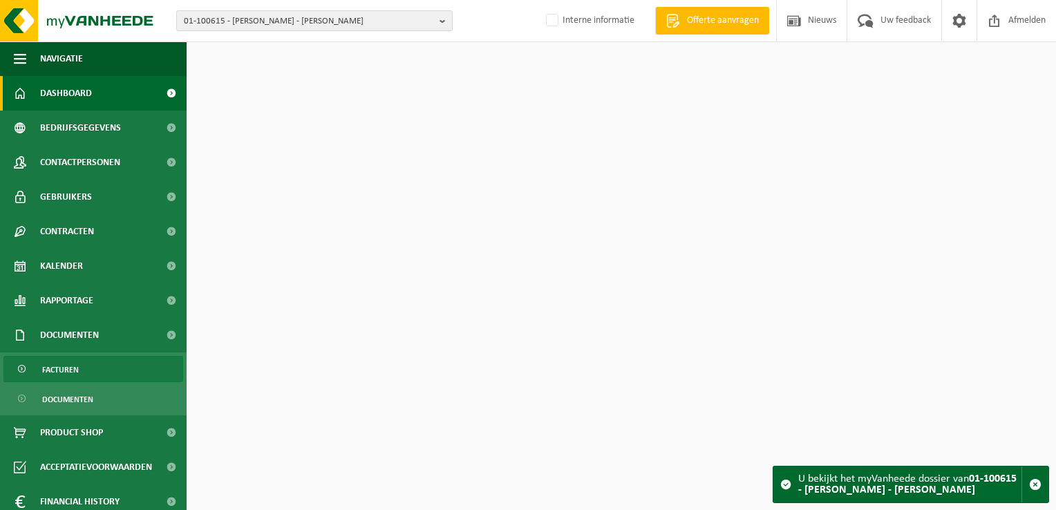
click at [100, 367] on link "Facturen" at bounding box center [93, 369] width 180 height 26
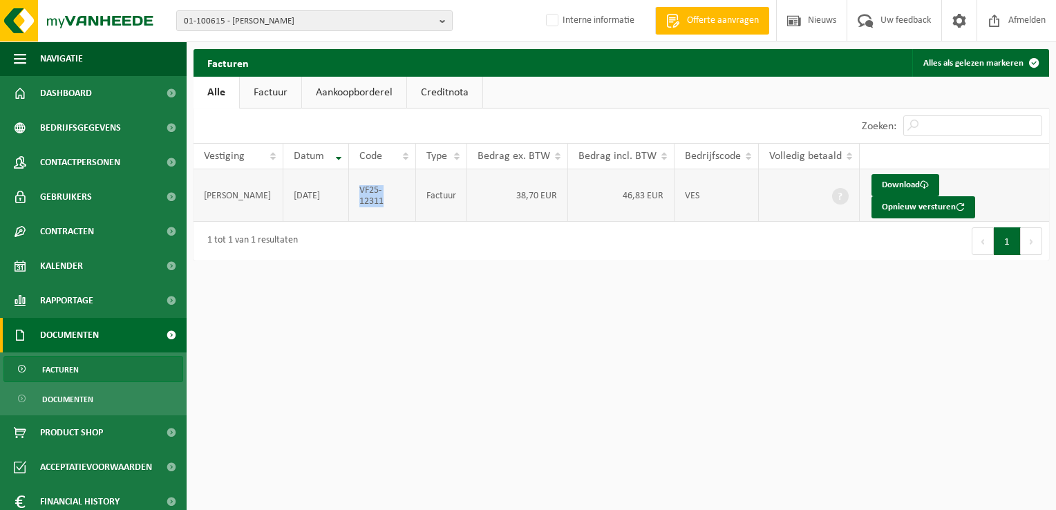
drag, startPoint x: 394, startPoint y: 206, endPoint x: 361, endPoint y: 190, distance: 36.8
click at [361, 190] on td "VF25-12311" at bounding box center [382, 195] width 67 height 53
copy td "VF25-12311"
click at [287, 23] on span "01-100615 - [PERSON_NAME]" at bounding box center [309, 21] width 250 height 21
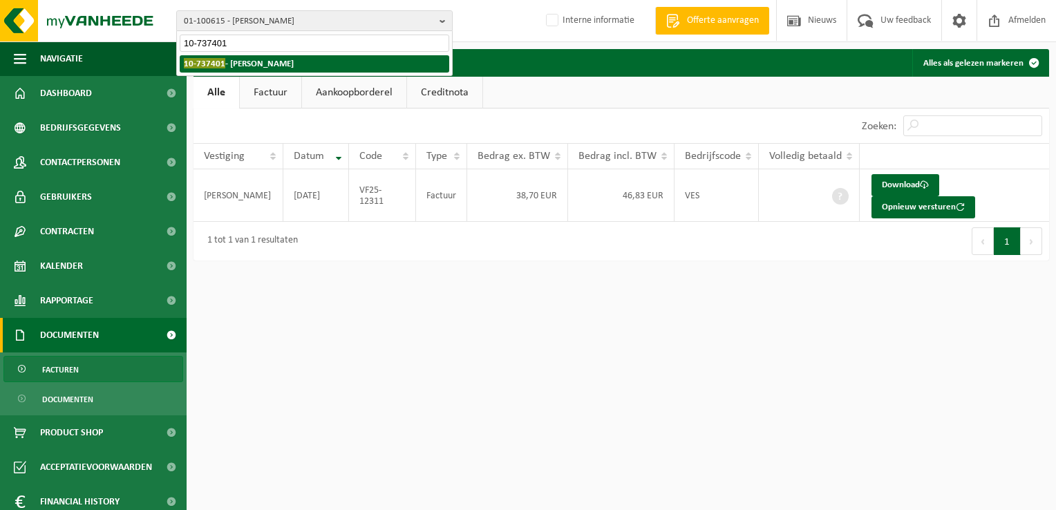
type input "10-737401"
click at [294, 63] on strong "10-737401 - [PERSON_NAME]" at bounding box center [239, 63] width 110 height 10
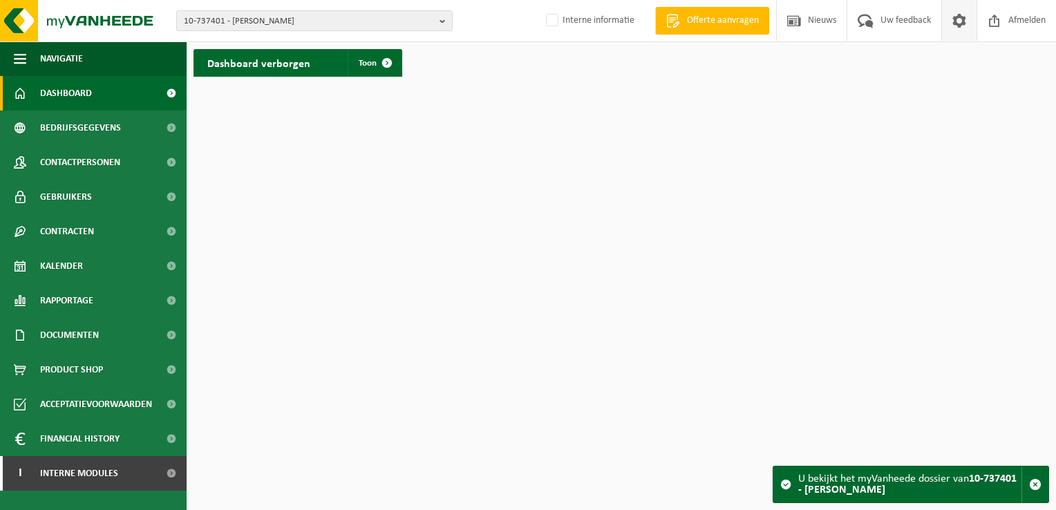
click at [961, 26] on span at bounding box center [959, 20] width 21 height 41
